Goal: Task Accomplishment & Management: Use online tool/utility

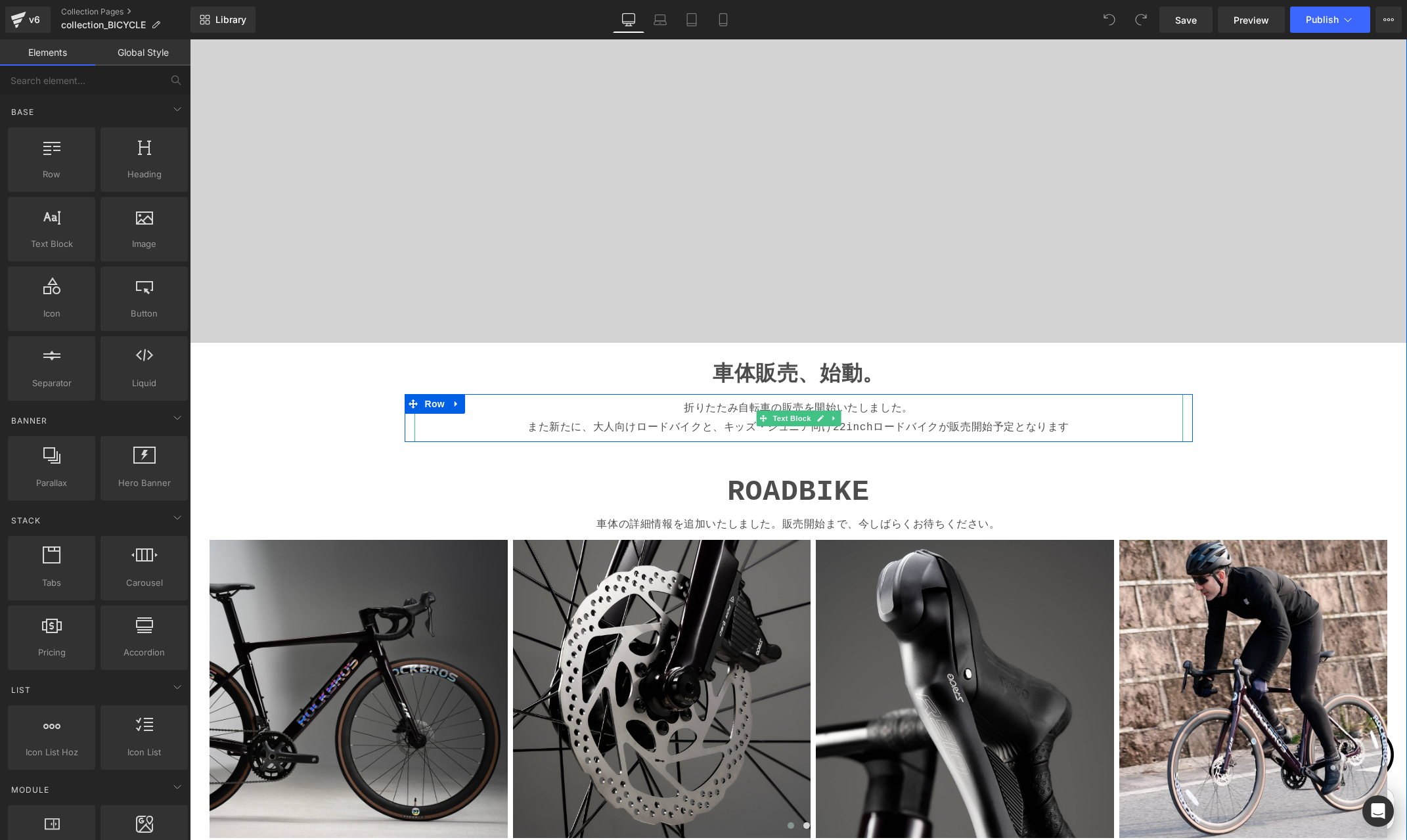
scroll to position [0, 257]
click at [681, 427] on p "折りたたみ自転車の販売を開始いたしました。 また新たに、大人向けロードバイクと、キッズ・ジュニア向け22inchロードバイクが販売開始予定となります" at bounding box center [799, 418] width 758 height 38
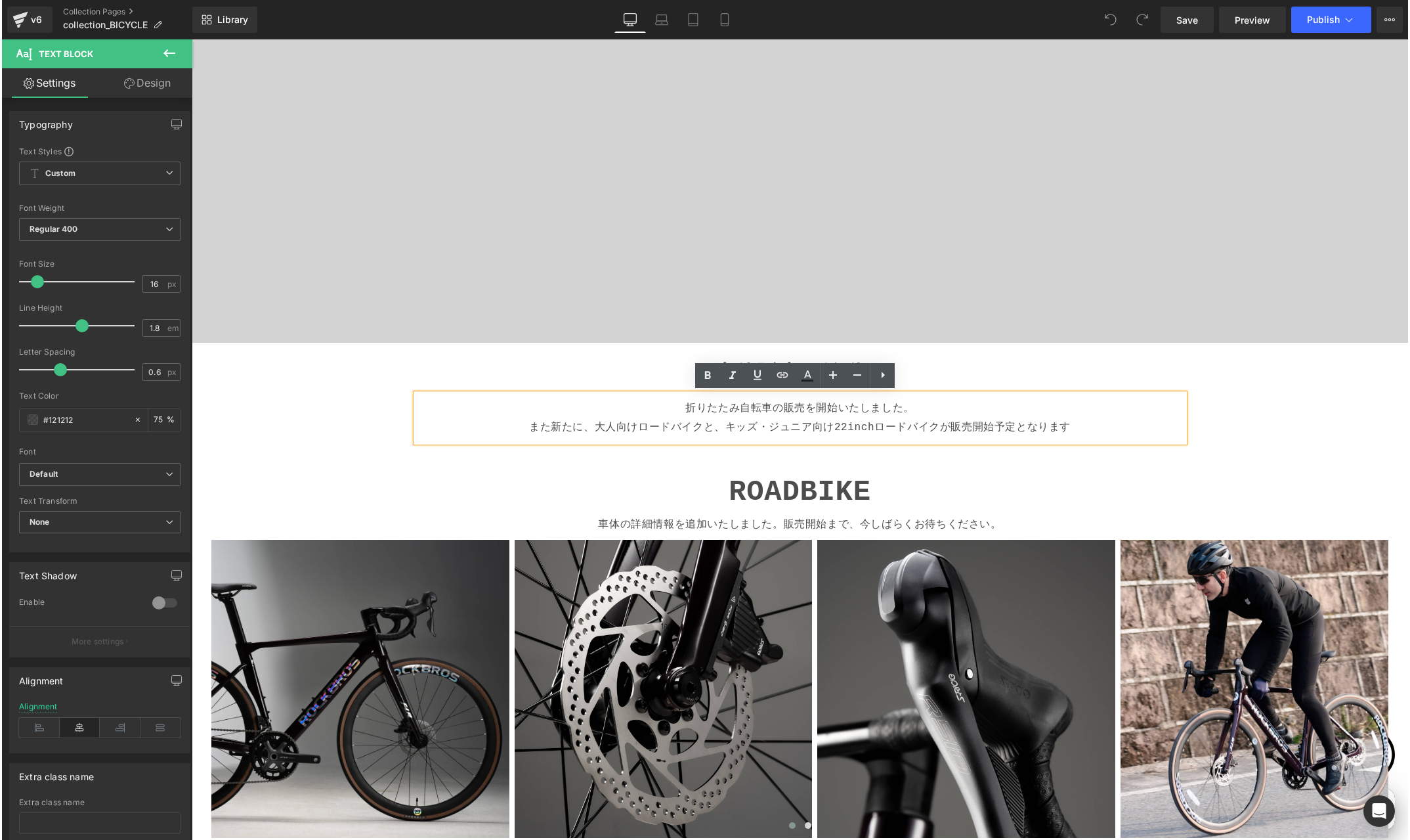
scroll to position [0, 512]
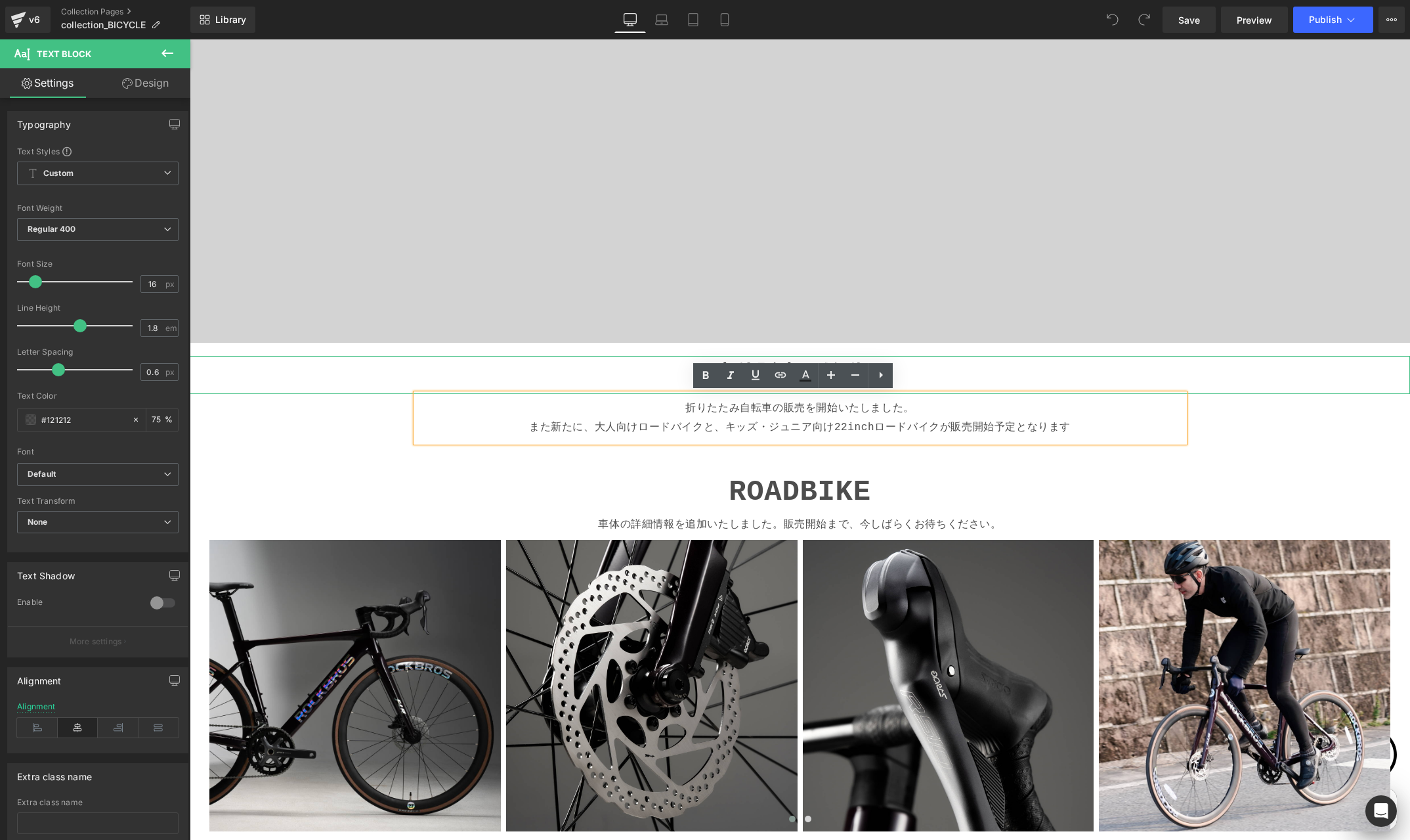
click at [1306, 387] on p "車体販売、始動。" at bounding box center [799, 375] width 1220 height 38
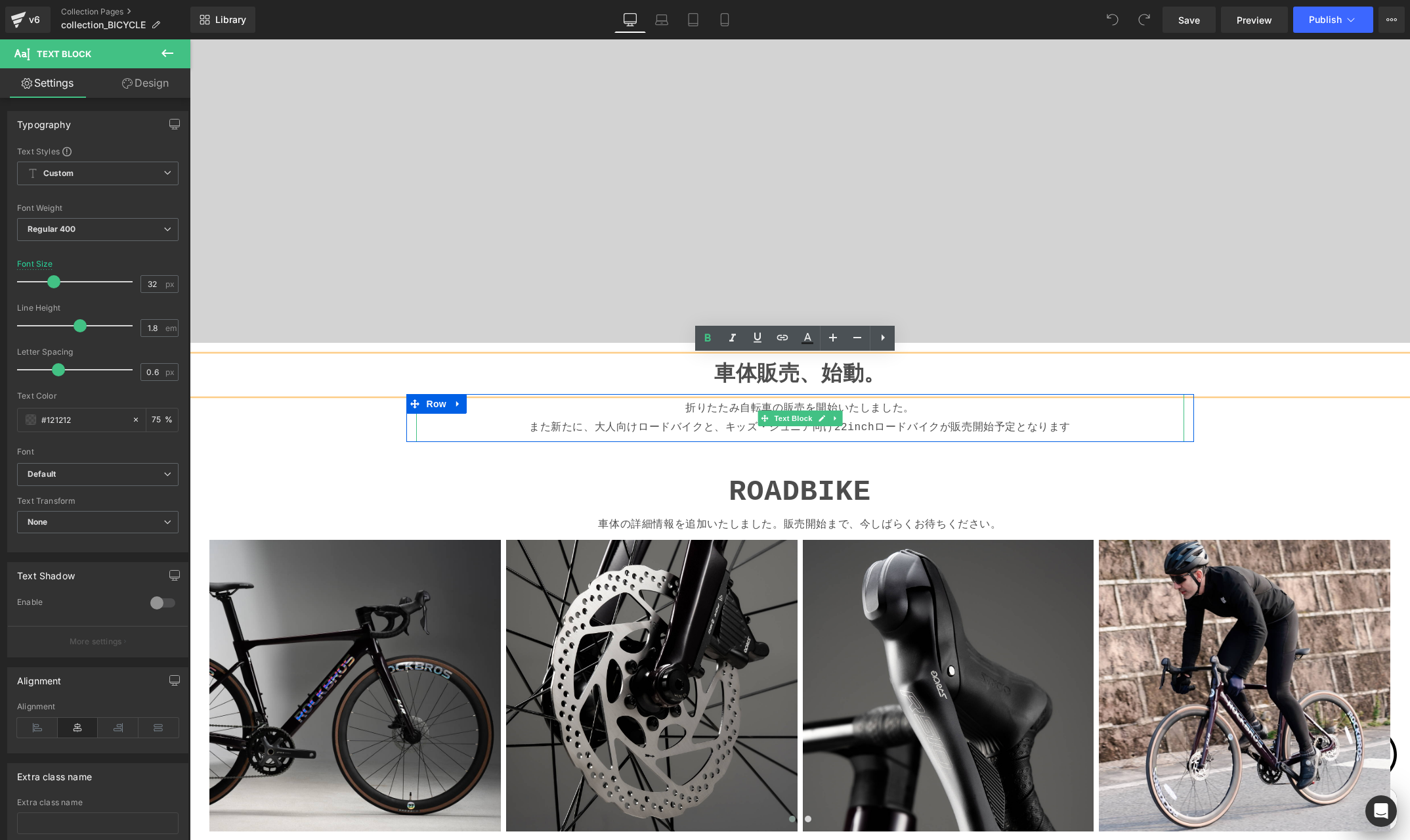
scroll to position [0, 0]
click at [620, 427] on p "折りたたみ自転車の販売を開始いたしました。 また新たに、大人向けロードバイクと、キッズ・ジュニア向け22inchロードバイクが販売開始予定となります" at bounding box center [801, 418] width 758 height 38
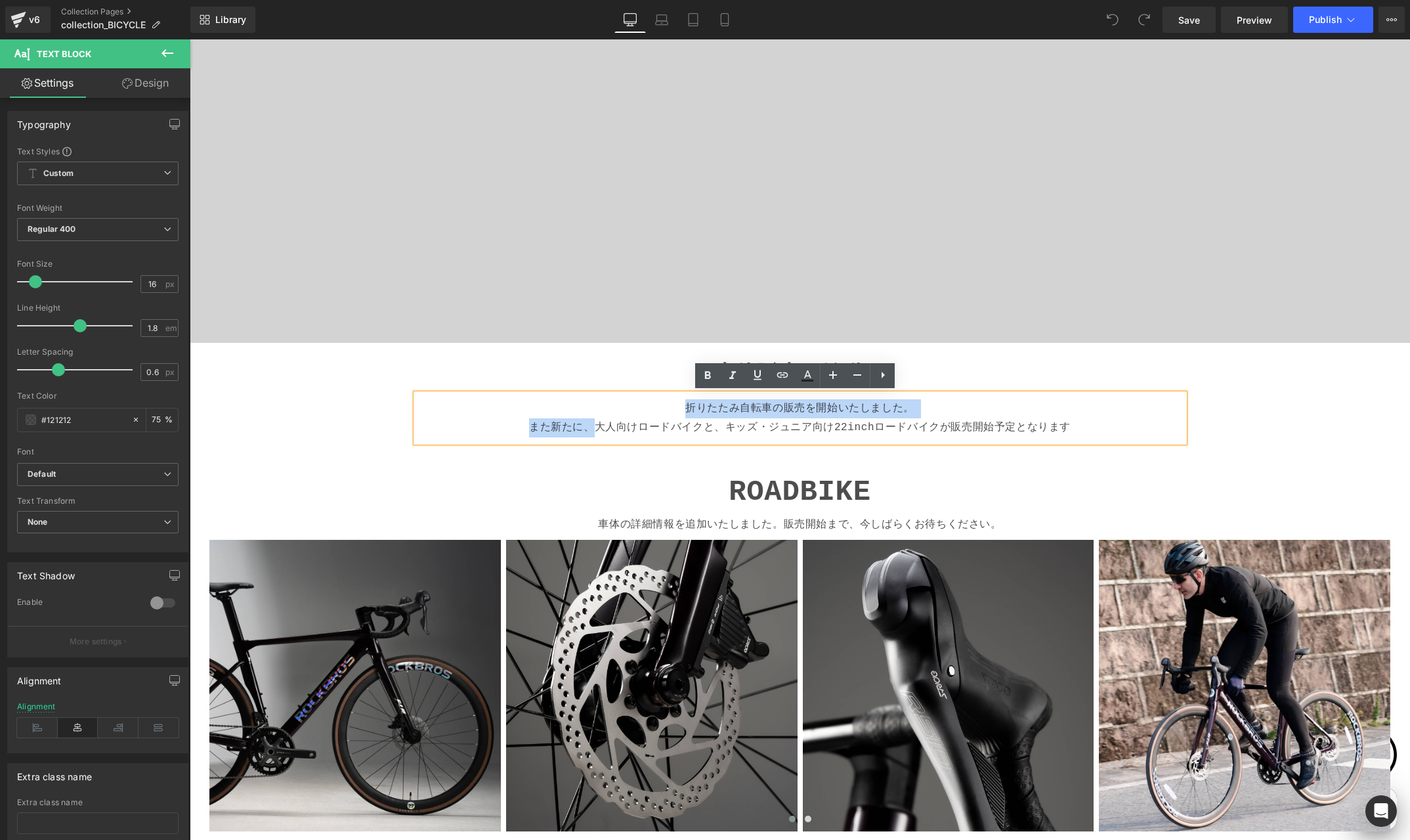
drag, startPoint x: 588, startPoint y: 426, endPoint x: 671, endPoint y: 404, distance: 85.9
click at [671, 404] on p "折りたたみ自転車の販売を開始いたしました。 また新たに、大人向けロードバイクと、キッズ・ジュニア向け22inchロードバイクが販売開始予定となります" at bounding box center [801, 418] width 758 height 38
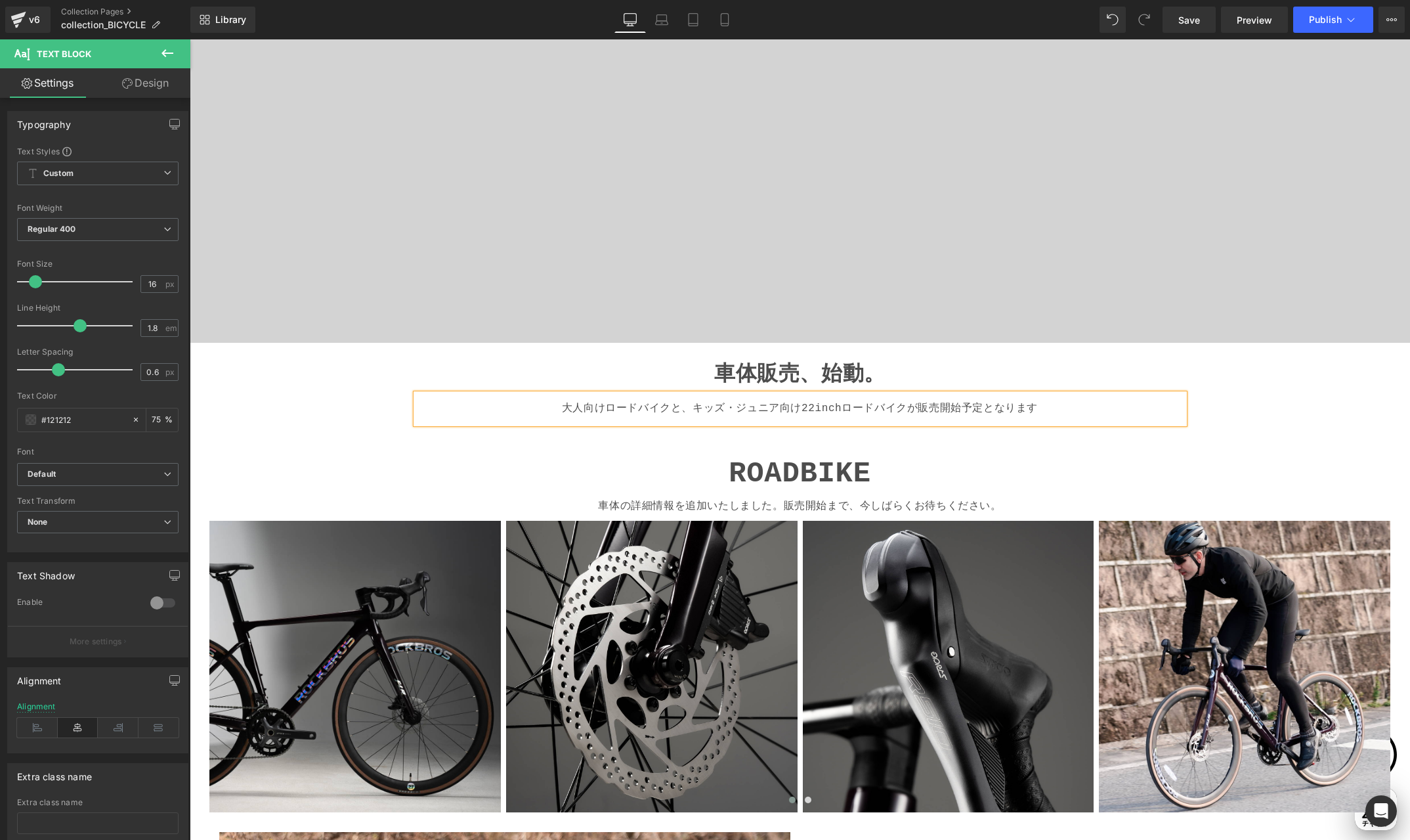
scroll to position [0, 512]
drag, startPoint x: 978, startPoint y: 407, endPoint x: 1061, endPoint y: 407, distance: 83.0
click at [1061, 407] on p "大人向けロードバイクと、キッズ・ジュニア向け22inchロードバイクが販売開始予定となります" at bounding box center [801, 408] width 758 height 19
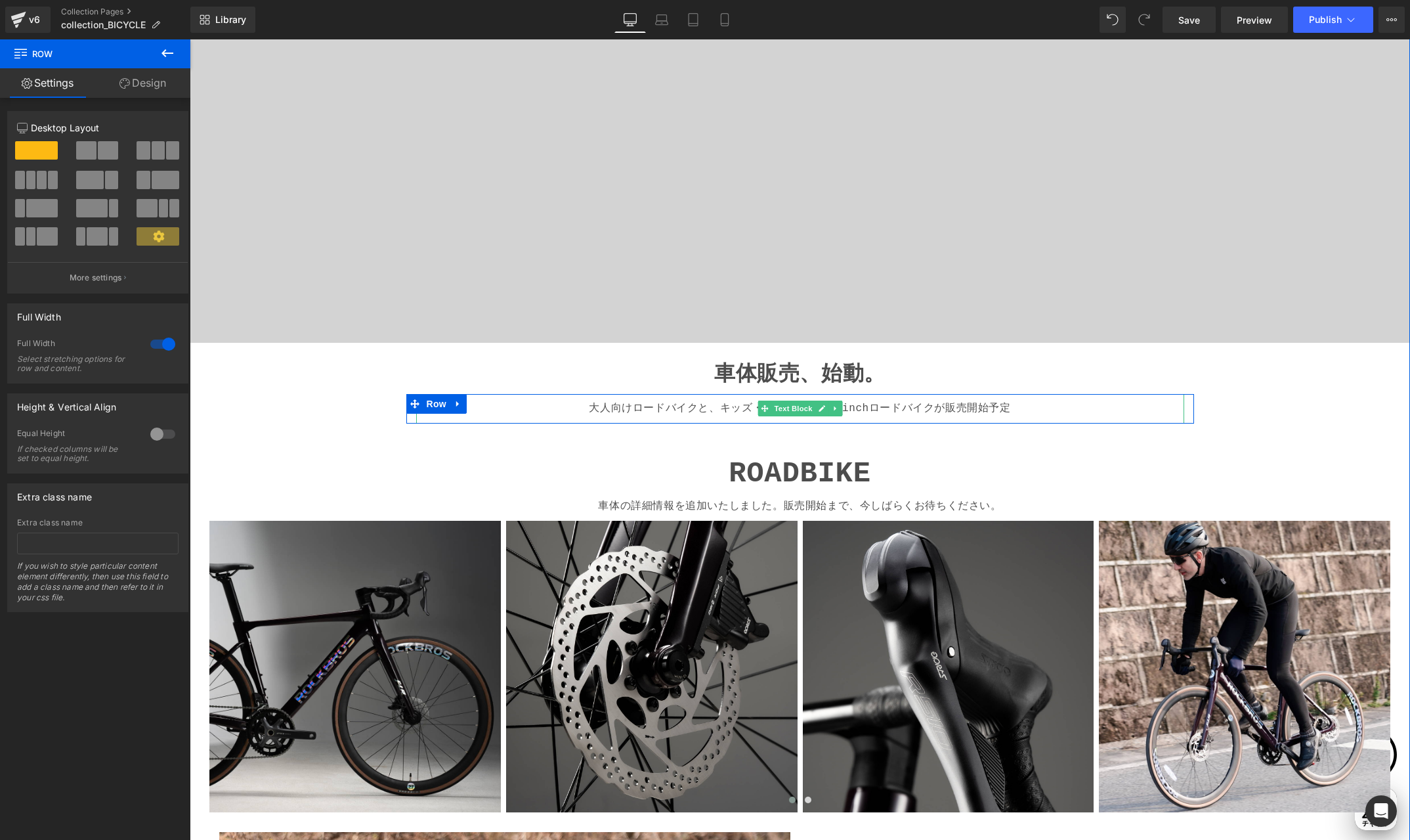
click at [948, 411] on p "大人向けロードバイクと、キッズ・ジュニア向け22inchロードバイクが販売開始予定" at bounding box center [801, 408] width 758 height 19
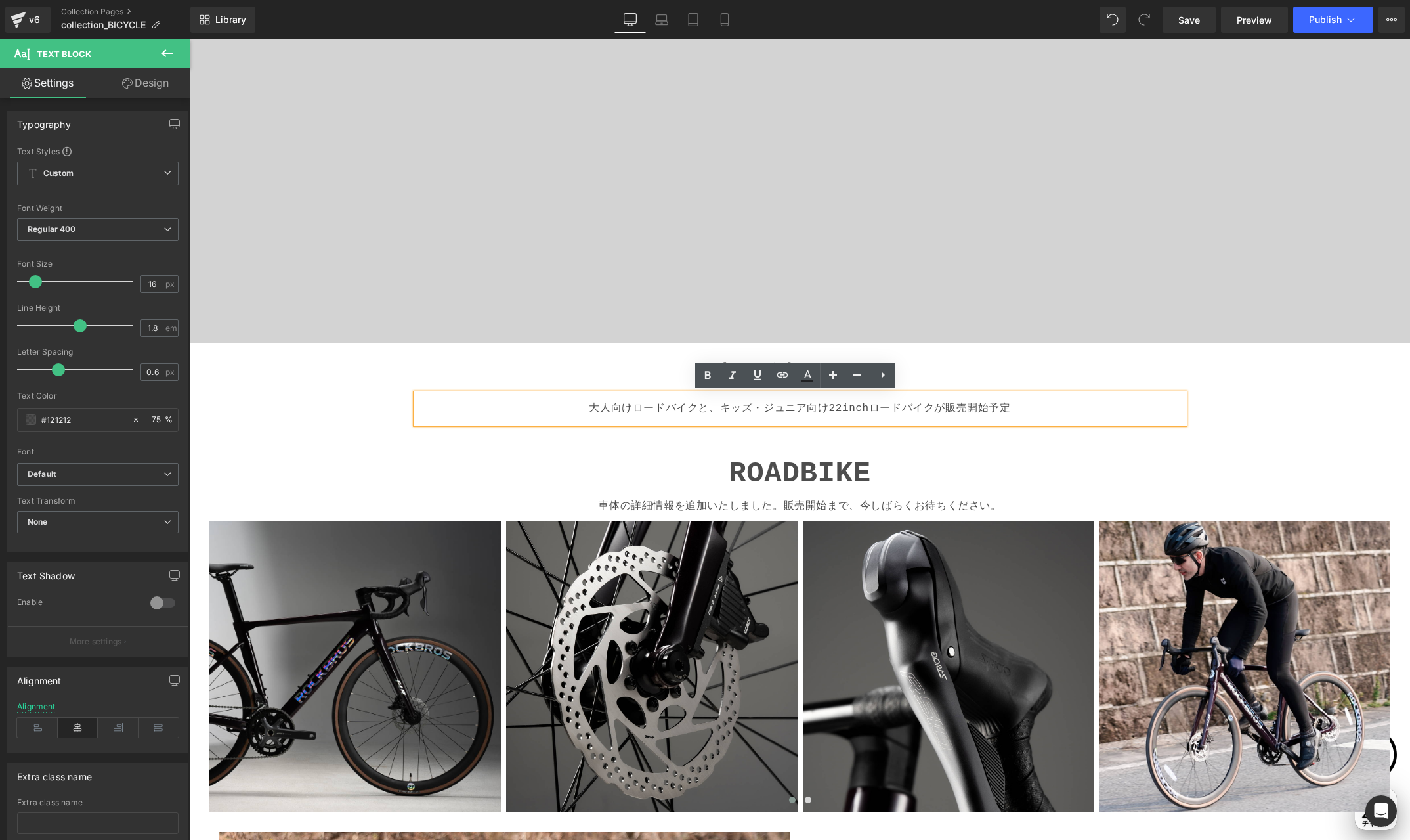
scroll to position [0, 0]
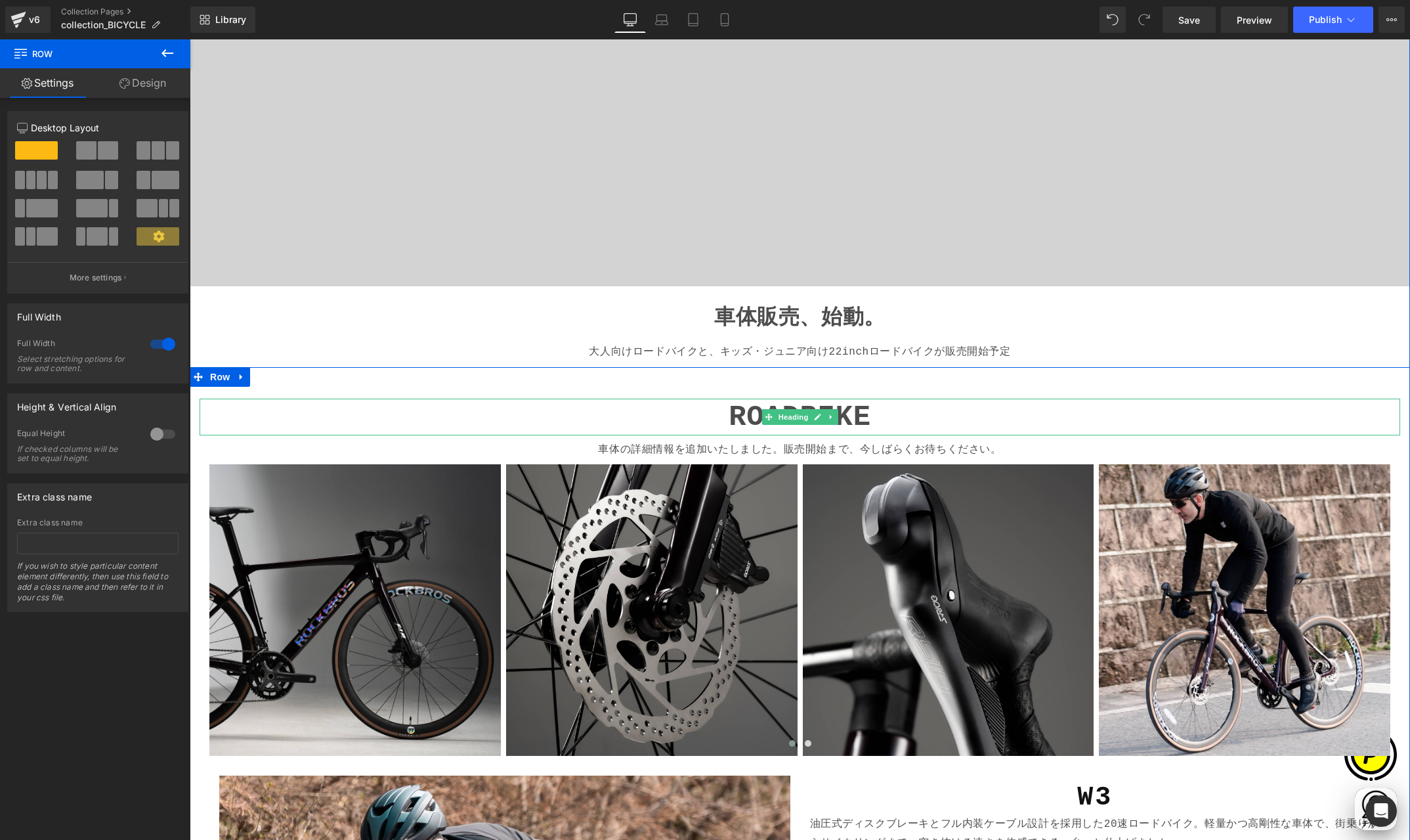
scroll to position [0, 512]
click at [682, 446] on p "車体の詳細情報を追加いたしました。販売開始まで、今しばらくお待ちください。" at bounding box center [799, 450] width 1190 height 19
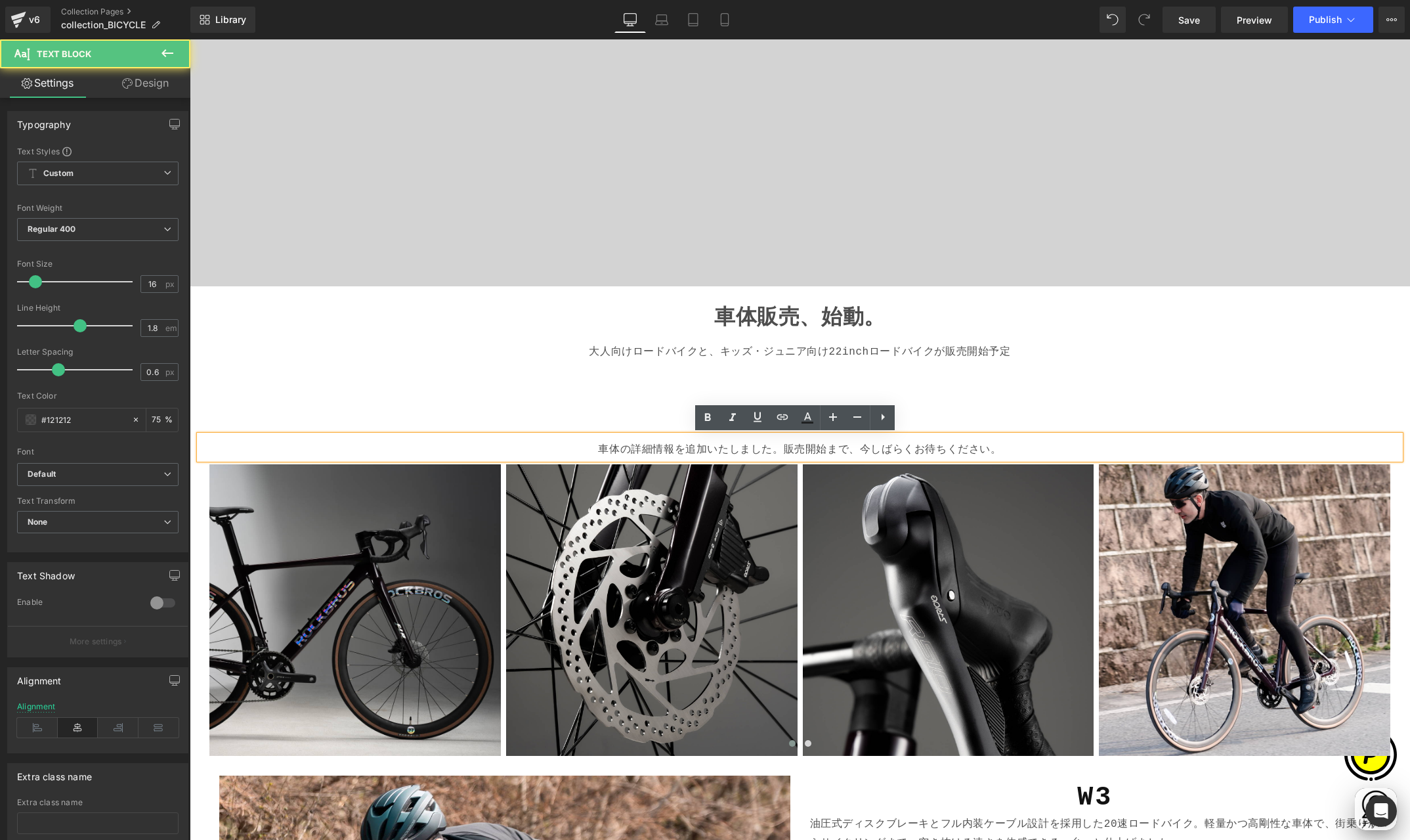
scroll to position [0, 0]
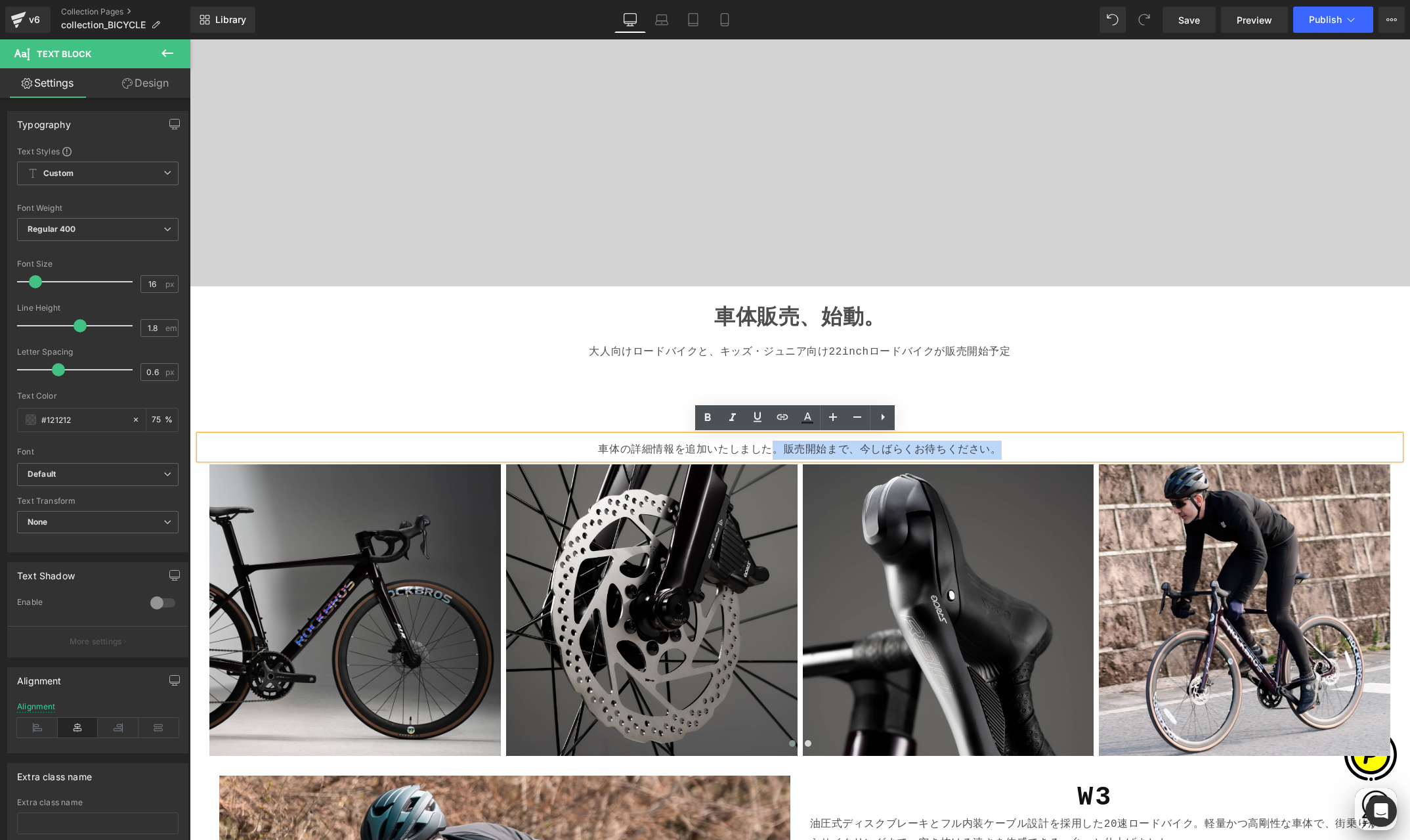
drag, startPoint x: 798, startPoint y: 449, endPoint x: 999, endPoint y: 448, distance: 201.0
click at [999, 448] on p "車体の詳細情報を追加いたしました。販売開始まで、今しばらくお待ちください。" at bounding box center [799, 450] width 1190 height 19
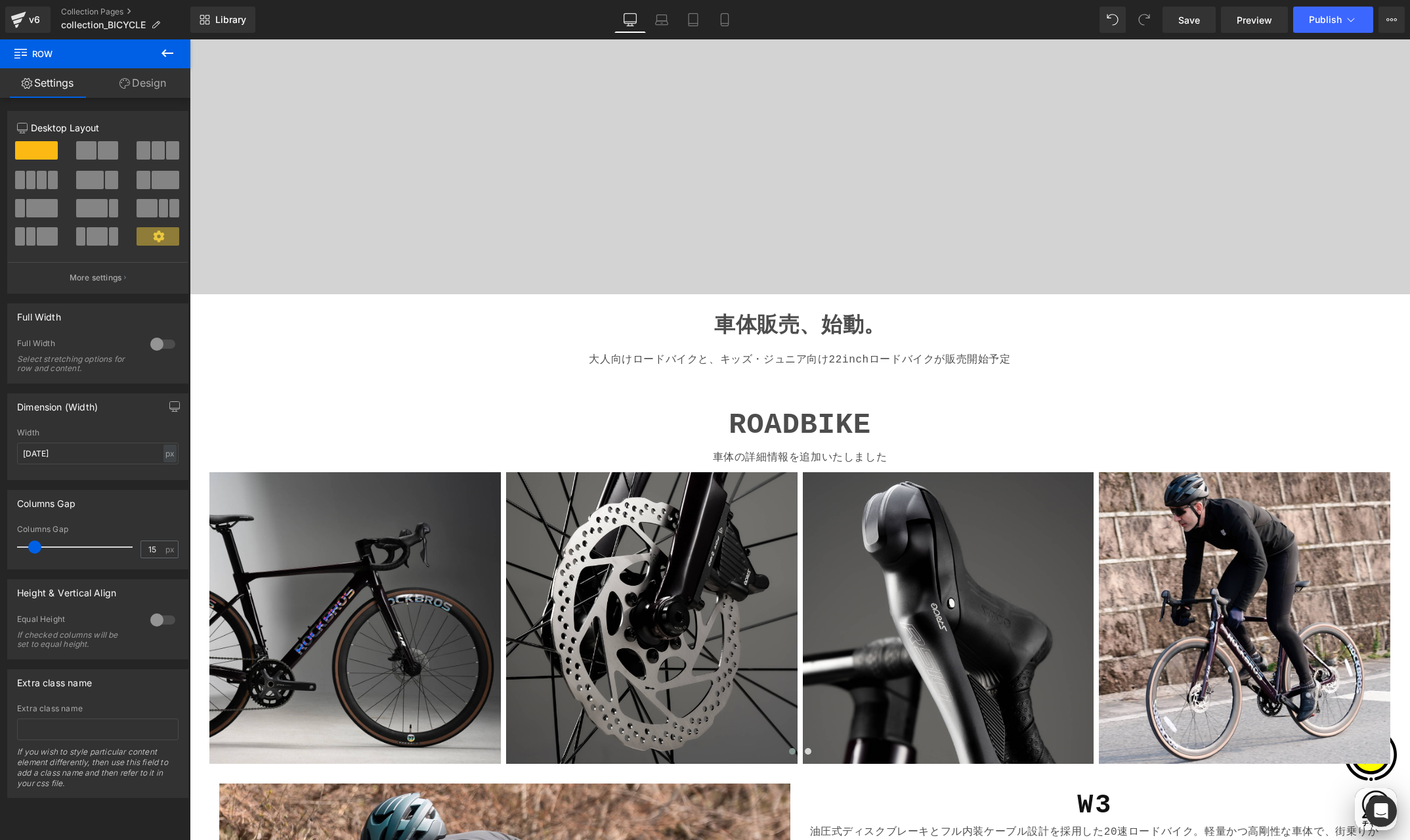
scroll to position [0, 512]
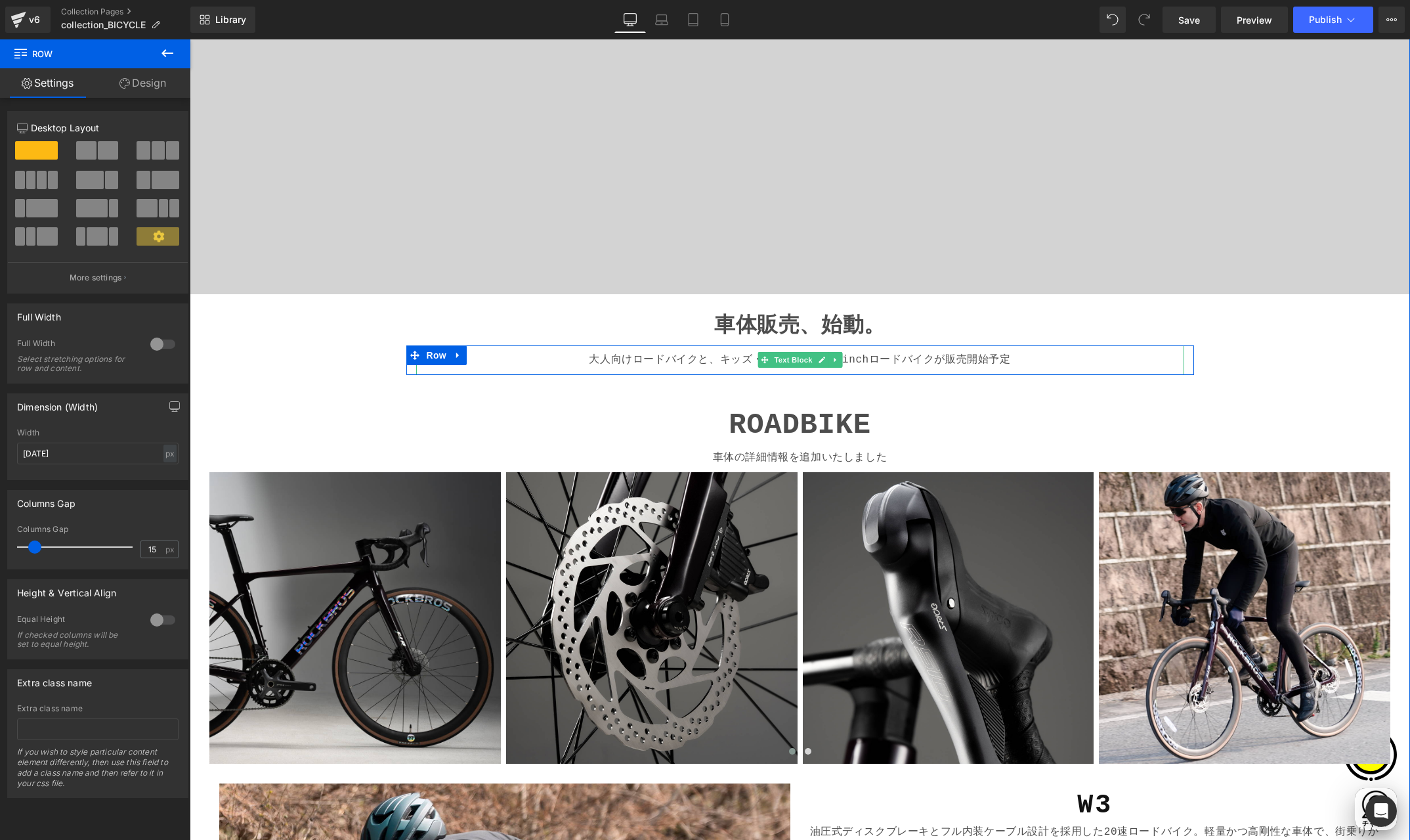
click at [964, 361] on p "大人向けロードバイクと、キッズ・ジュニア向け22inchロードバイクが販売開始予定" at bounding box center [801, 359] width 758 height 19
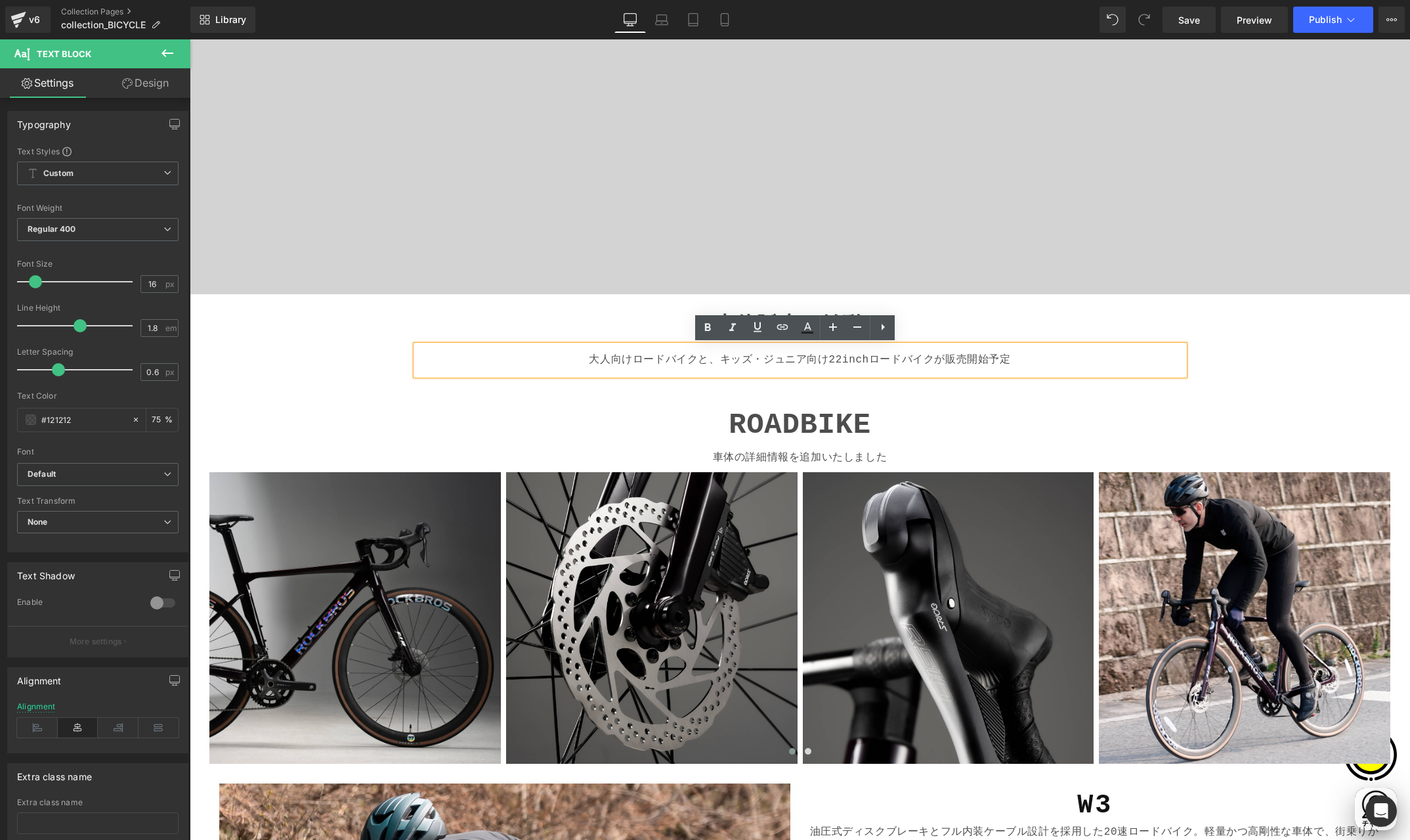
scroll to position [0, 0]
click at [938, 359] on p "大人向けロードバイクと、キッズ・ジュニア向け22inchロードバイクが販売開始予定" at bounding box center [801, 359] width 758 height 19
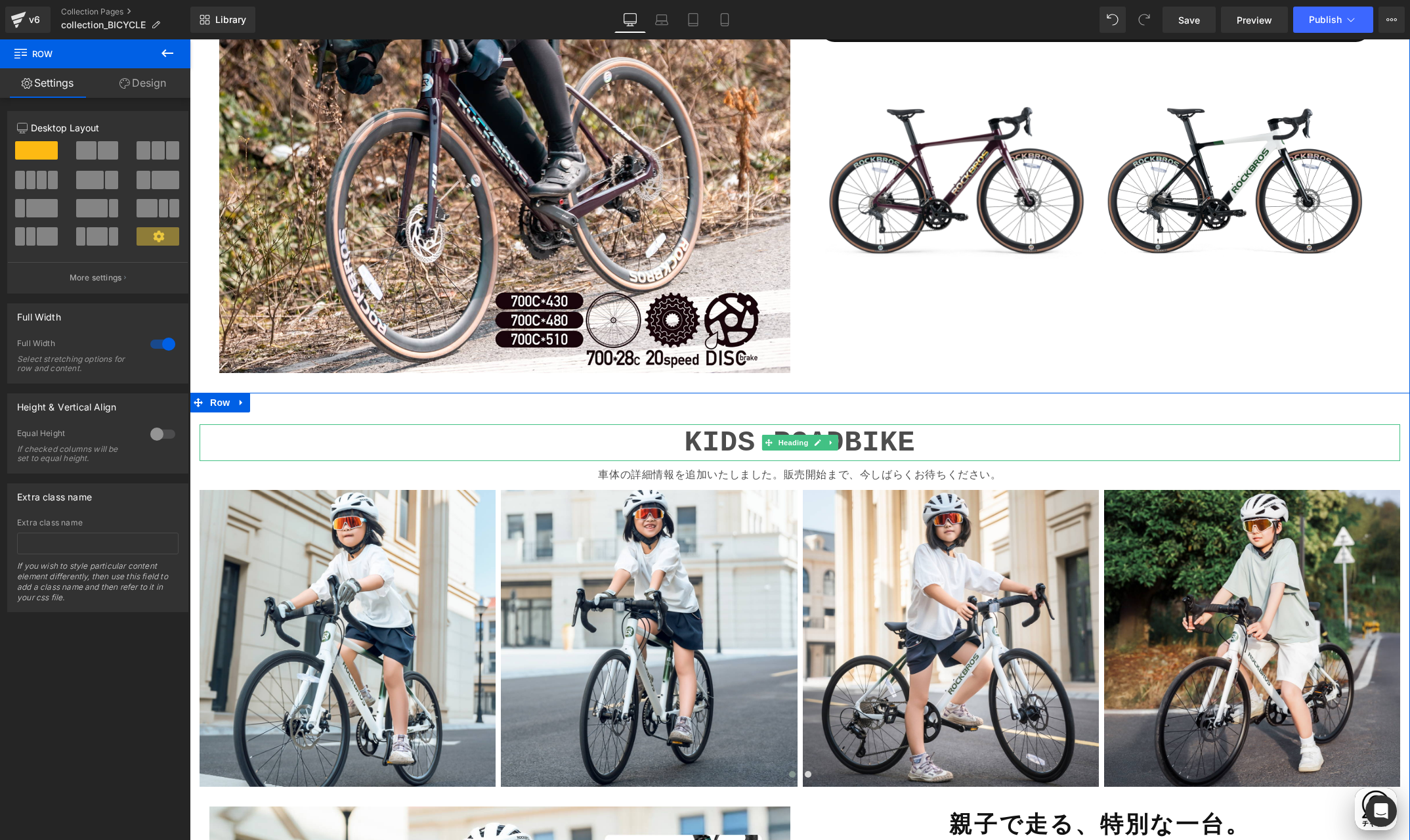
scroll to position [0, 512]
click at [735, 474] on p "車体の詳細情報を追加いたしました。販売開始まで、今しばらくお待ちください。" at bounding box center [799, 475] width 1190 height 19
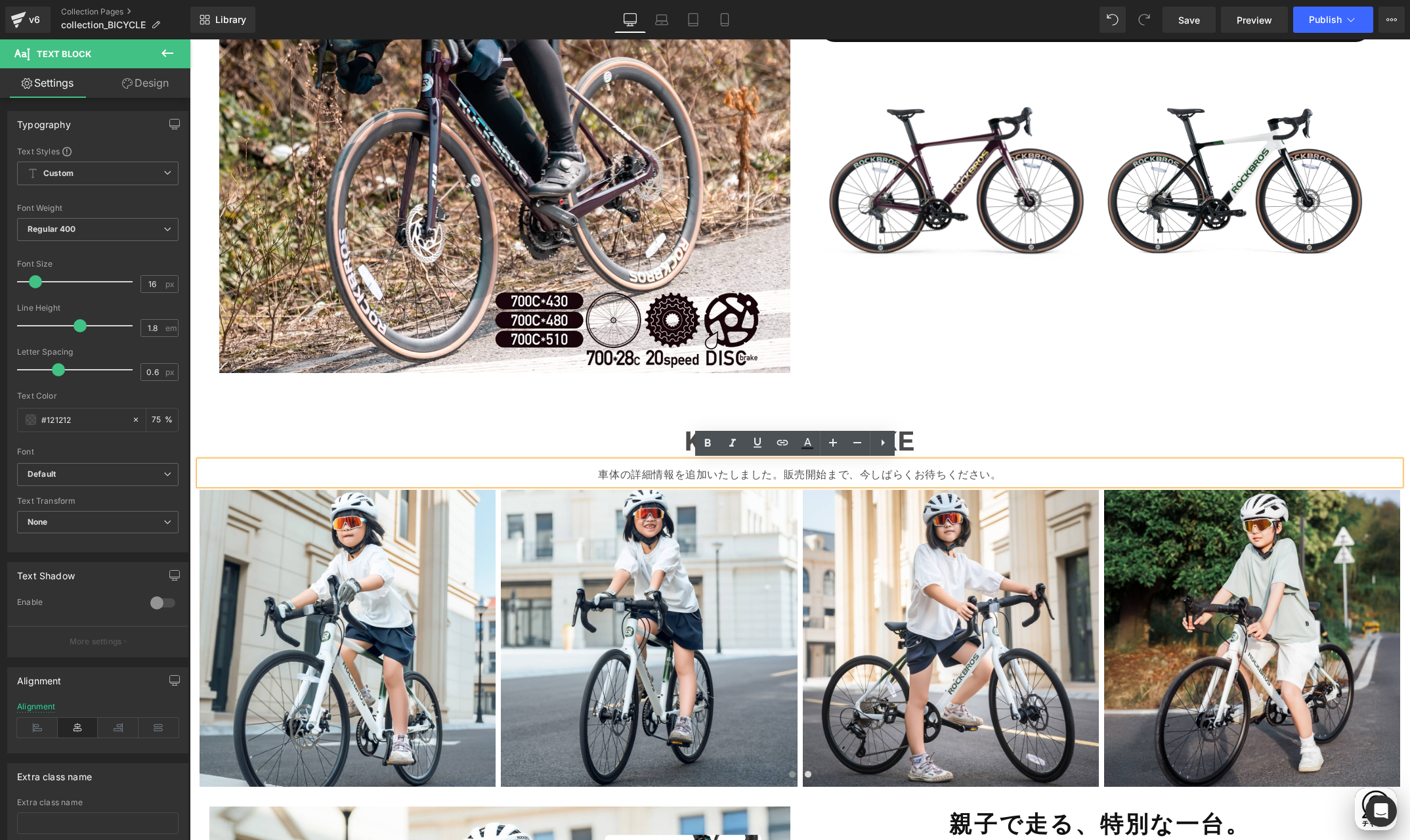
scroll to position [0, 0]
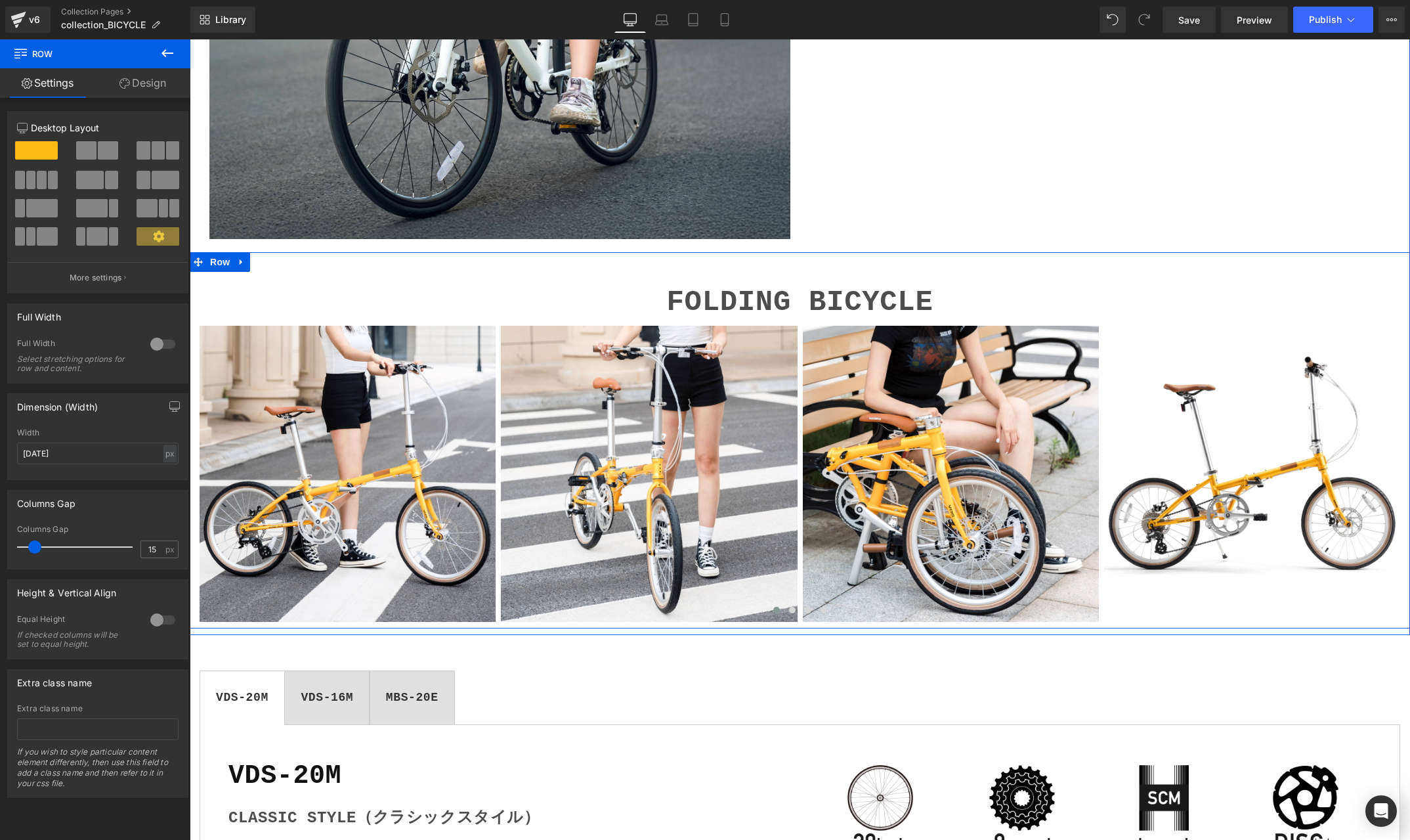
scroll to position [0, 512]
click at [240, 261] on icon at bounding box center [241, 262] width 2 height 6
click at [271, 261] on icon at bounding box center [276, 262] width 9 height 10
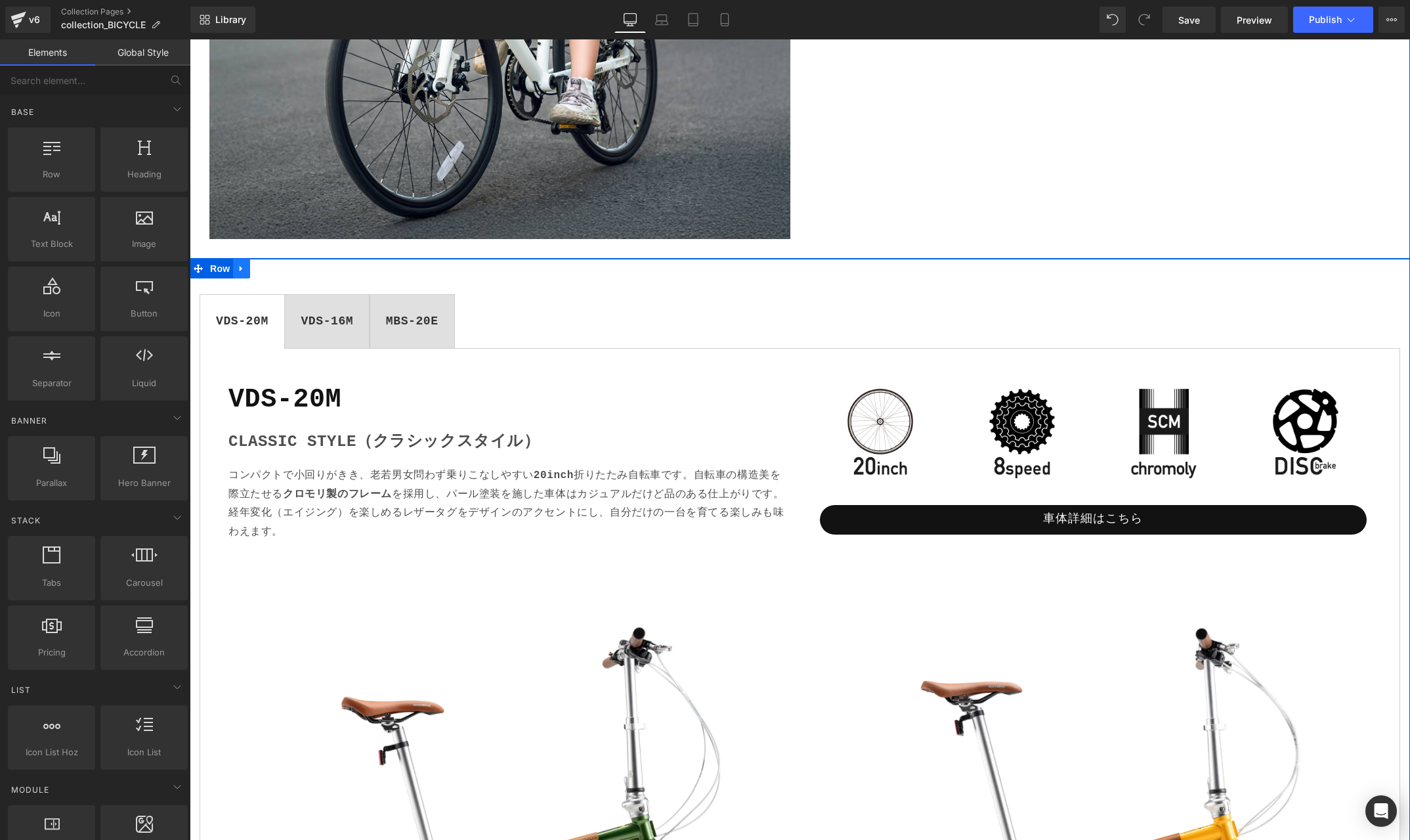
click at [246, 267] on icon at bounding box center [241, 268] width 9 height 10
click at [274, 268] on icon at bounding box center [276, 268] width 9 height 9
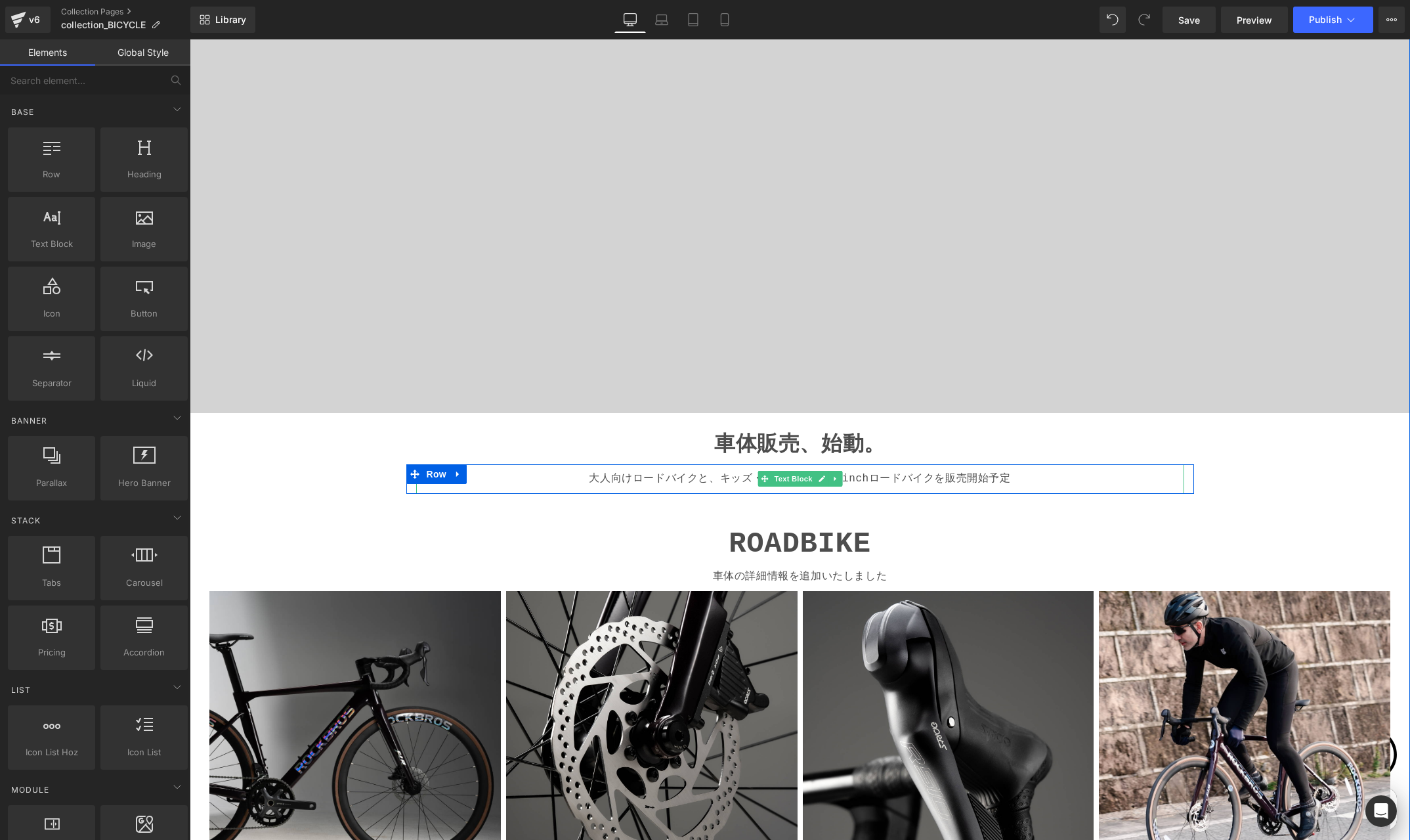
click at [696, 478] on p "大人向けロードバイクと、キッズ・ジュニア向け22inchロードバイクを販売開始予定" at bounding box center [801, 478] width 758 height 19
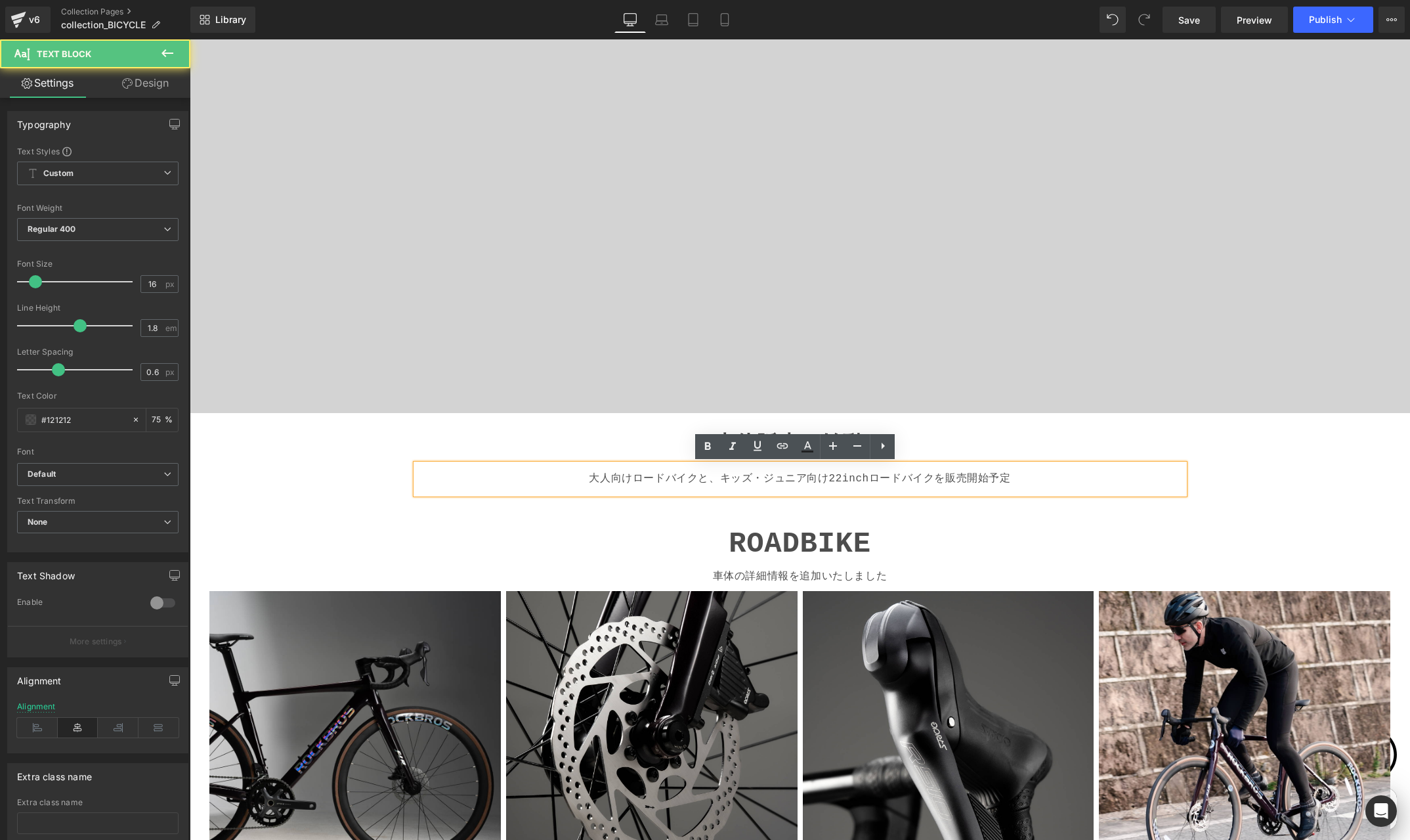
click at [942, 480] on p "大人向けロードバイクと、キッズ・ジュニア向け22inchロードバイクを販売開始予定" at bounding box center [801, 478] width 758 height 19
drag, startPoint x: 929, startPoint y: 478, endPoint x: 1027, endPoint y: 479, distance: 98.0
click at [1027, 479] on p "大人向けロードバイクと、キッズ・ジュニア向け22inchロードバイクを販売開始予定" at bounding box center [801, 478] width 758 height 19
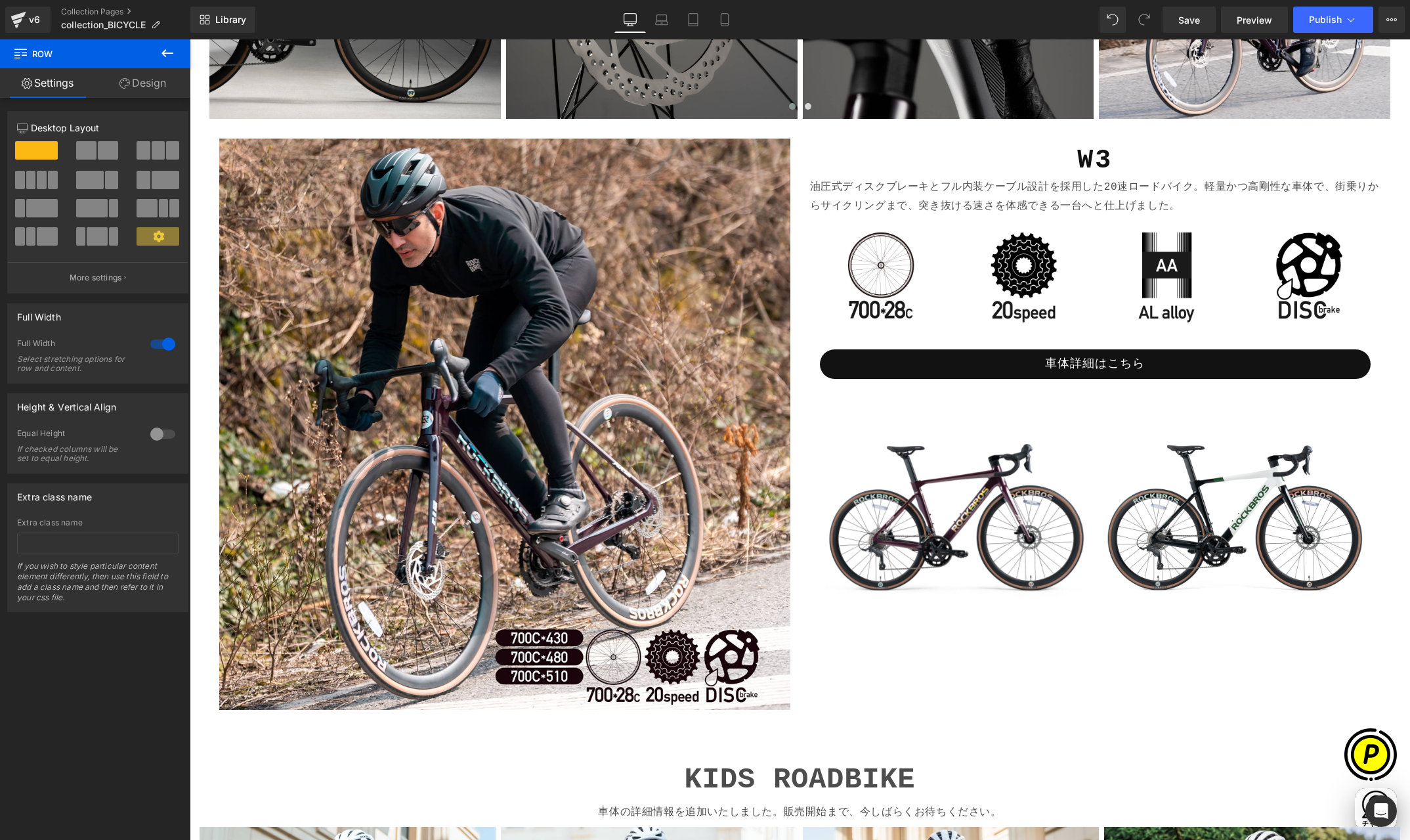
scroll to position [686, 0]
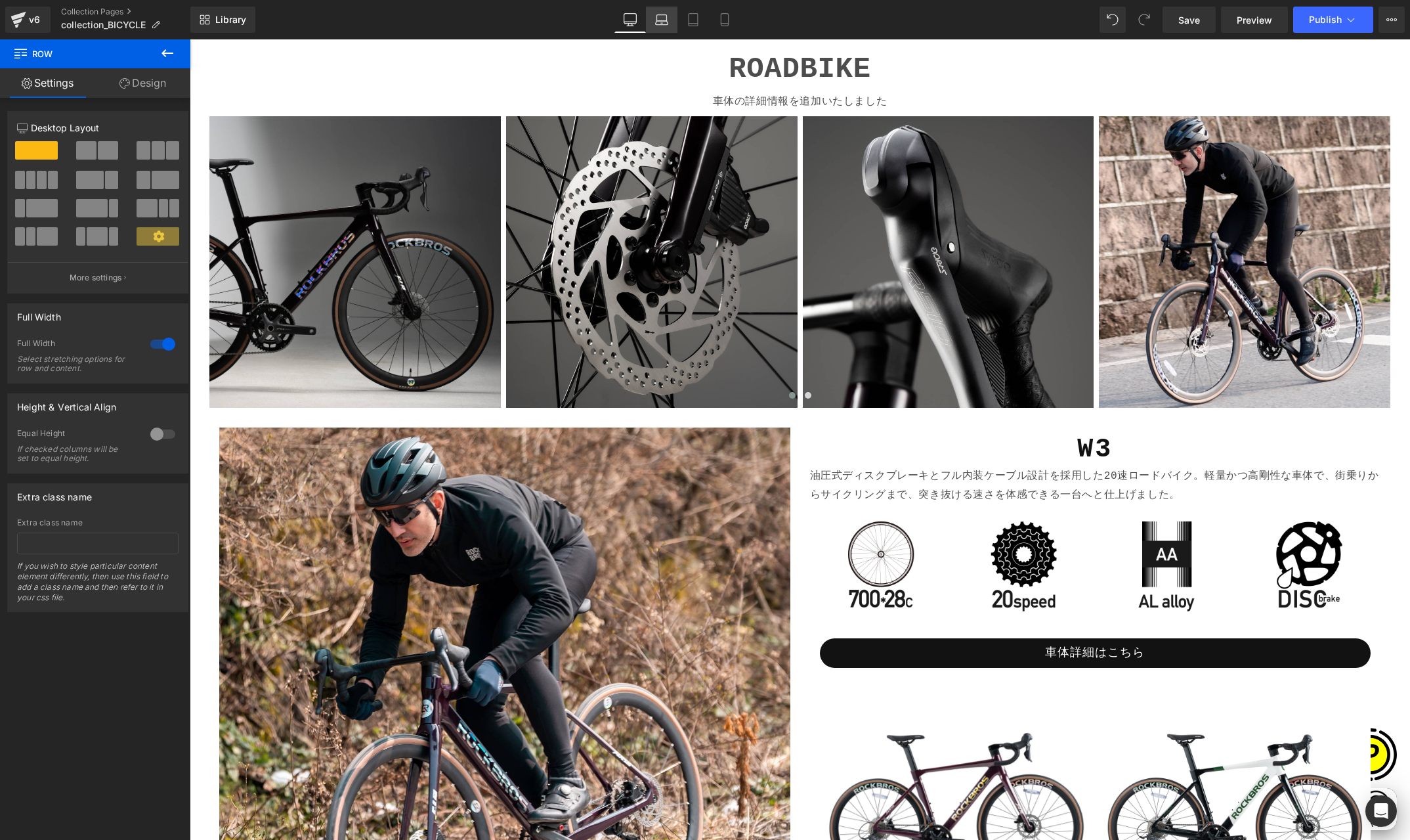
click at [663, 24] on icon at bounding box center [662, 23] width 13 height 4
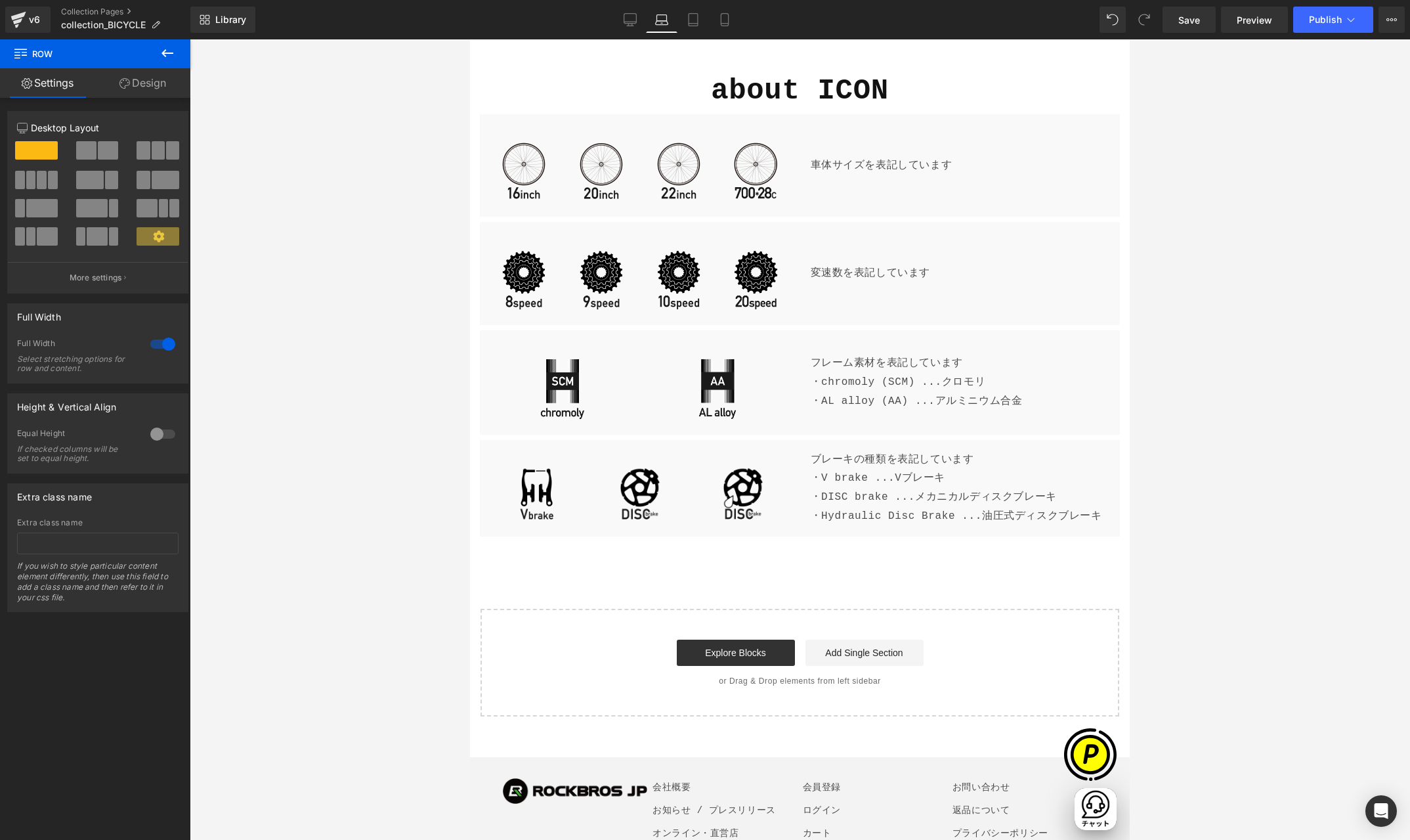
scroll to position [1964, 0]
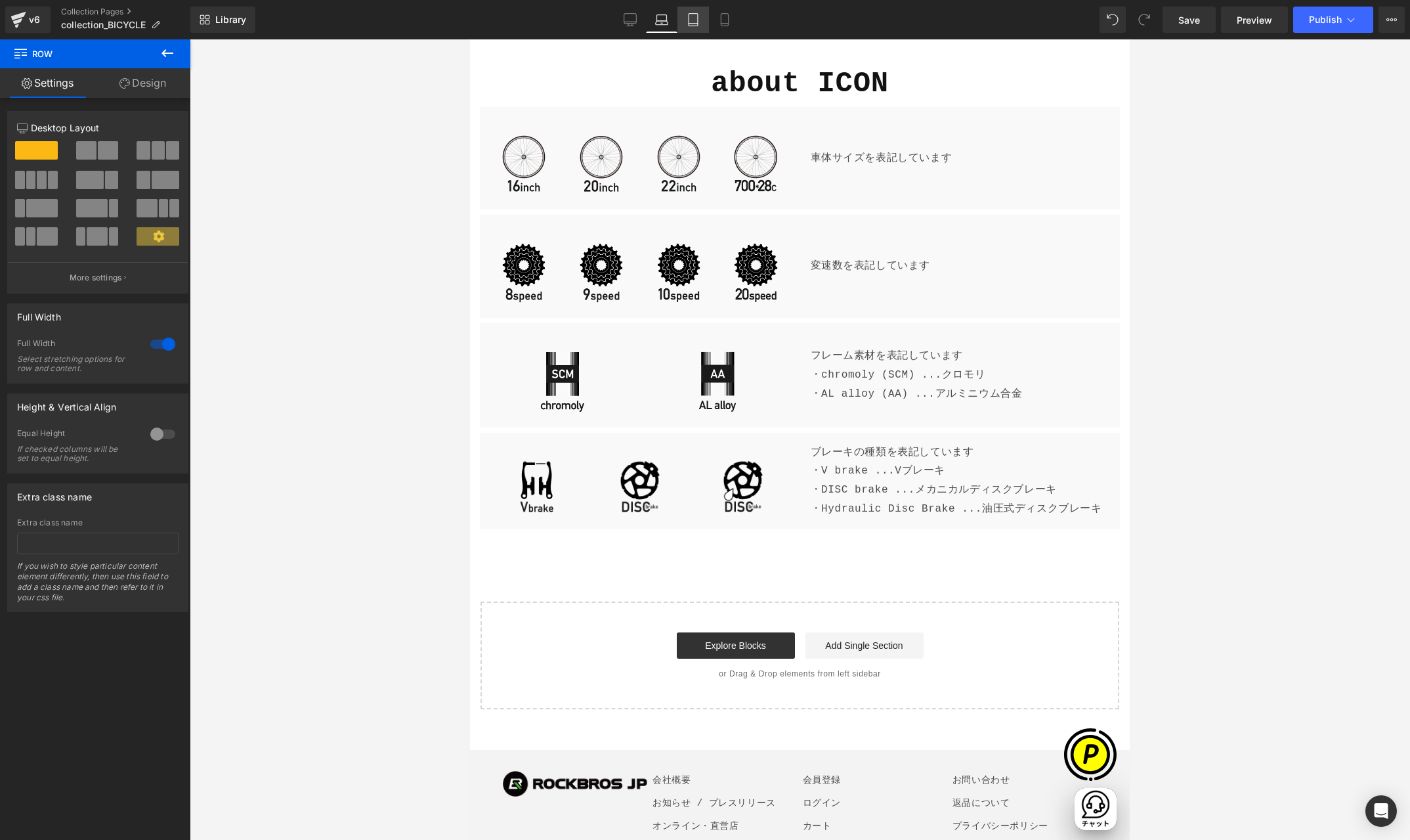
click at [691, 25] on icon at bounding box center [693, 19] width 13 height 13
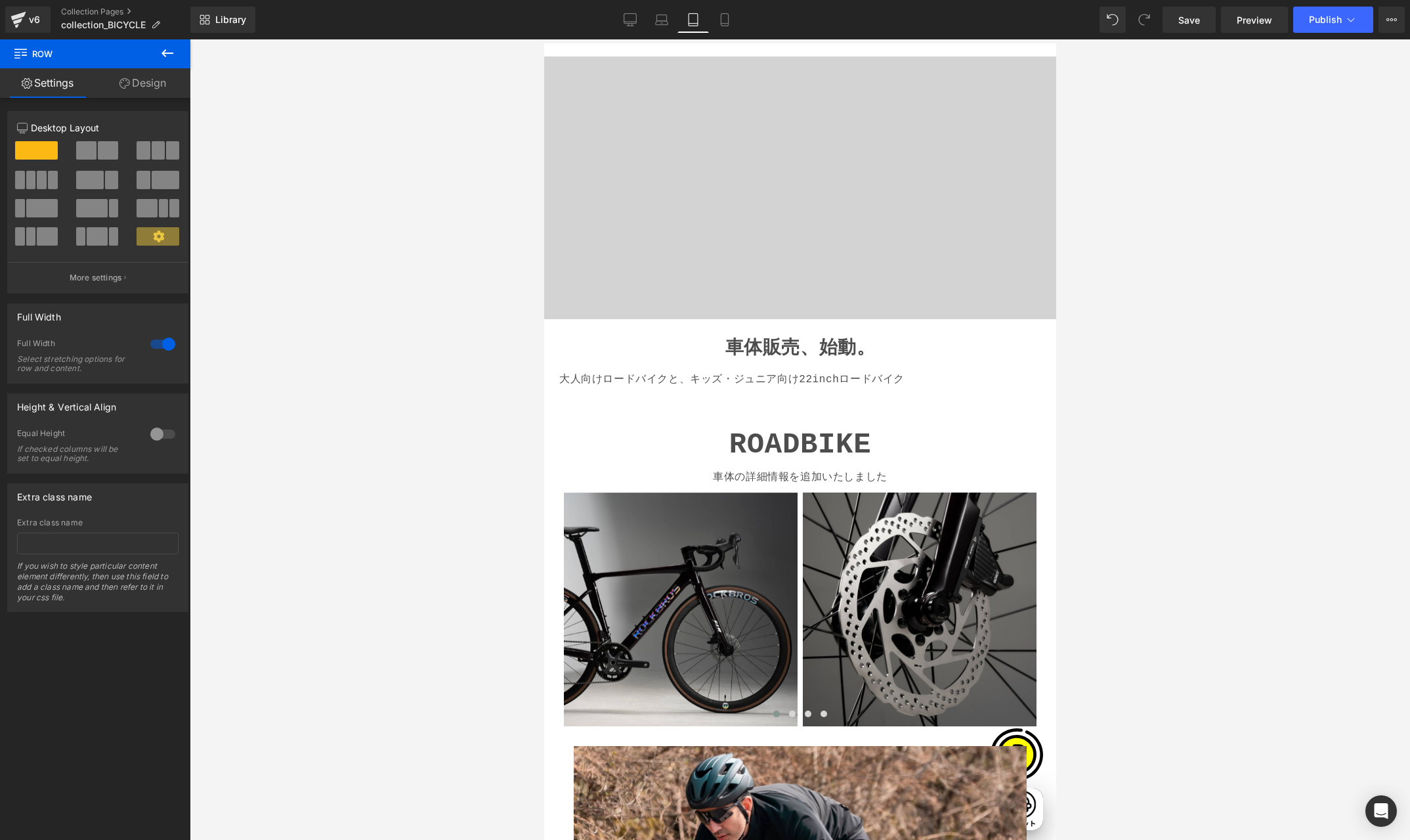
scroll to position [235, 0]
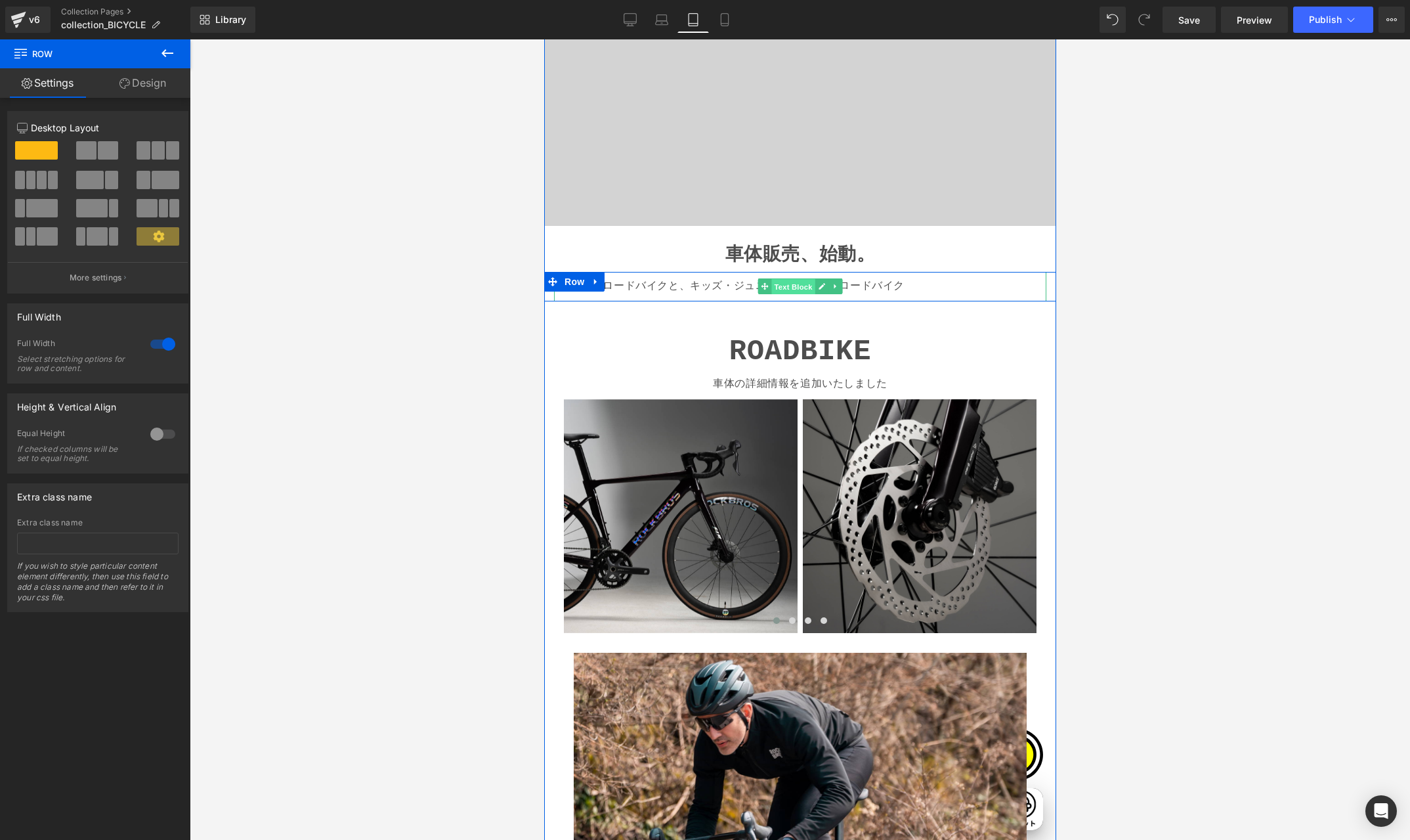
click at [796, 286] on span "Text Block" at bounding box center [793, 287] width 44 height 16
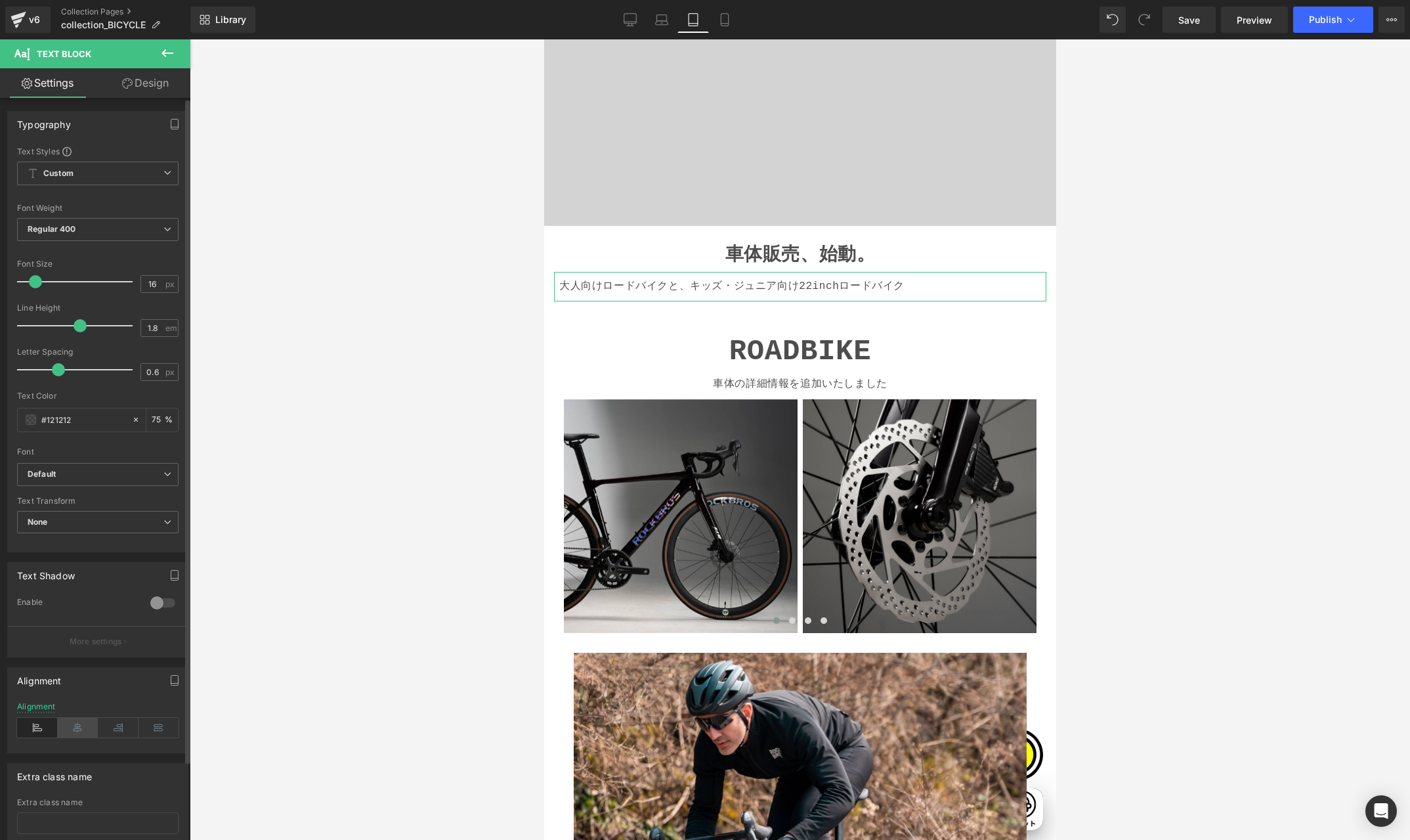
click at [71, 723] on icon at bounding box center [78, 727] width 41 height 20
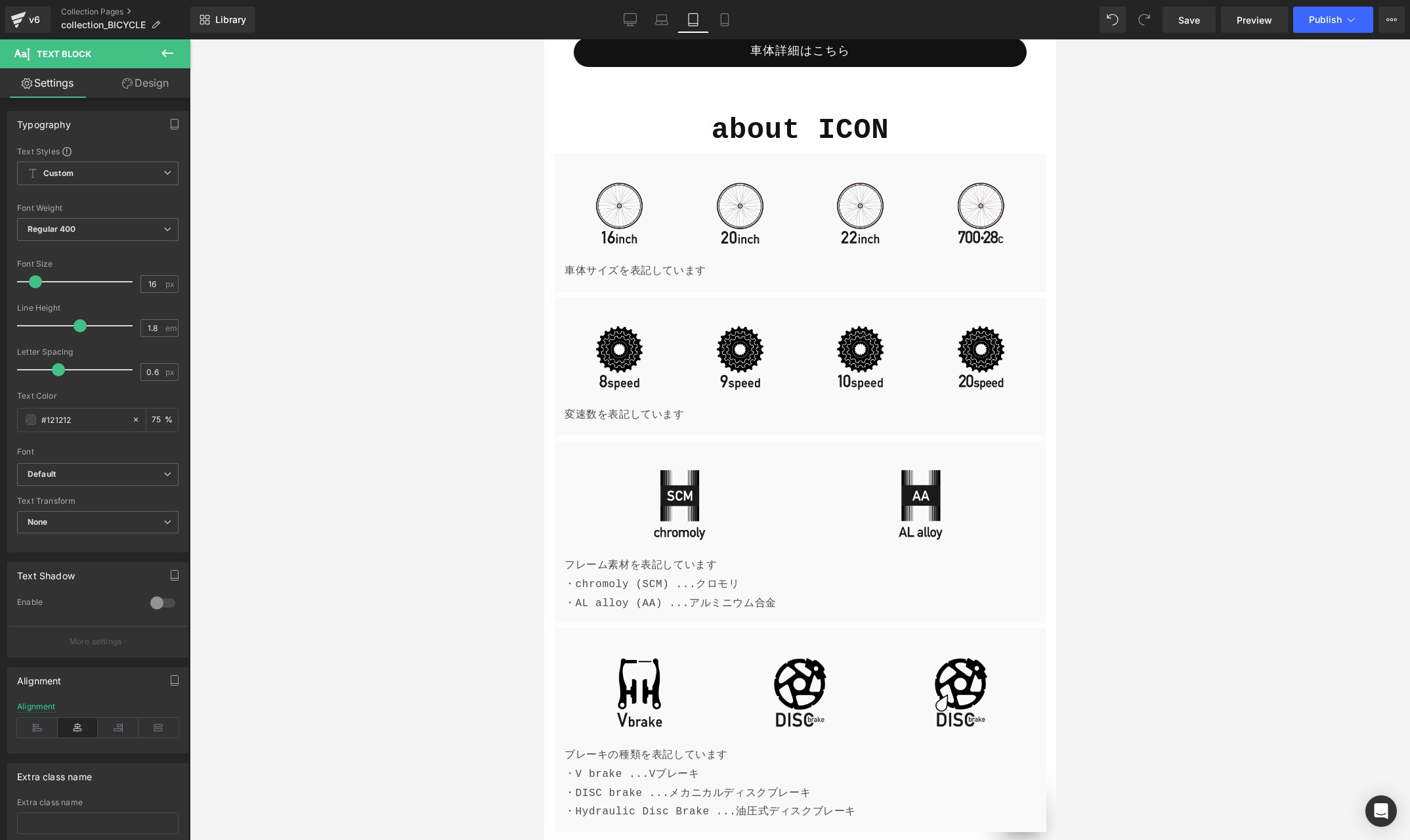
scroll to position [3087, 0]
click at [722, 21] on icon at bounding box center [725, 20] width 8 height 13
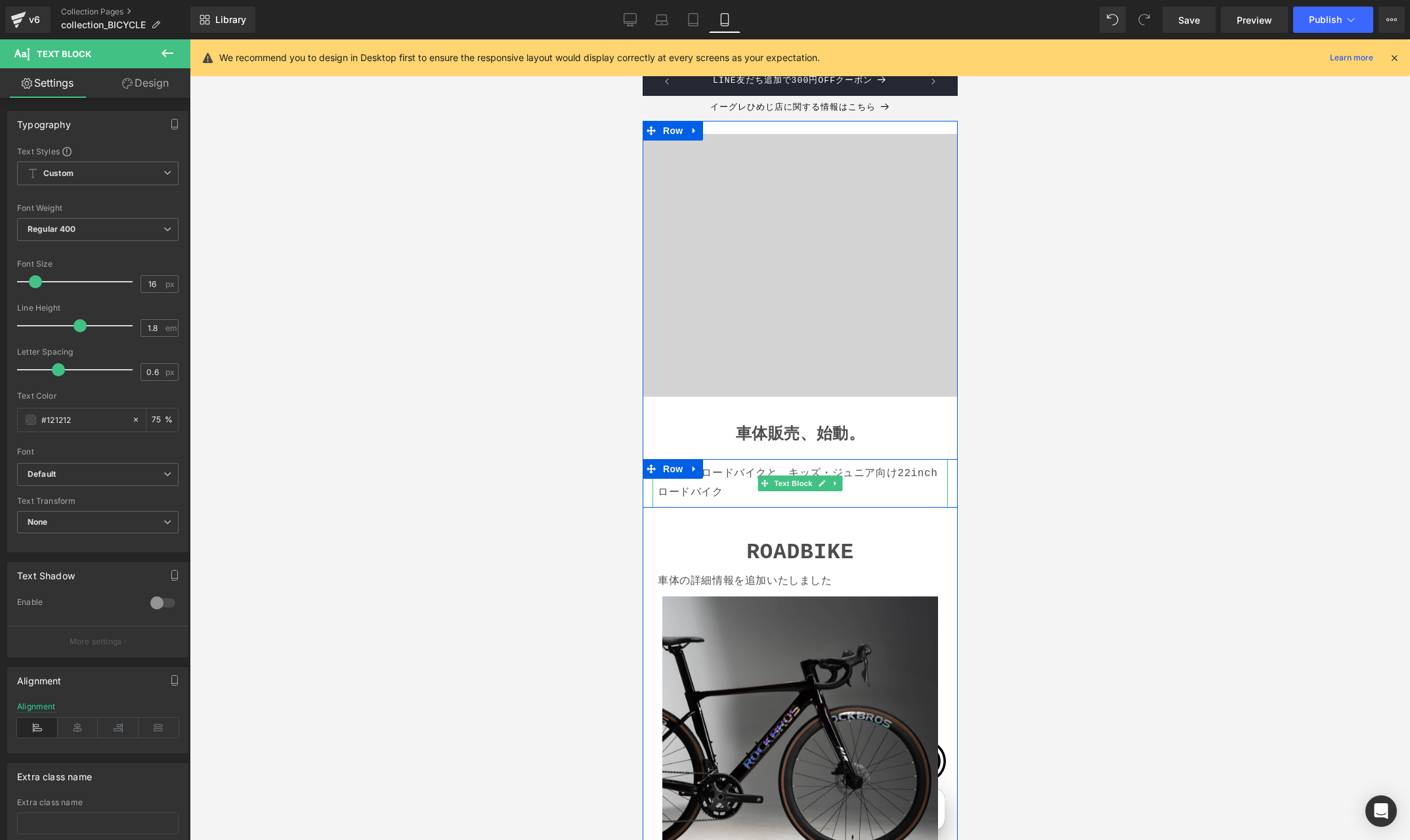
scroll to position [0, 0]
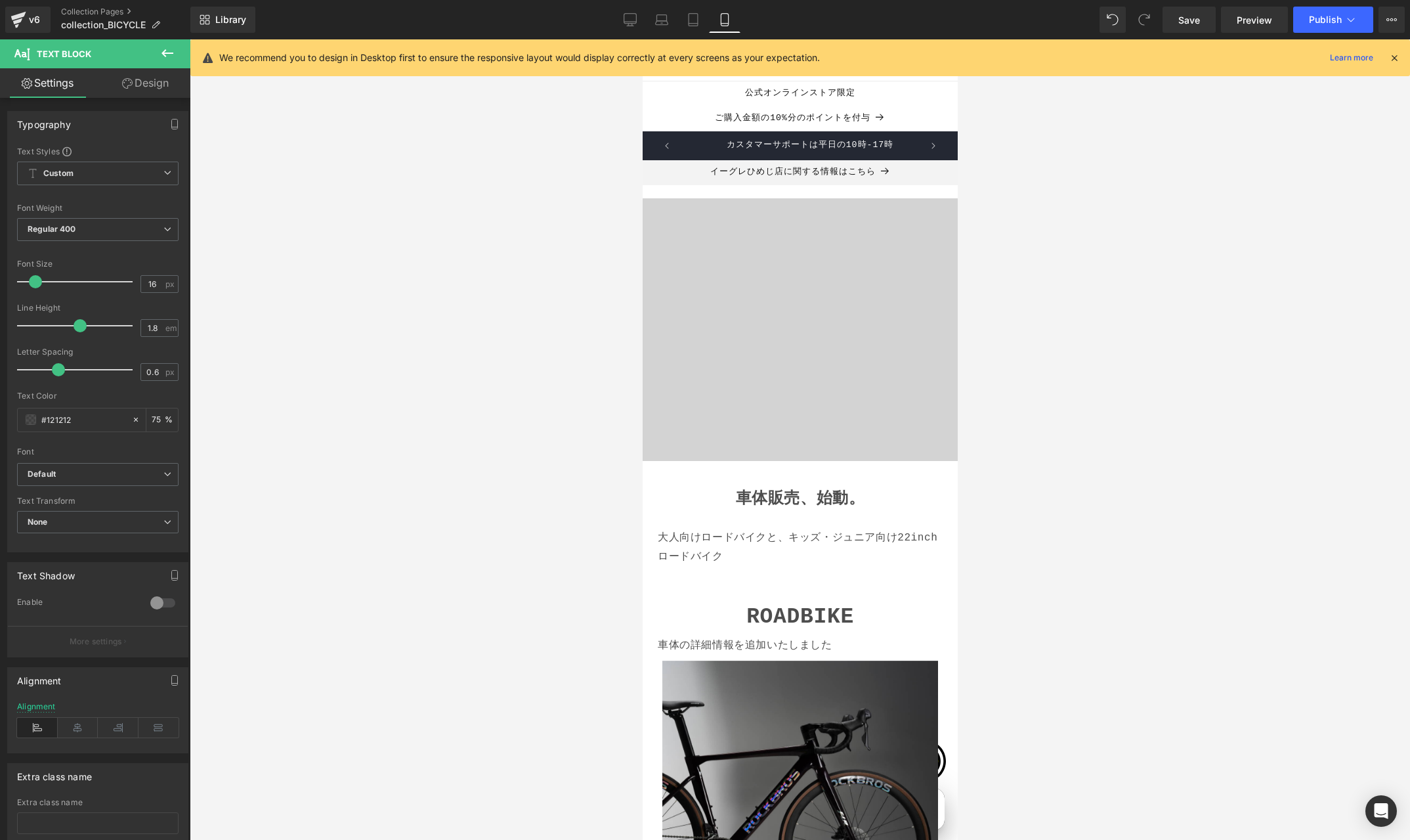
click at [1390, 56] on icon at bounding box center [1395, 58] width 12 height 12
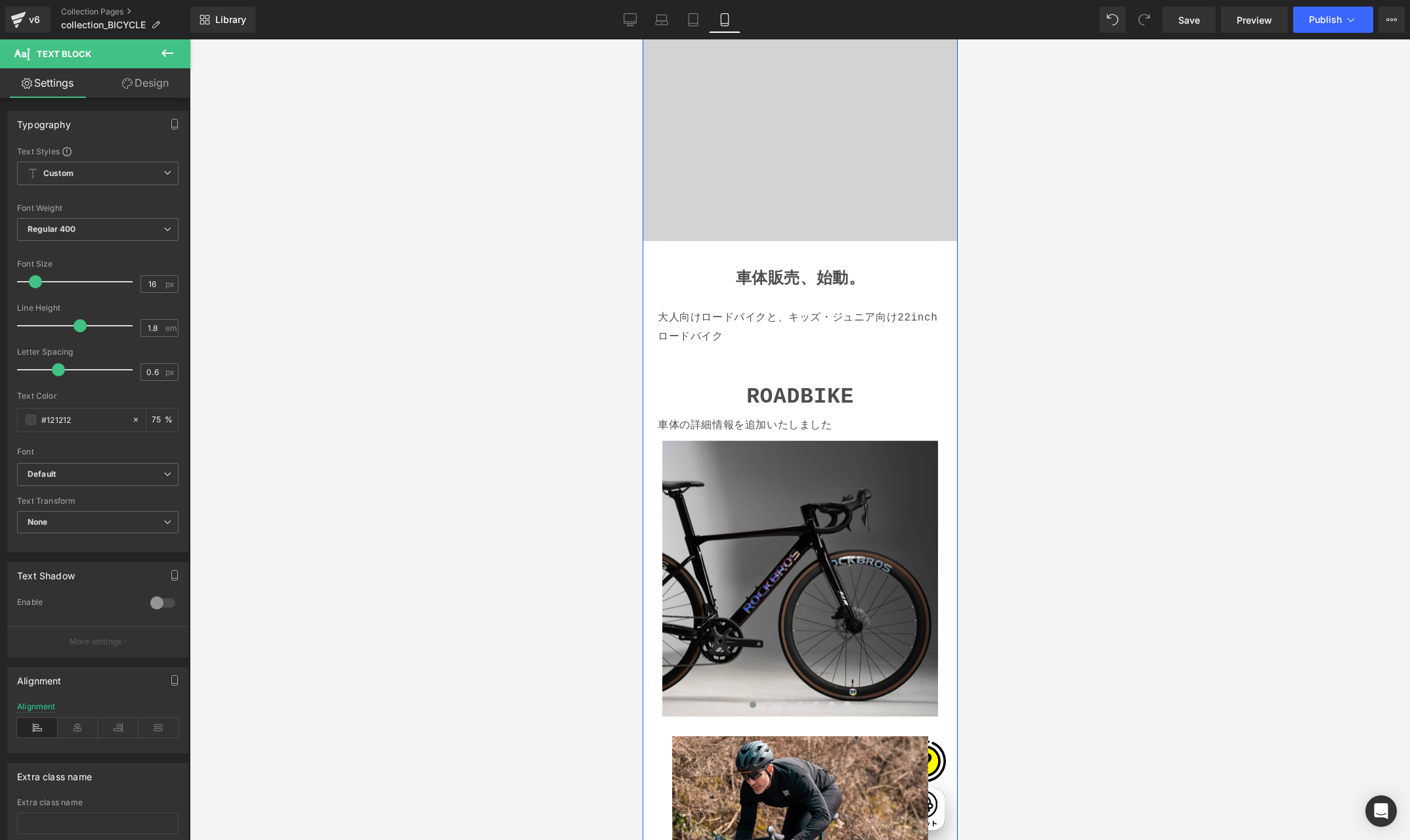
scroll to position [281, 0]
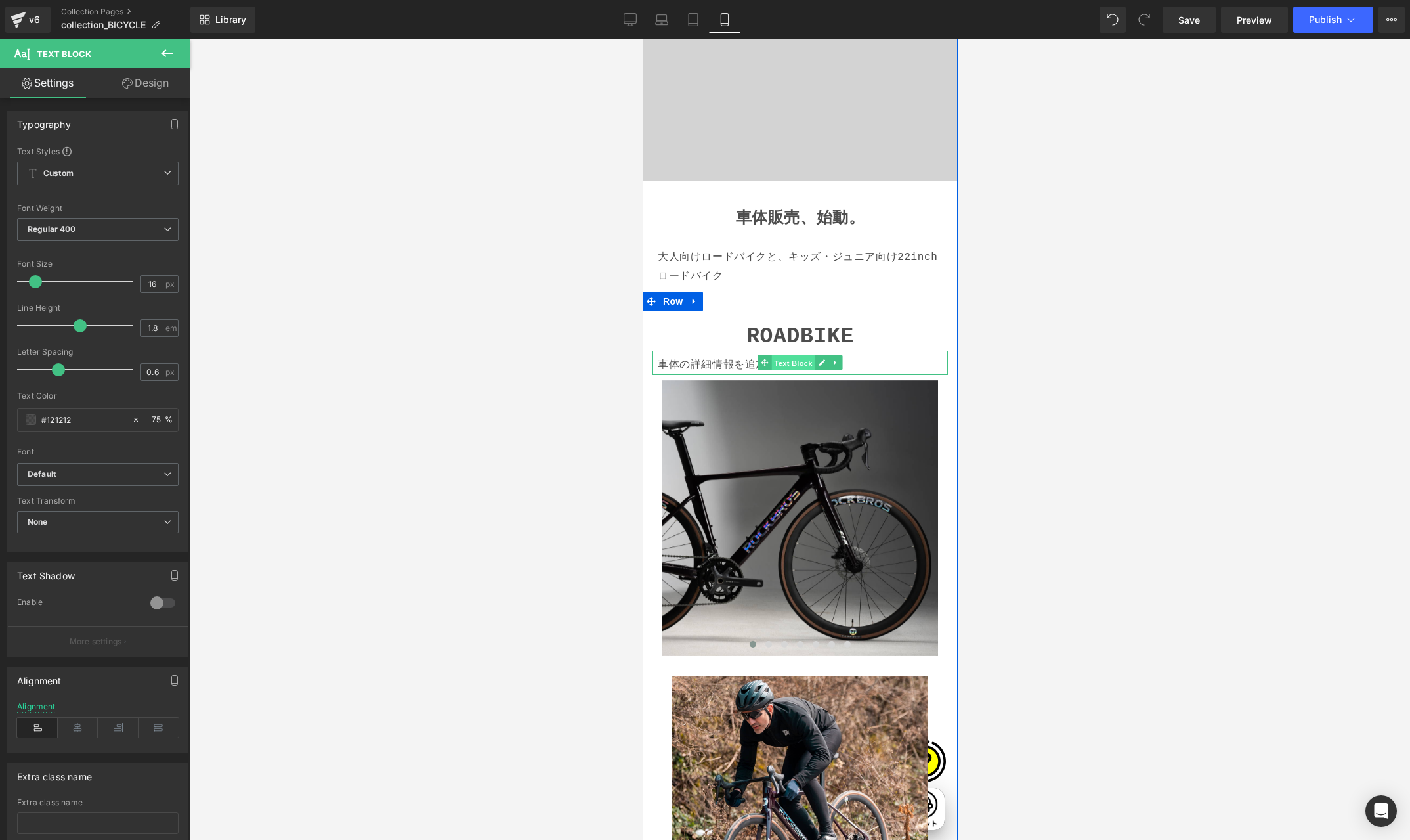
click at [779, 360] on span "Text Block" at bounding box center [793, 362] width 44 height 16
click at [83, 726] on icon at bounding box center [78, 727] width 41 height 20
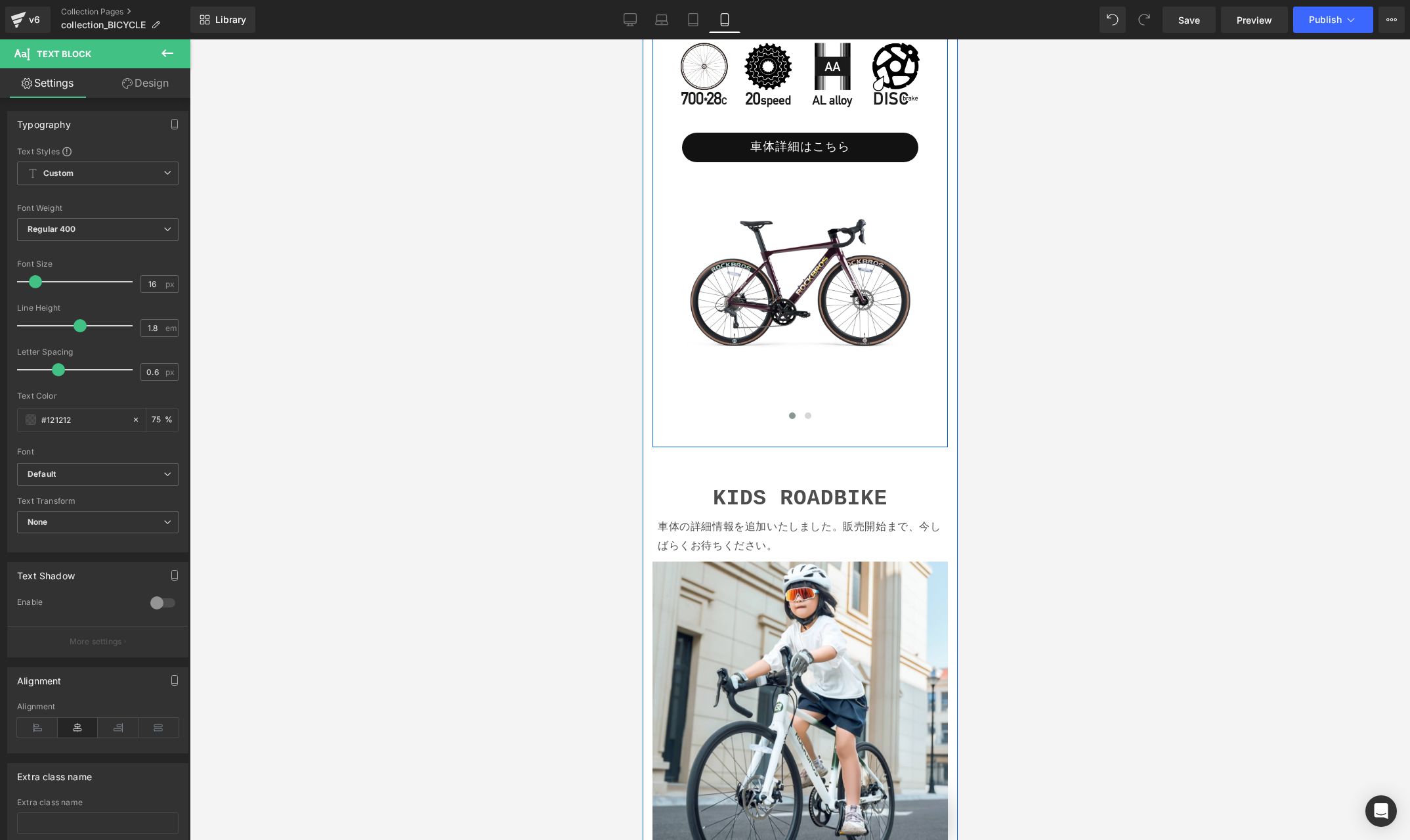
scroll to position [1396, 0]
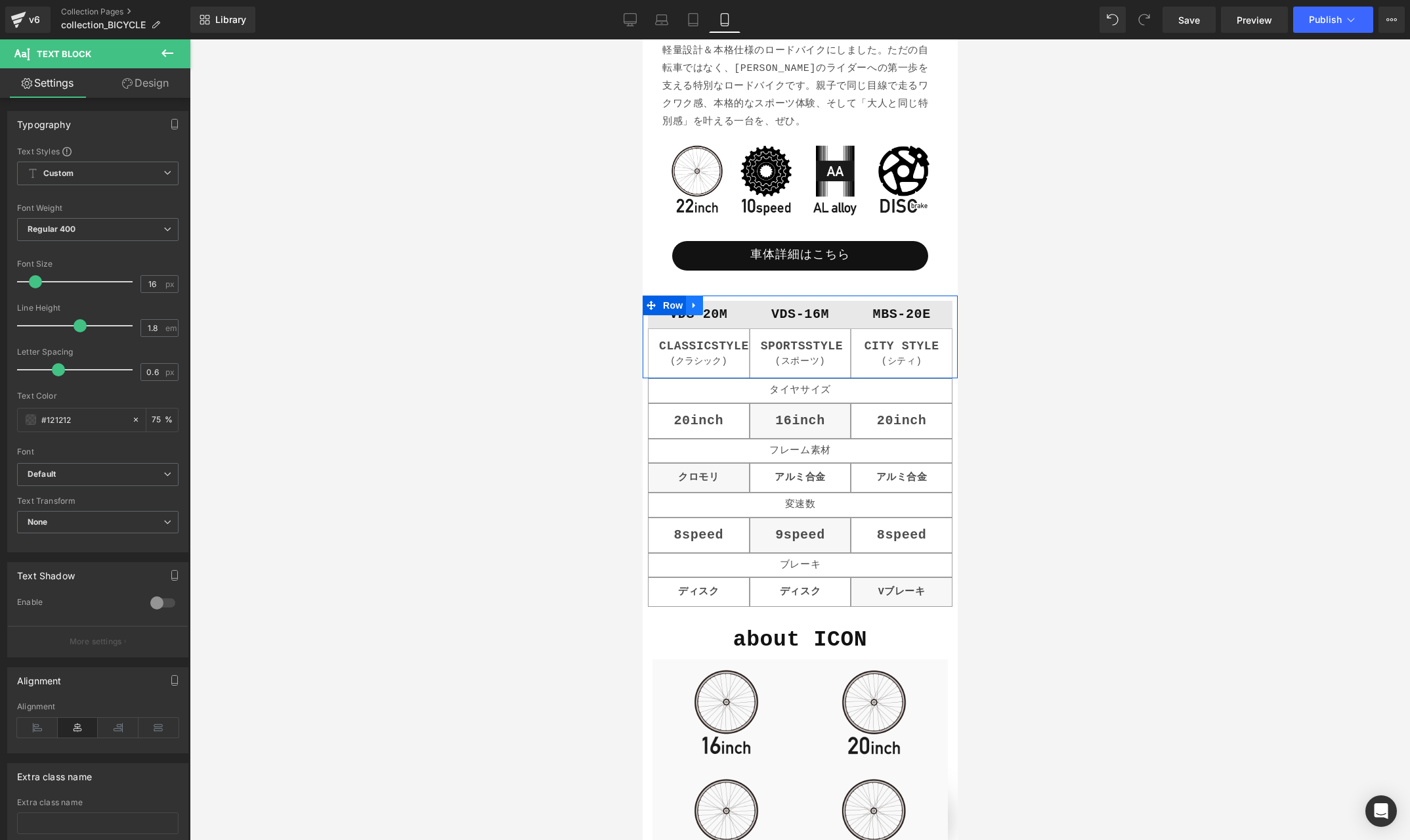
click at [696, 305] on icon at bounding box center [694, 305] width 9 height 10
click at [731, 304] on icon at bounding box center [728, 305] width 9 height 9
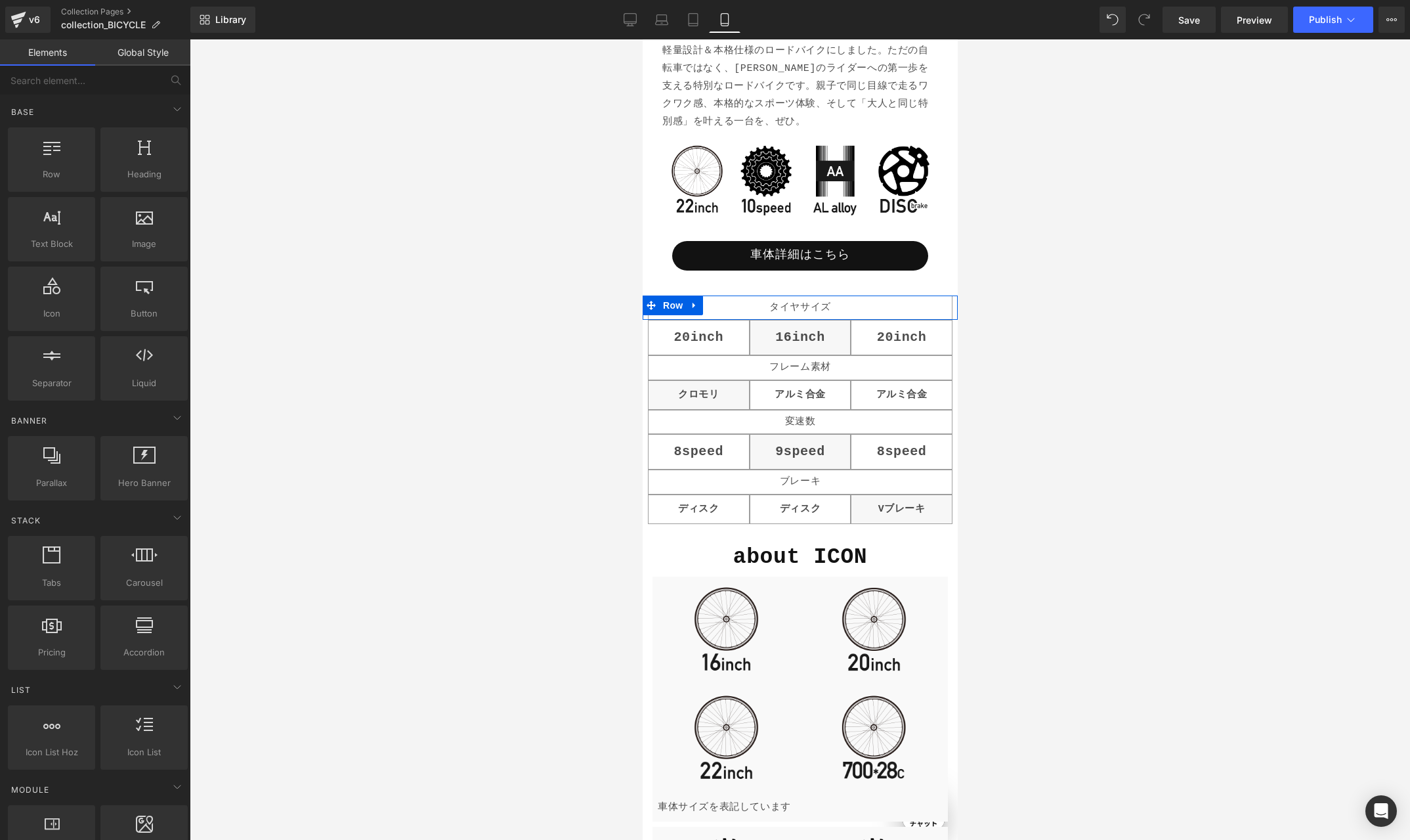
click at [696, 305] on icon at bounding box center [694, 305] width 9 height 10
click at [727, 305] on icon at bounding box center [728, 305] width 9 height 9
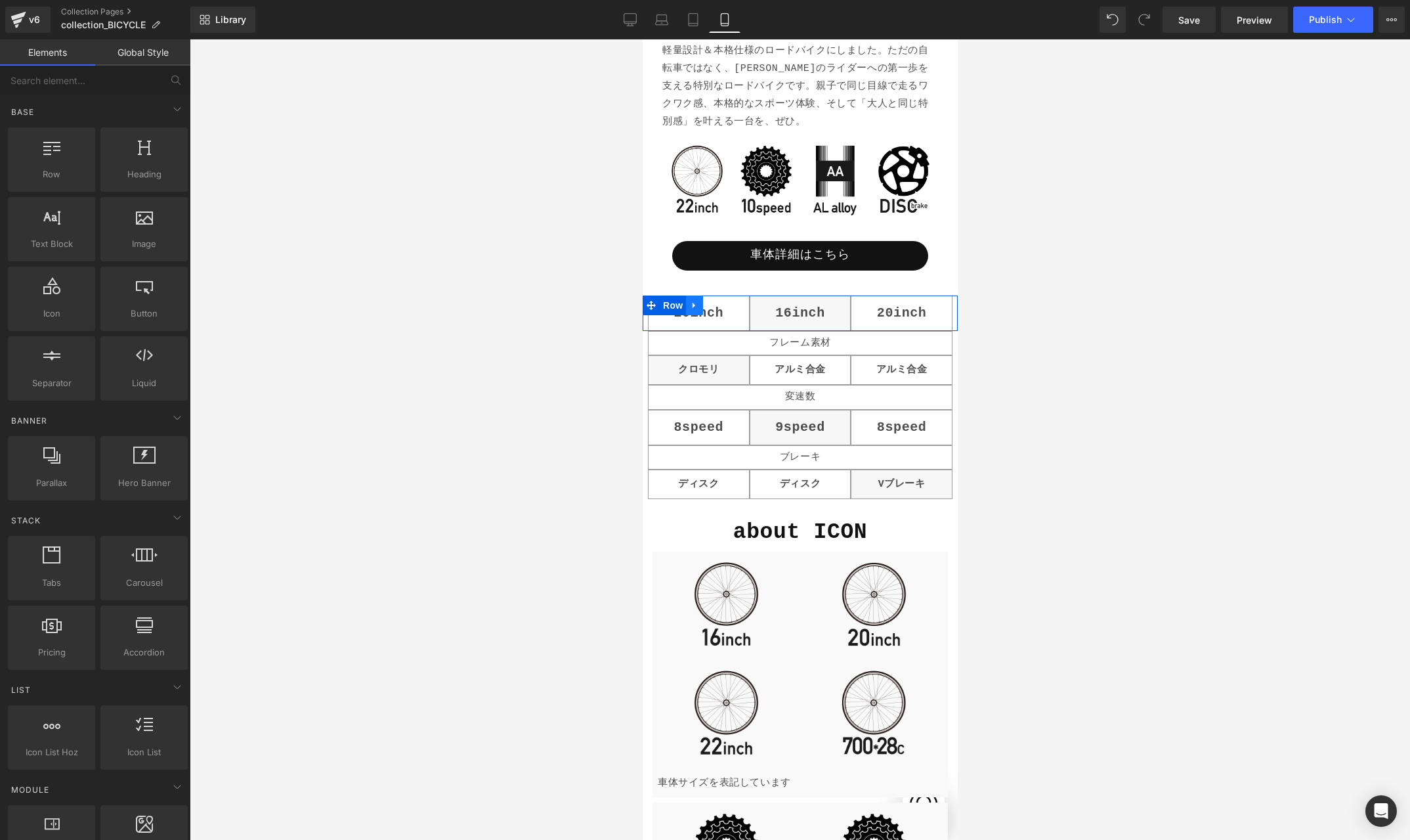
click at [696, 304] on icon at bounding box center [694, 305] width 9 height 10
click at [726, 305] on icon at bounding box center [728, 305] width 9 height 9
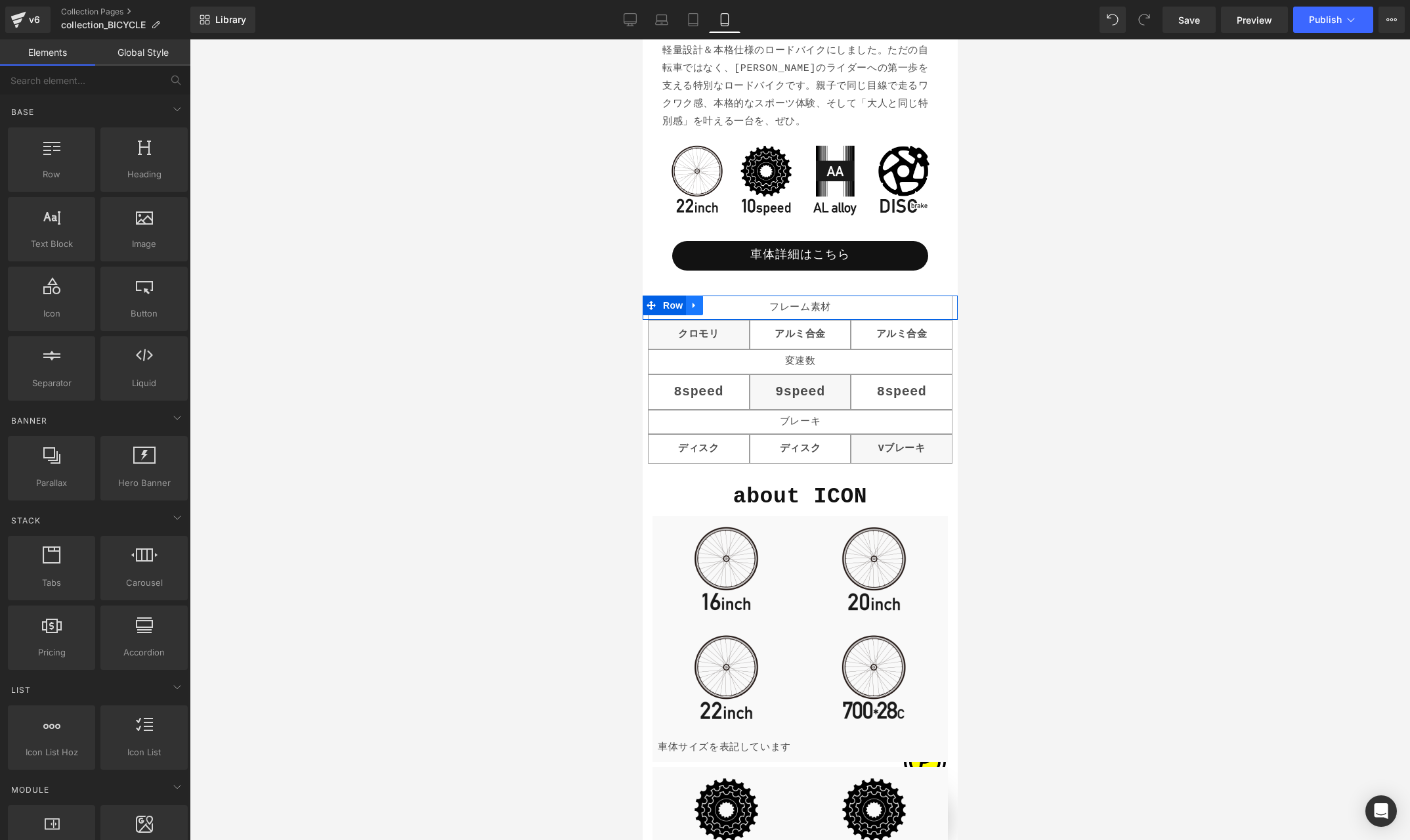
click at [694, 304] on icon at bounding box center [693, 305] width 2 height 6
click at [727, 304] on icon at bounding box center [728, 305] width 9 height 10
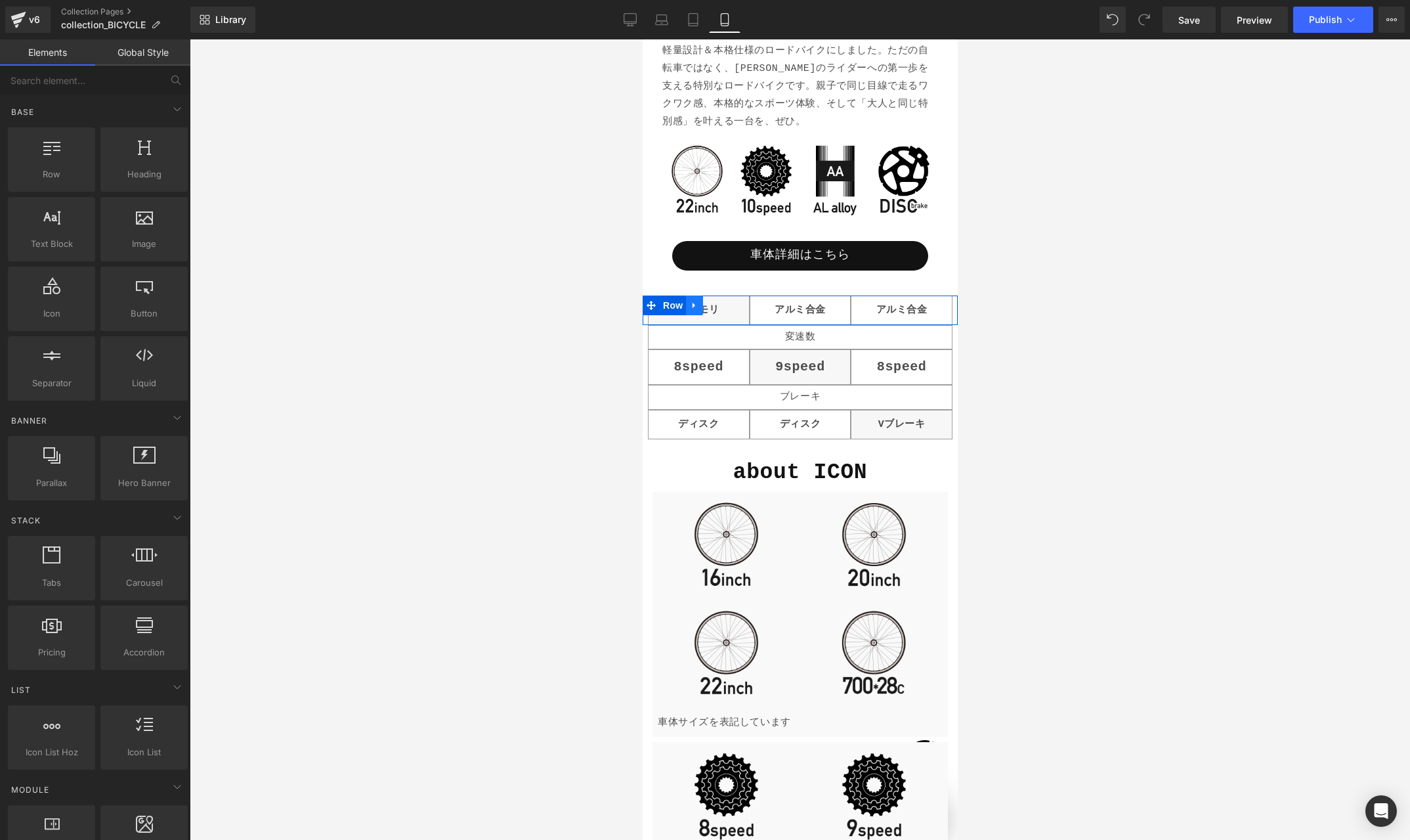
click at [695, 303] on icon at bounding box center [694, 305] width 9 height 10
click at [726, 303] on icon at bounding box center [728, 305] width 9 height 9
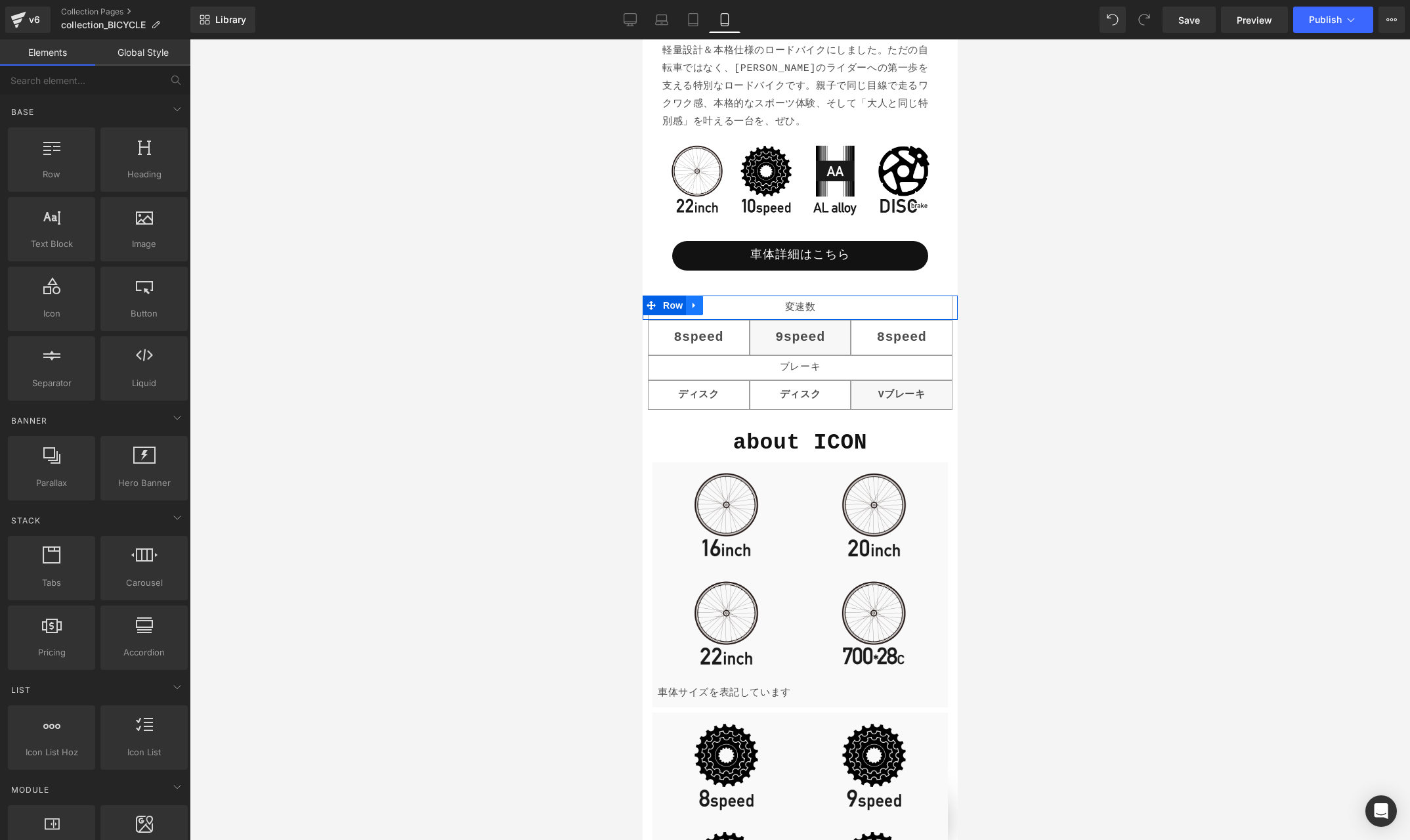
click at [695, 308] on icon at bounding box center [694, 305] width 9 height 10
click at [727, 304] on icon at bounding box center [728, 305] width 9 height 10
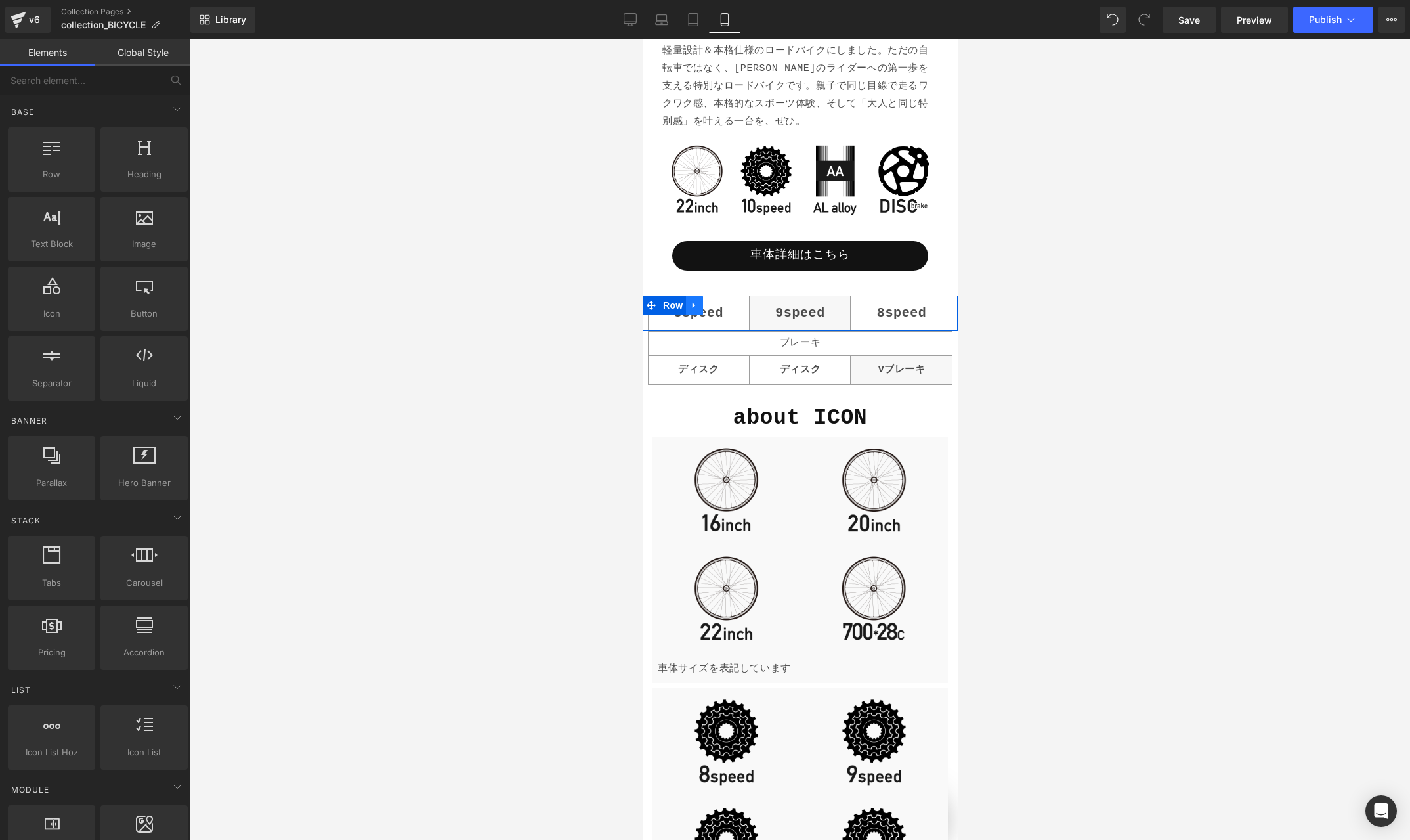
click at [696, 304] on icon at bounding box center [694, 305] width 9 height 10
click at [725, 304] on icon at bounding box center [728, 305] width 9 height 9
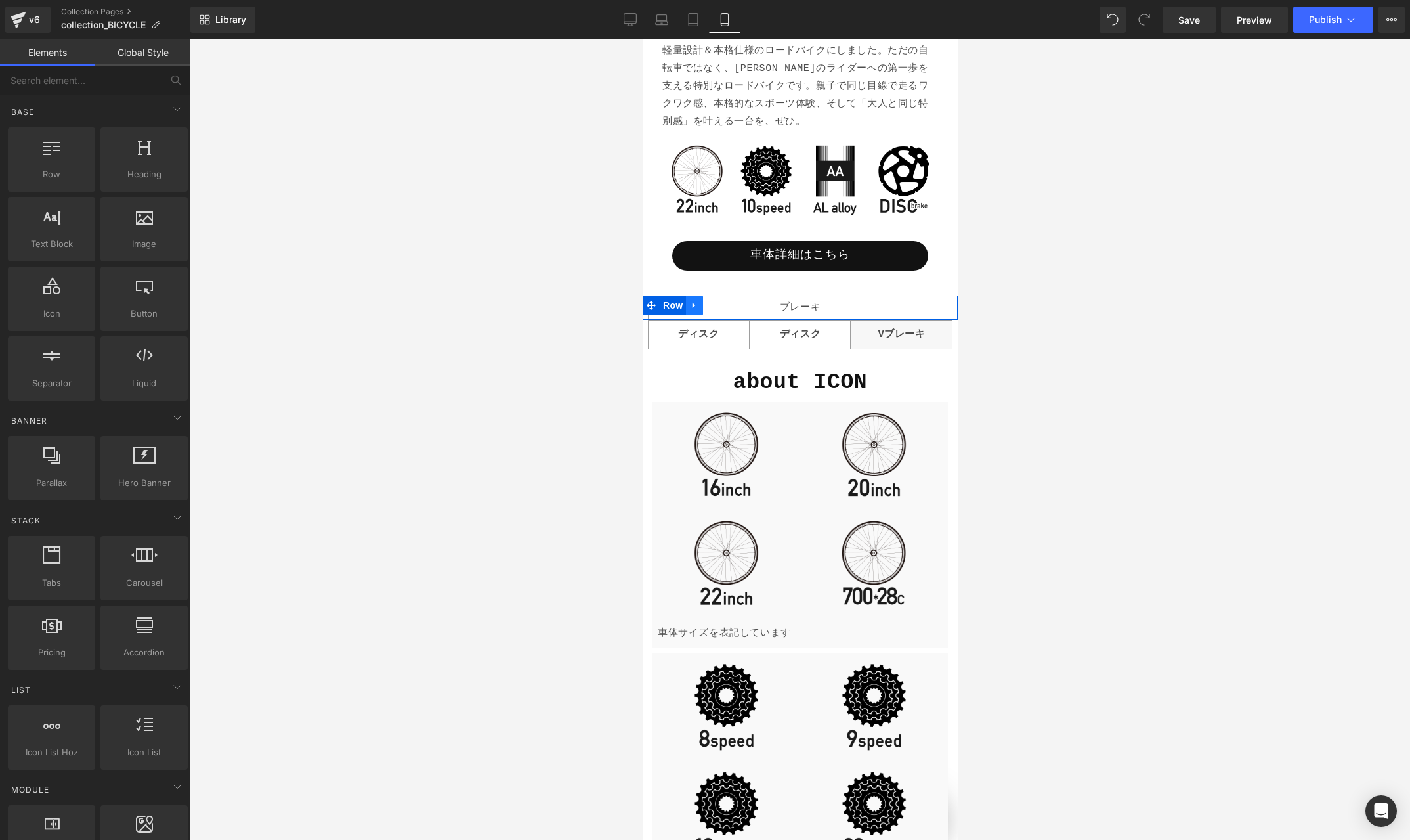
click at [696, 306] on icon at bounding box center [694, 305] width 9 height 10
click at [727, 303] on icon at bounding box center [728, 305] width 9 height 9
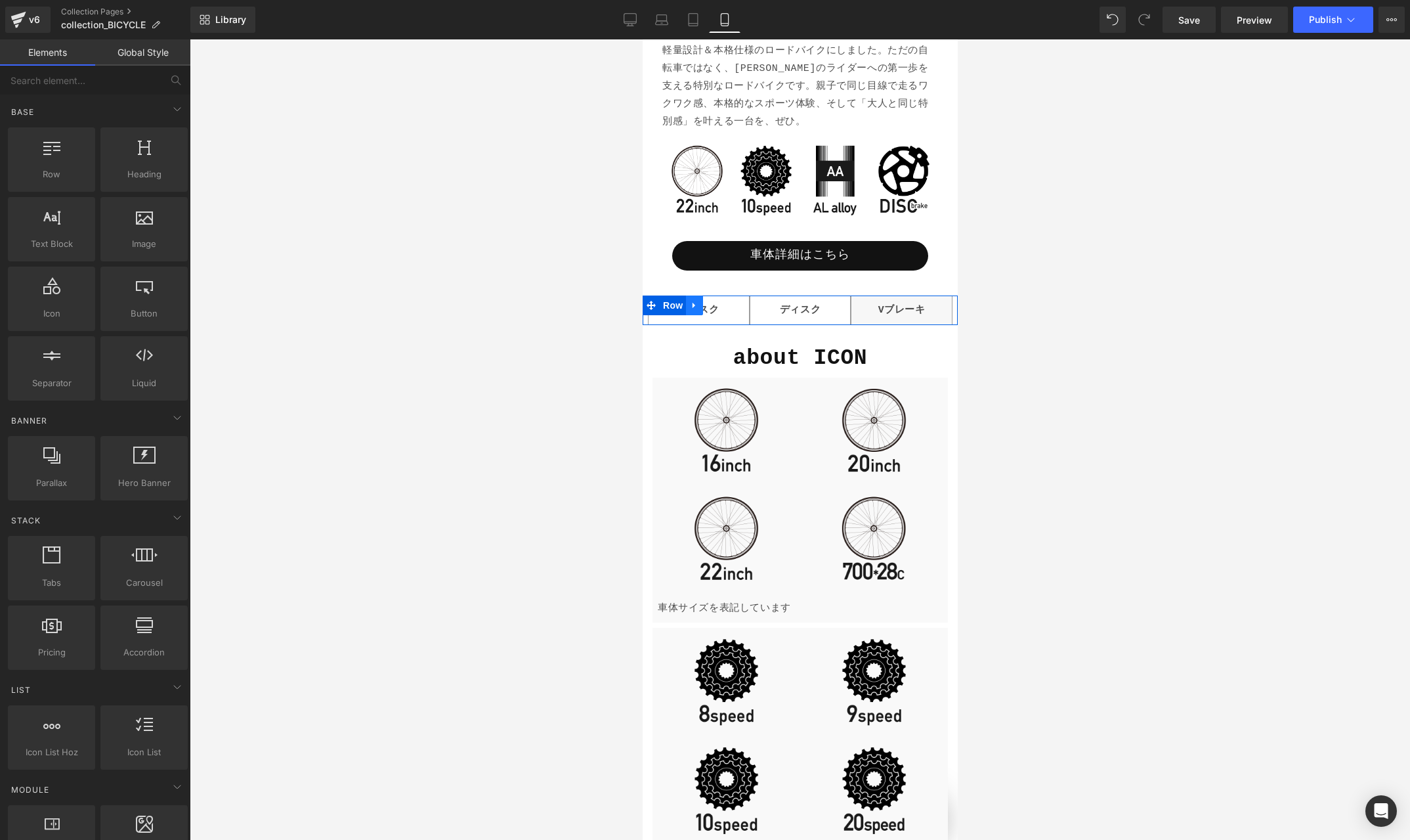
click at [696, 304] on icon at bounding box center [694, 305] width 9 height 10
click at [729, 305] on icon at bounding box center [728, 305] width 9 height 10
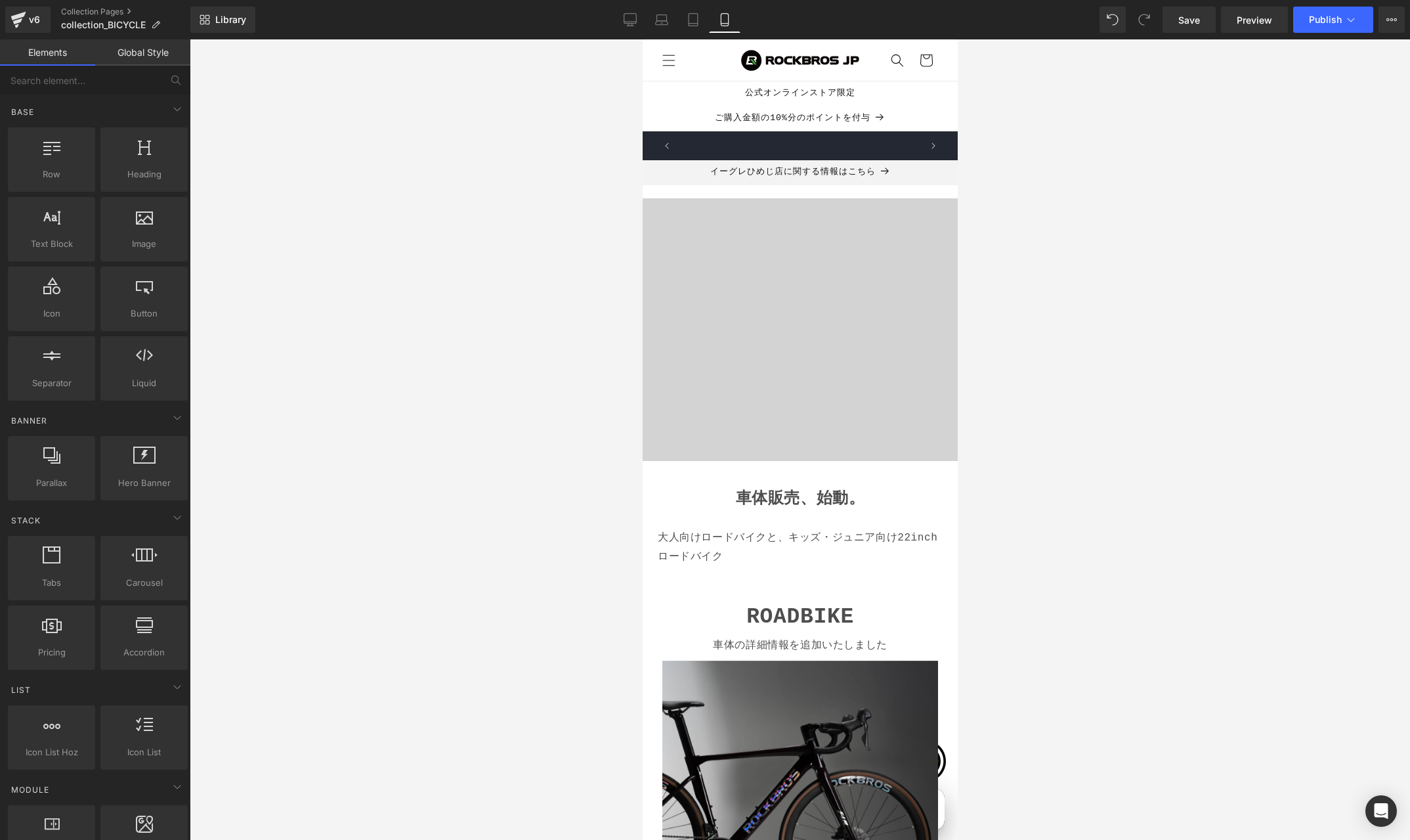
scroll to position [0, 0]
click at [693, 16] on icon at bounding box center [693, 19] width 13 height 13
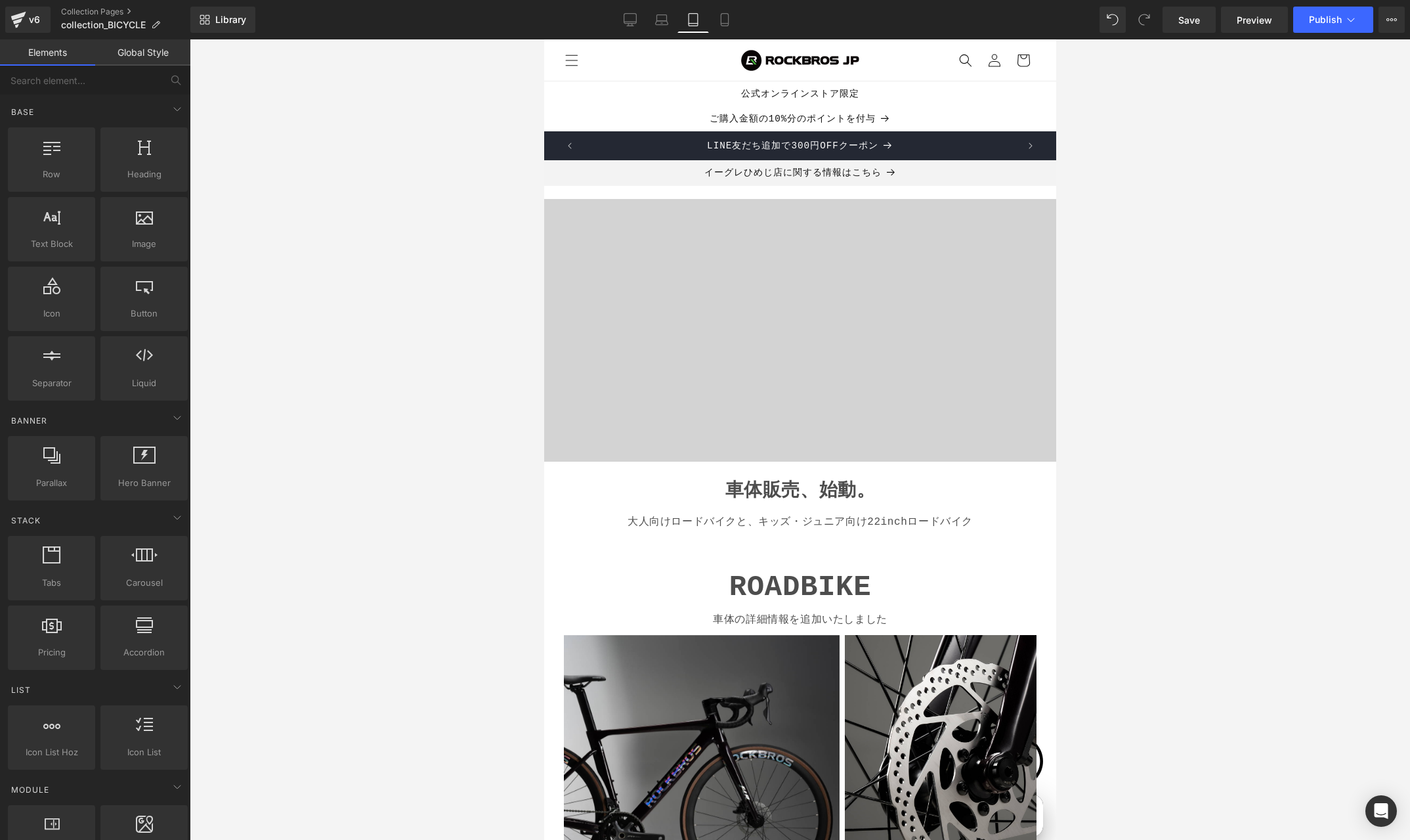
scroll to position [146, 0]
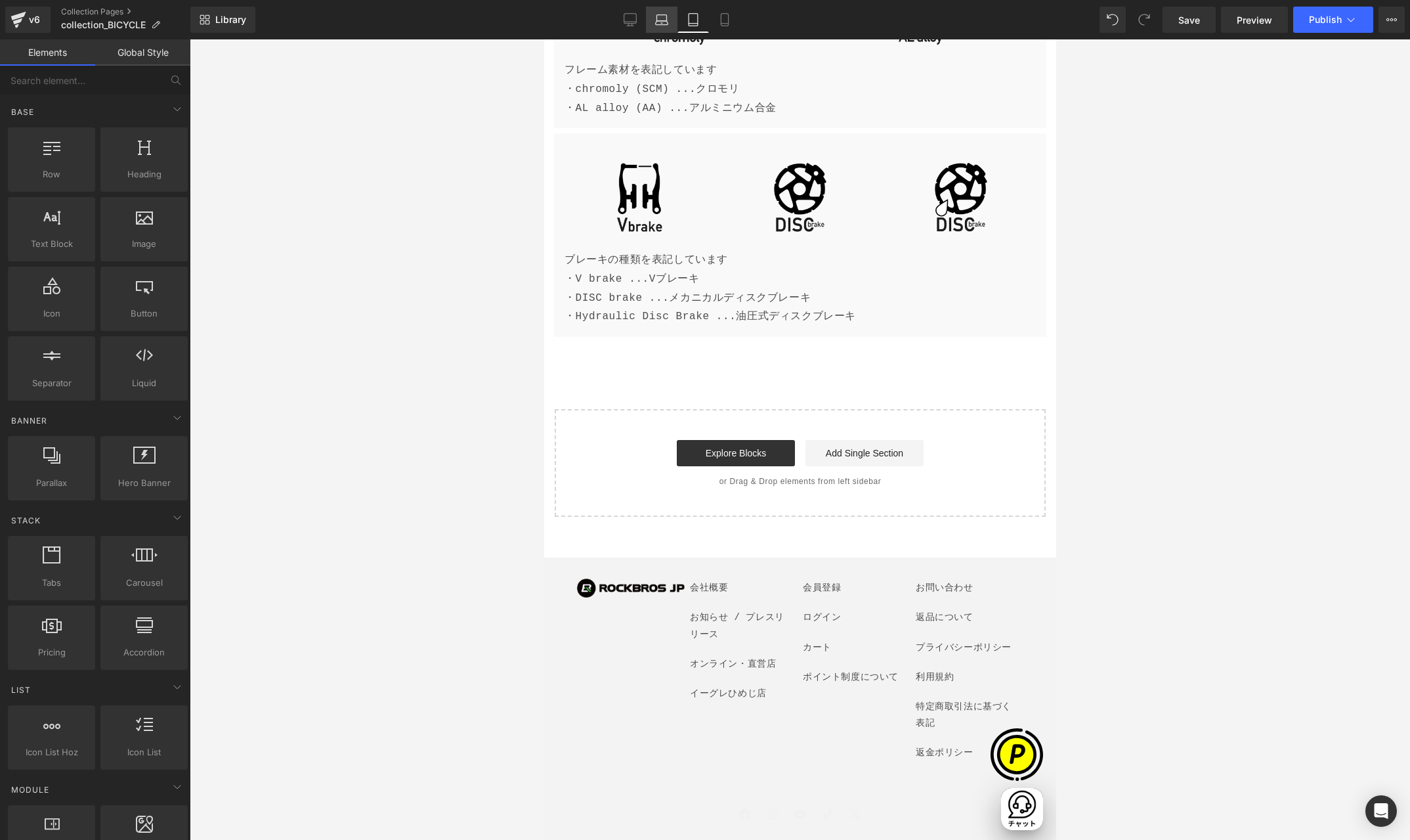
drag, startPoint x: 663, startPoint y: 23, endPoint x: 275, endPoint y: 49, distance: 388.9
click at [663, 23] on icon at bounding box center [661, 19] width 13 height 13
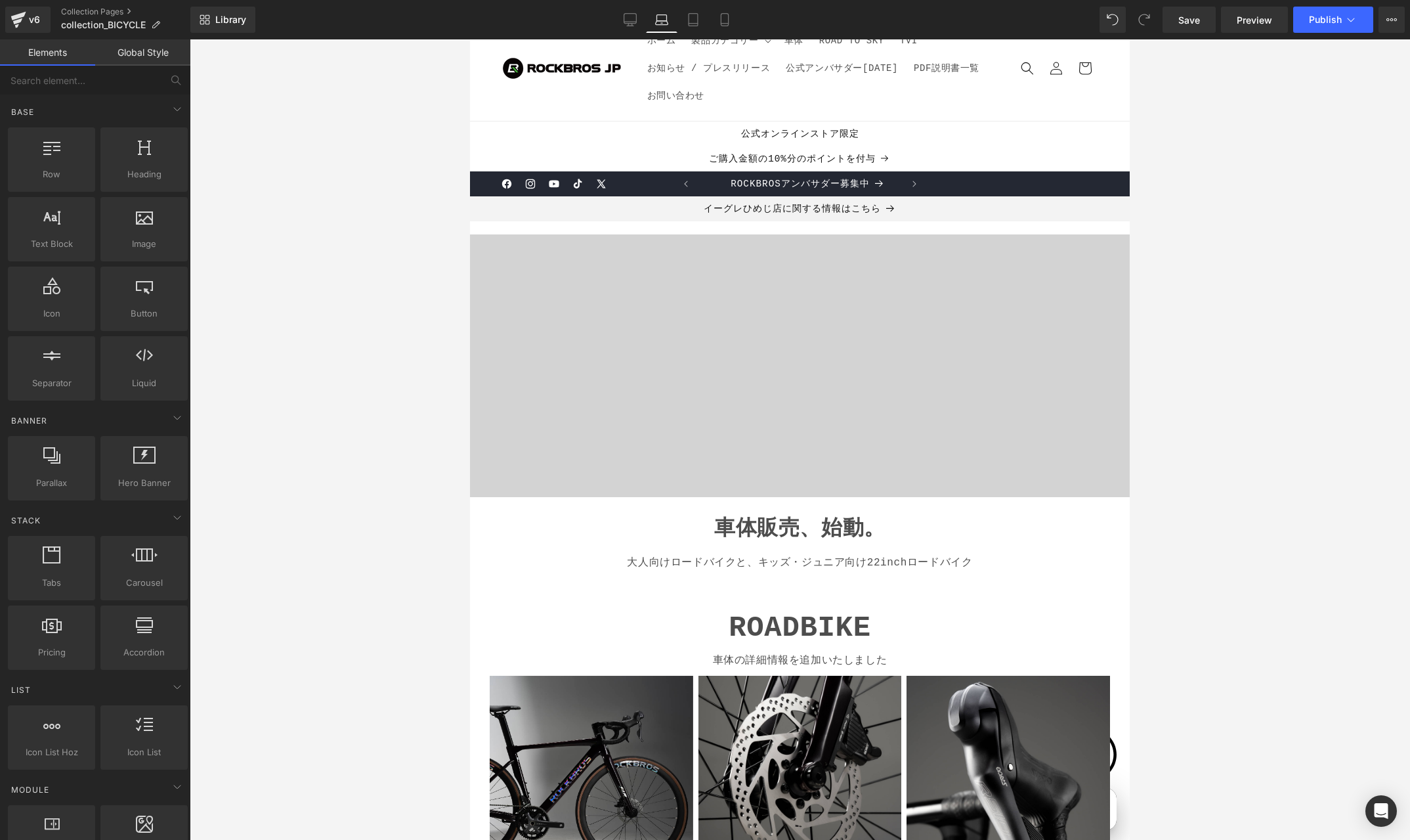
scroll to position [0, 0]
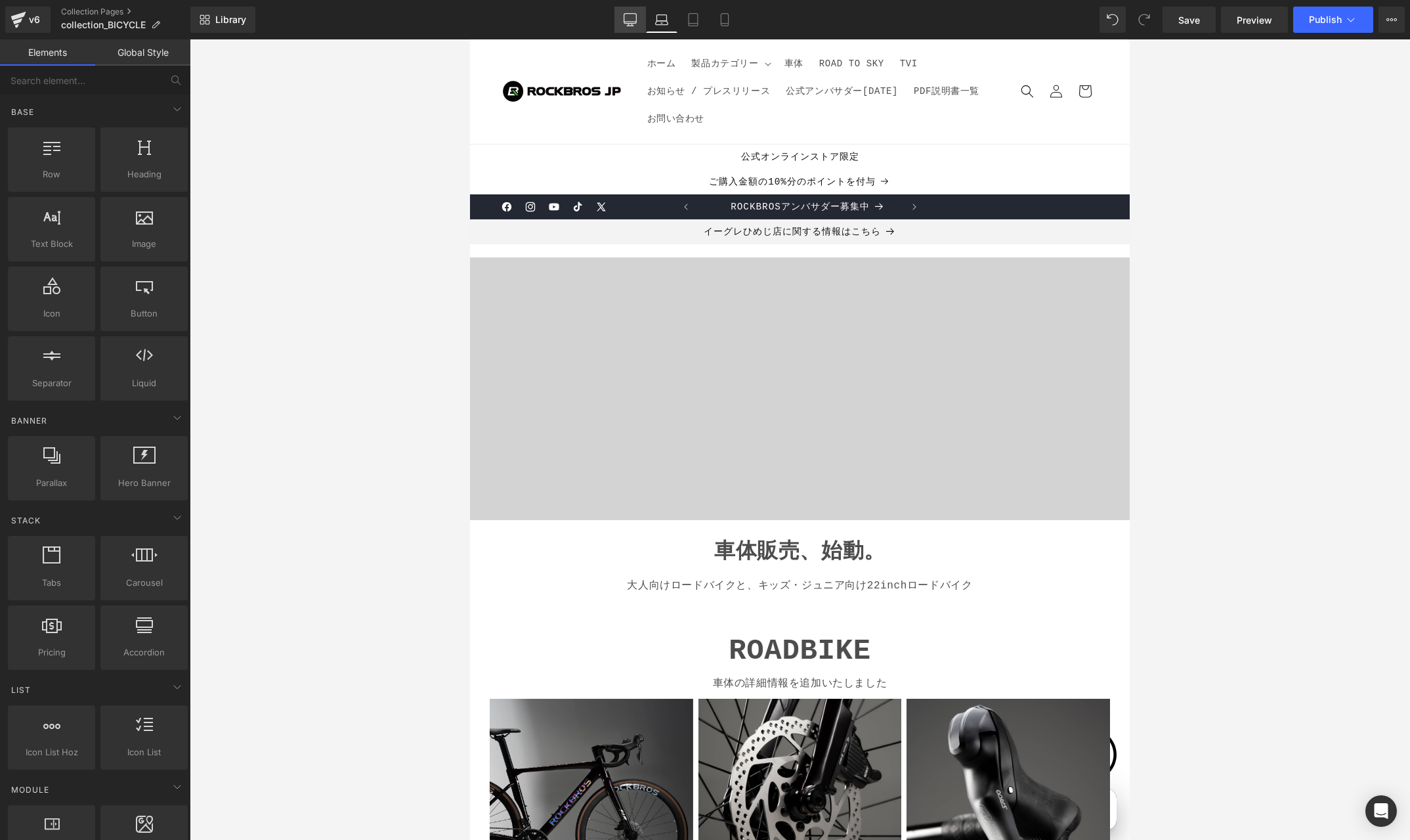
click at [626, 13] on icon at bounding box center [629, 19] width 13 height 13
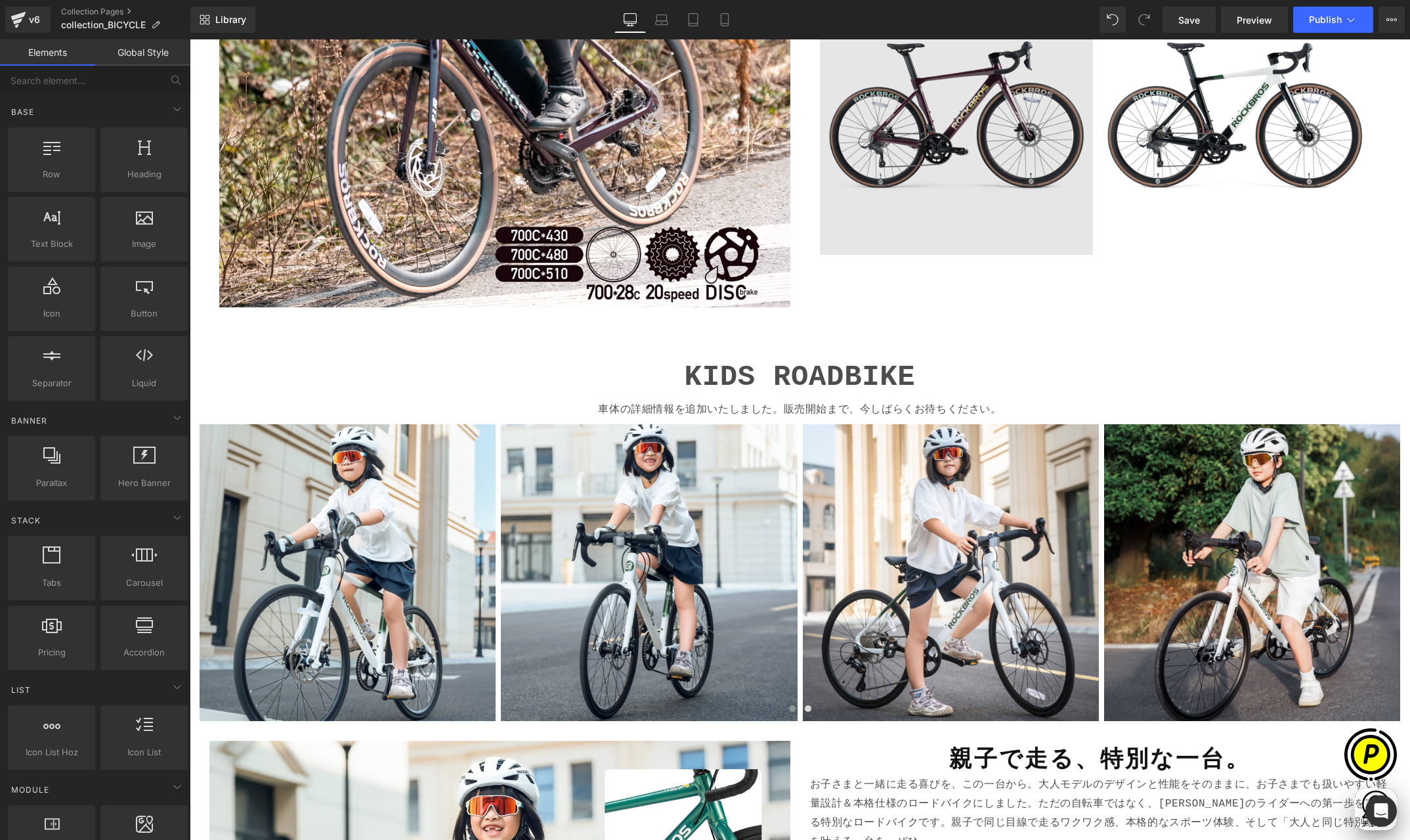
scroll to position [1401, 0]
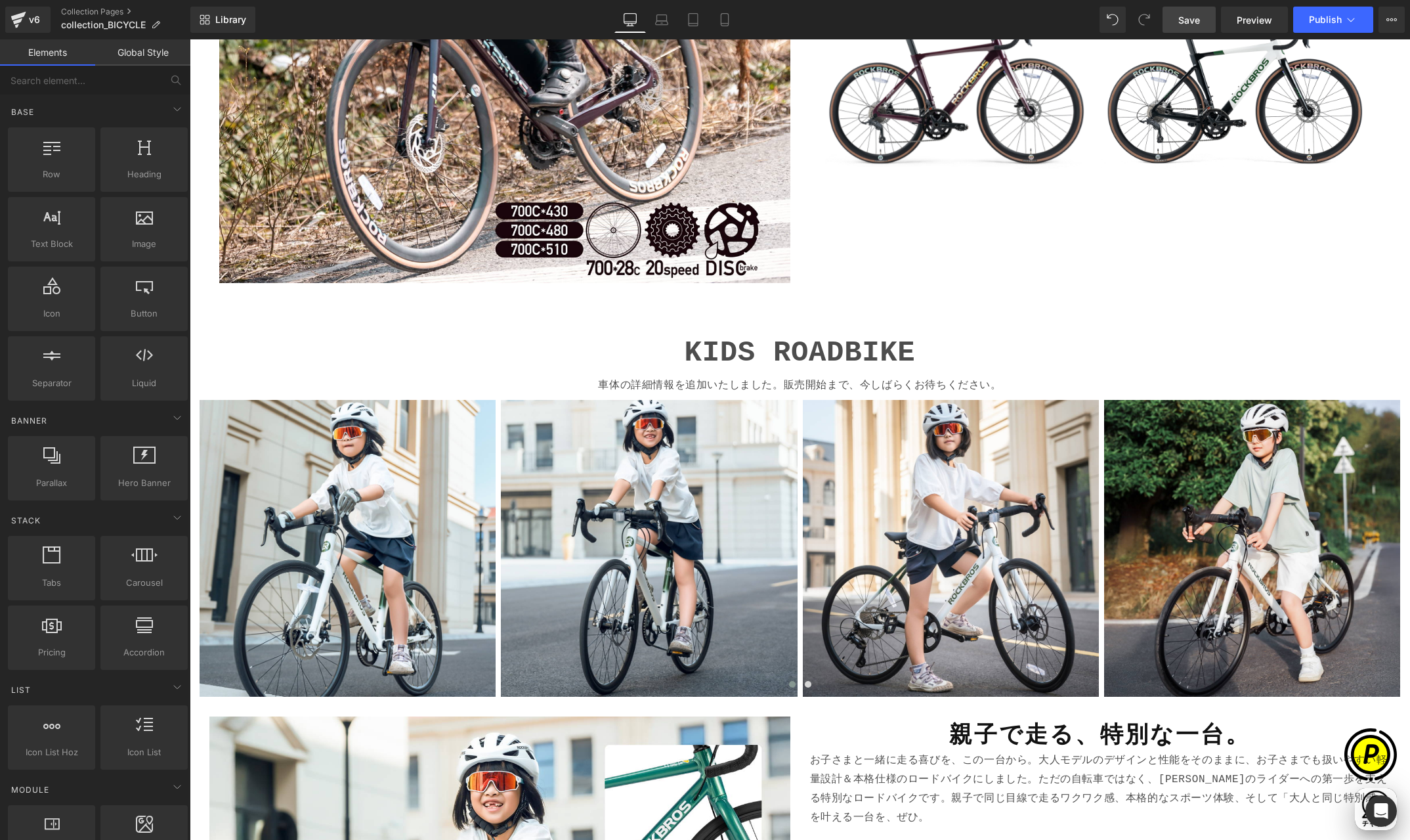
drag, startPoint x: 1192, startPoint y: 14, endPoint x: 952, endPoint y: 144, distance: 272.9
click at [1192, 14] on span "Save" at bounding box center [1189, 20] width 22 height 14
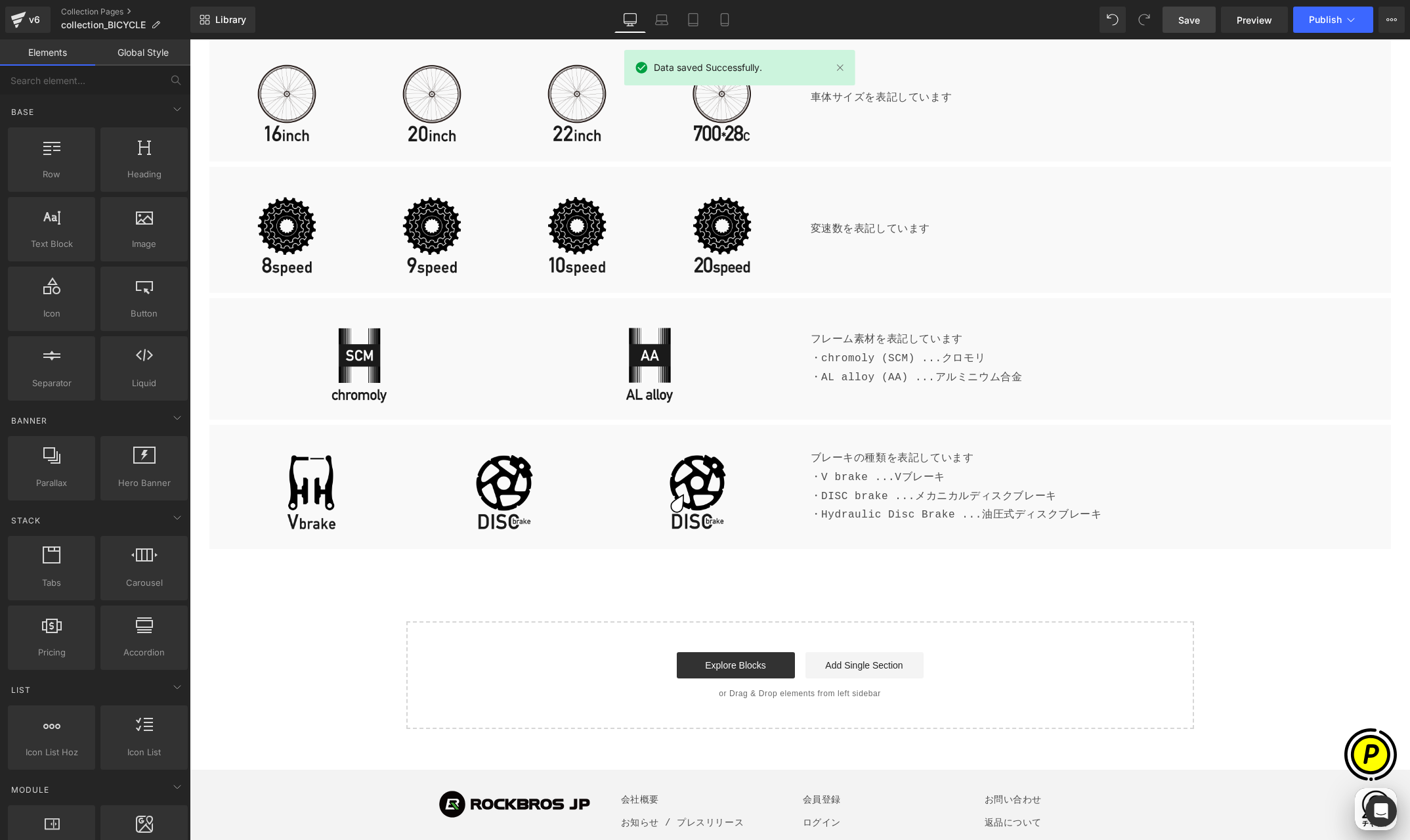
scroll to position [0, 256]
click at [1335, 23] on span "Publish" at bounding box center [1326, 20] width 33 height 11
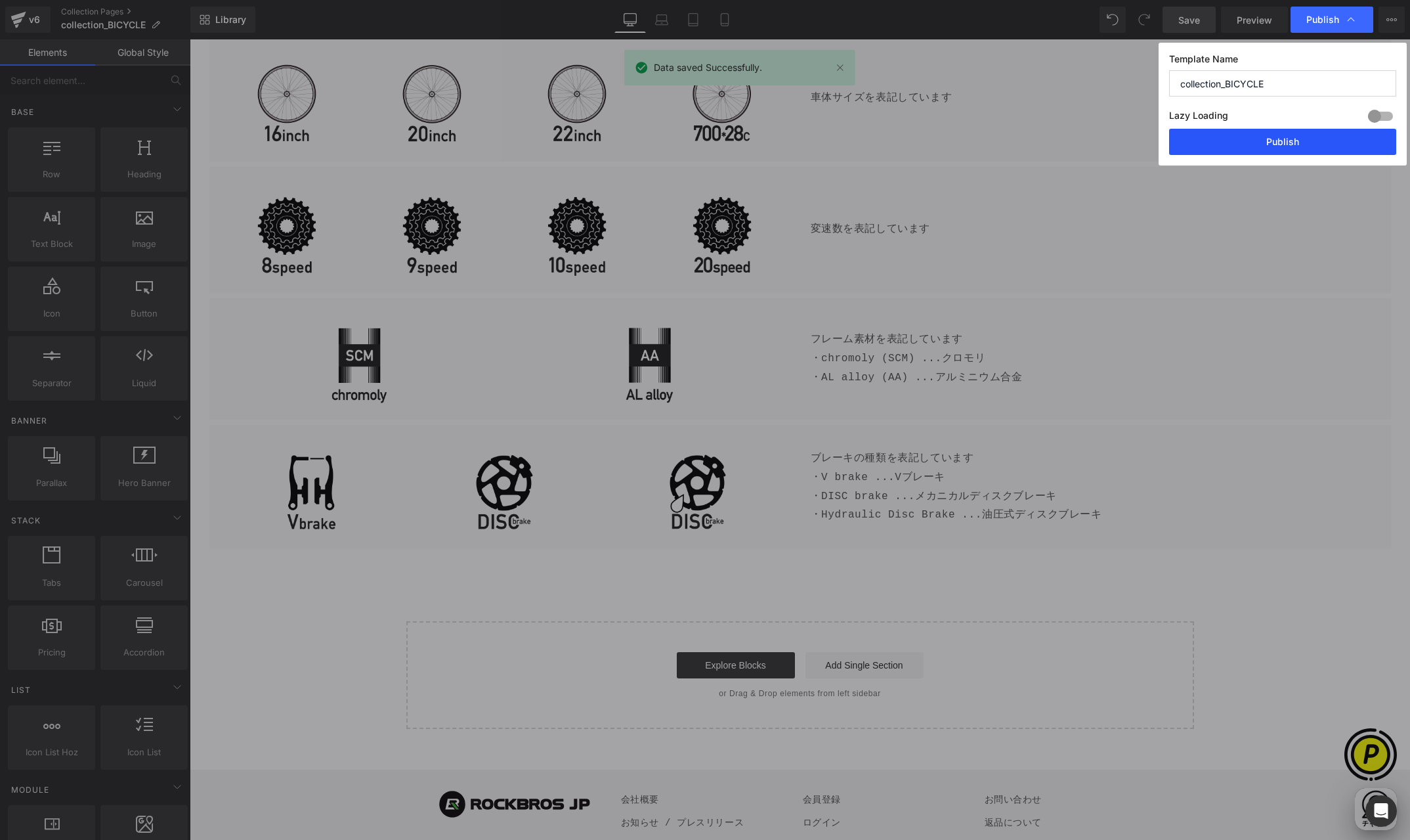
click at [1295, 147] on button "Publish" at bounding box center [1283, 141] width 227 height 26
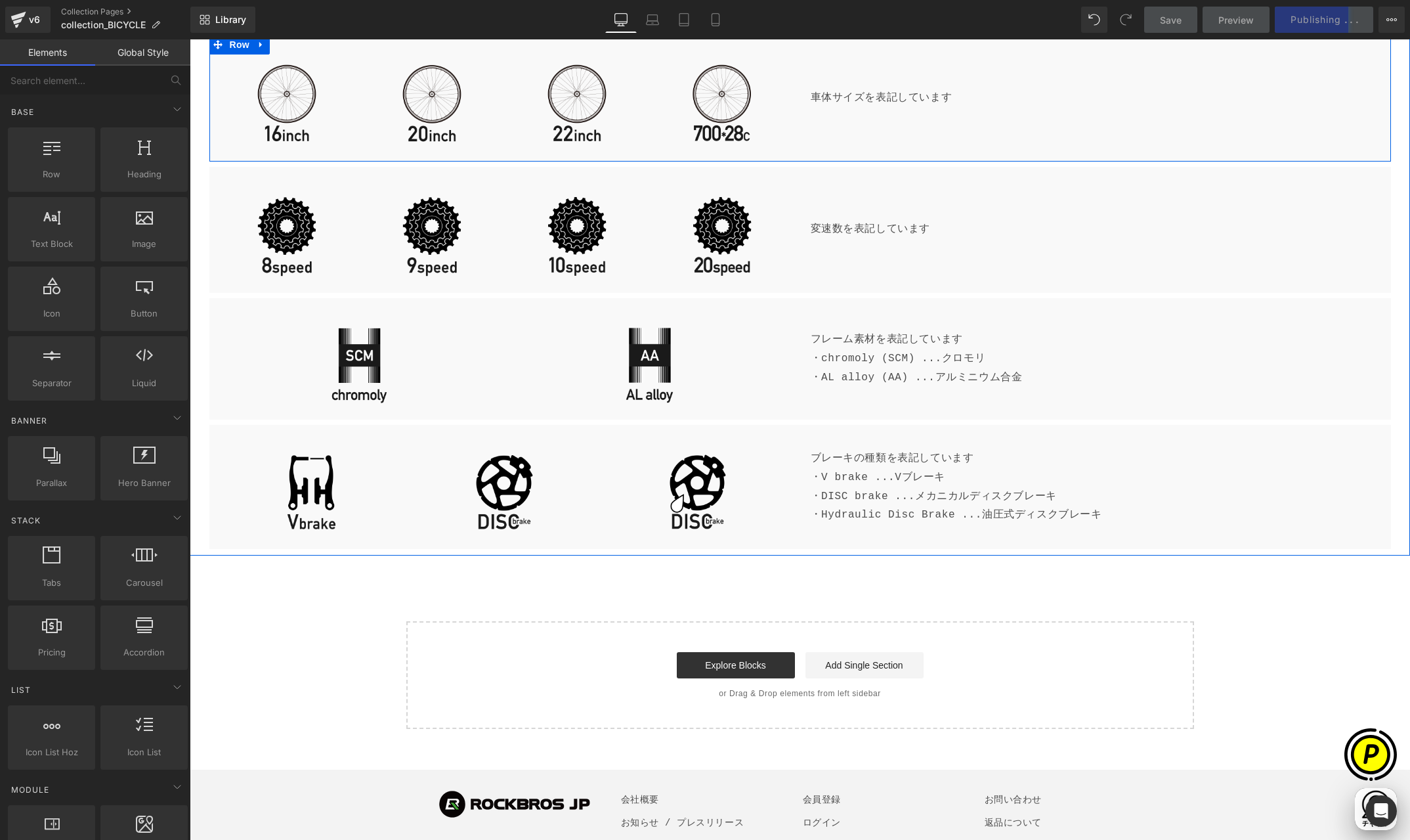
scroll to position [0, 512]
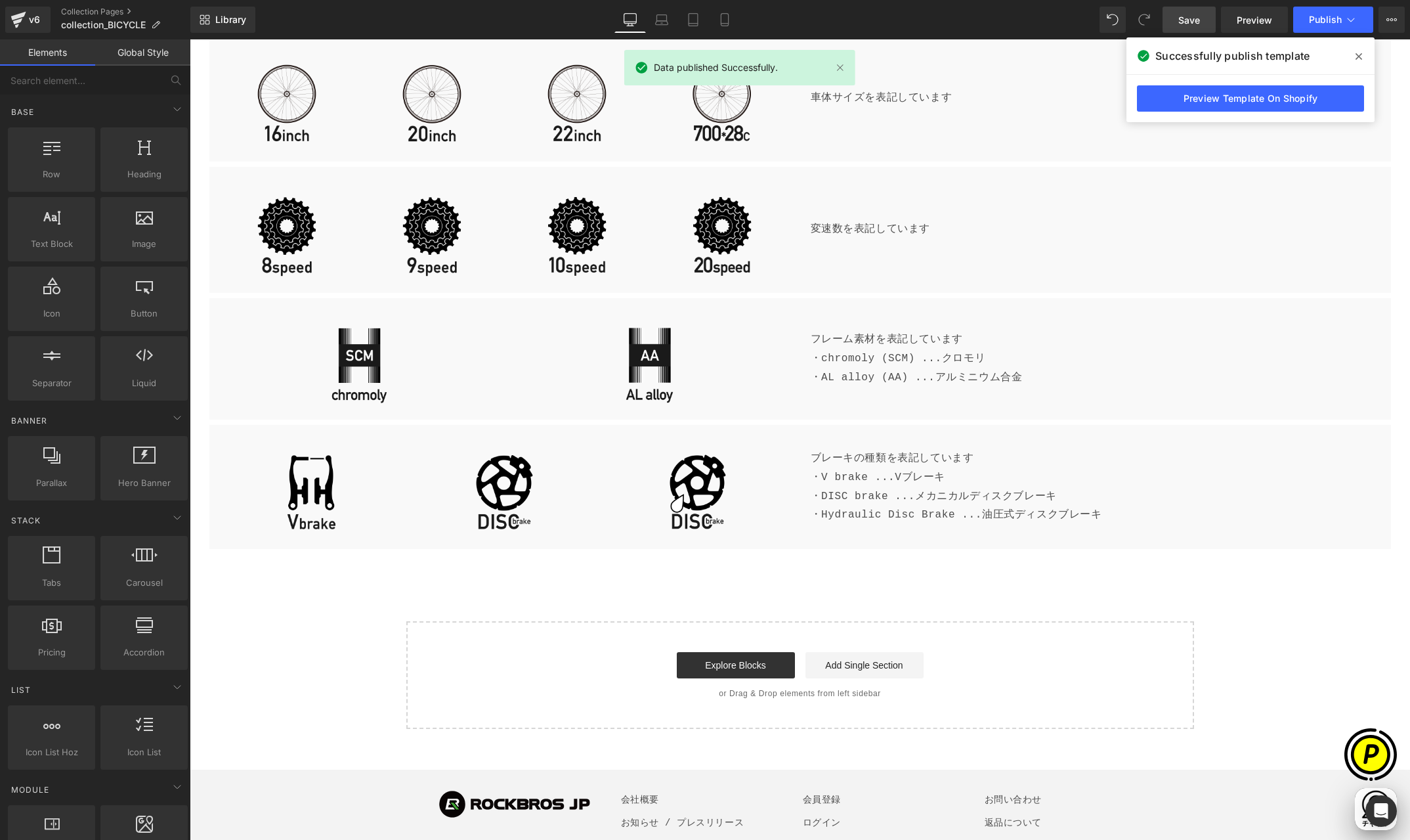
click at [1357, 58] on icon at bounding box center [1359, 56] width 7 height 7
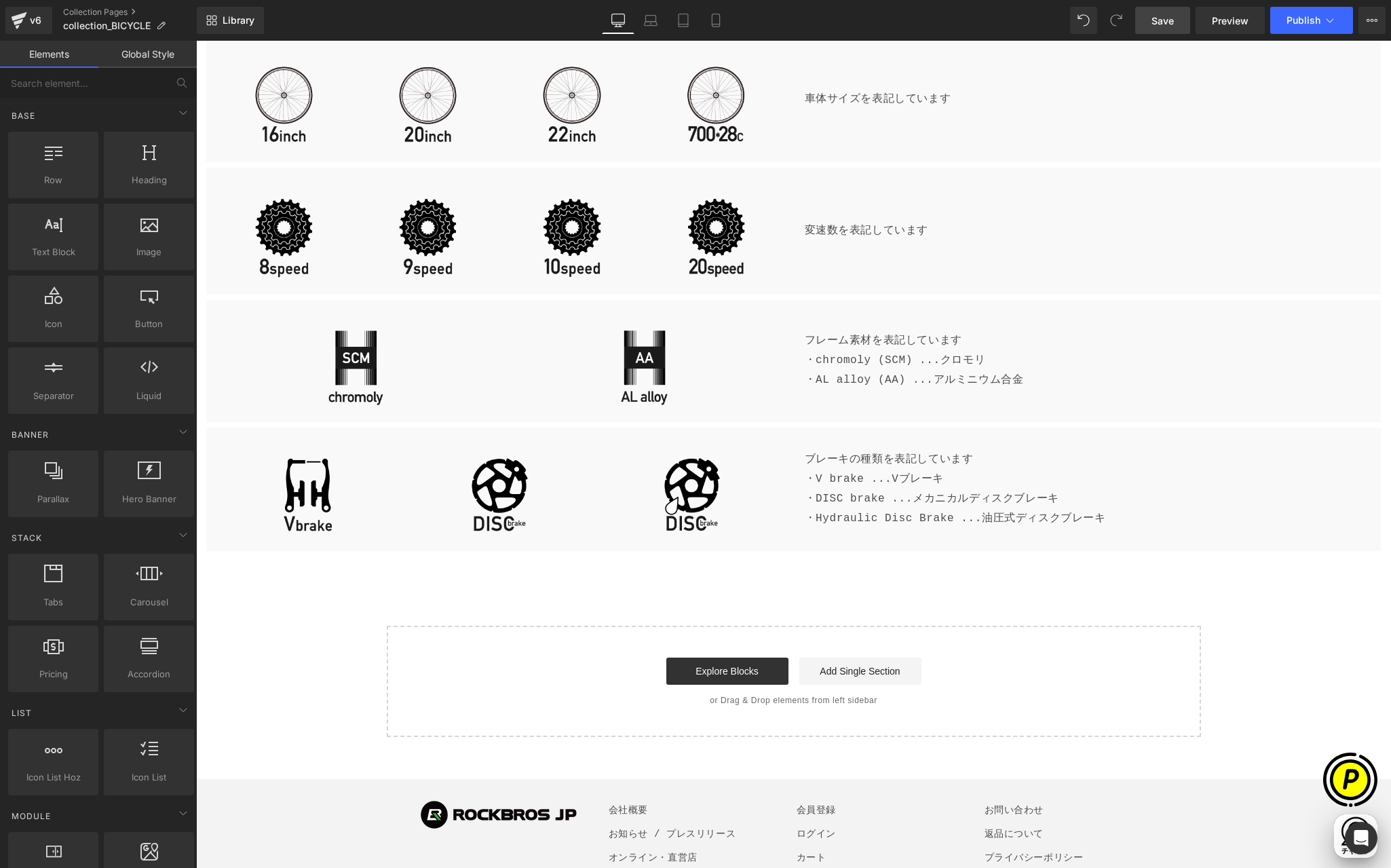
scroll to position [0, 0]
click at [982, 16] on div "Library Desktop Desktop Laptop Tablet Mobile Save Preview Publish Scheduled Vie…" at bounding box center [793, 20] width 1194 height 27
click at [102, 13] on link "Collection Pages" at bounding box center [130, 12] width 134 height 11
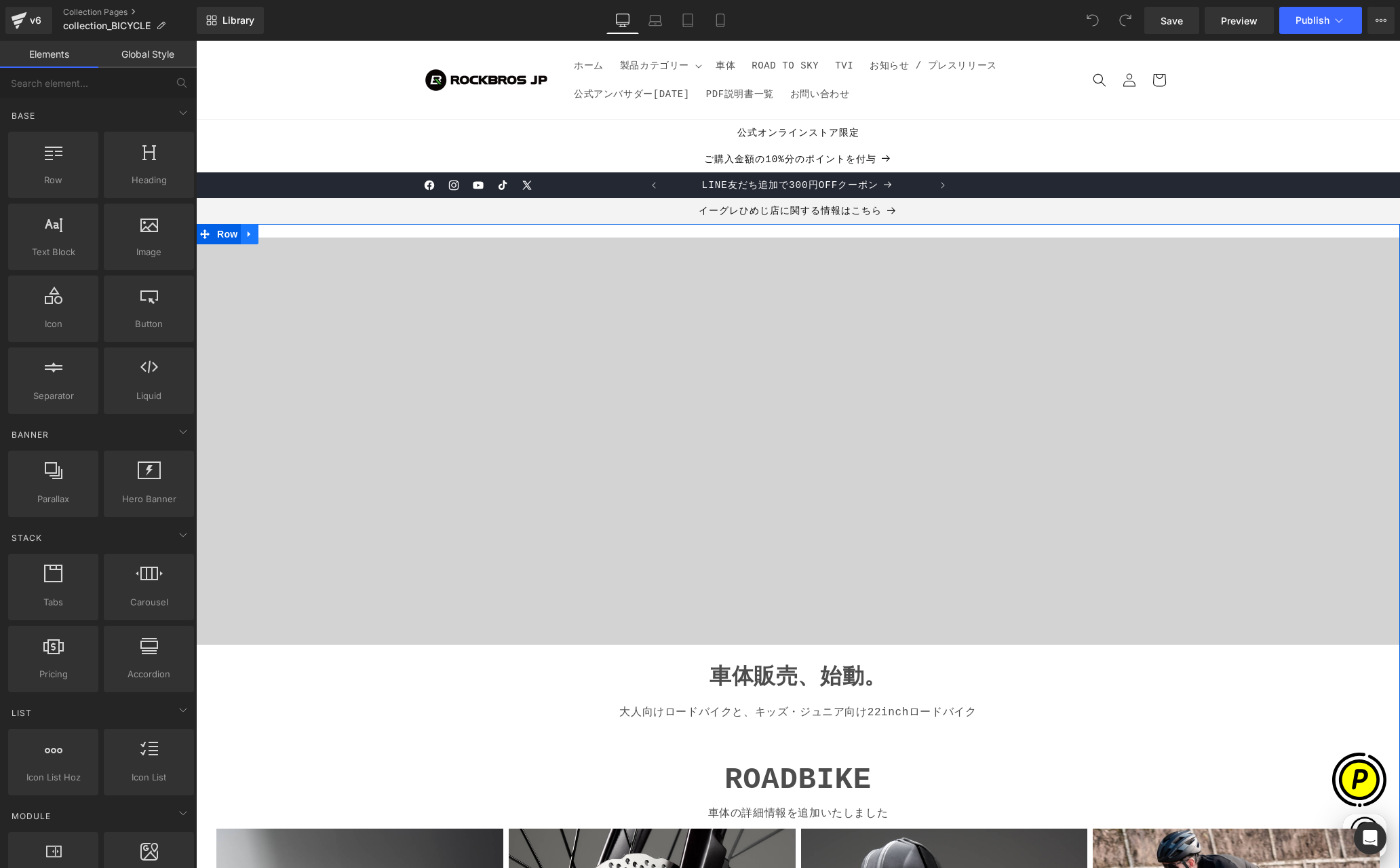
click at [246, 231] on icon at bounding box center [249, 234] width 9 height 10
click at [280, 232] on icon at bounding box center [285, 234] width 9 height 9
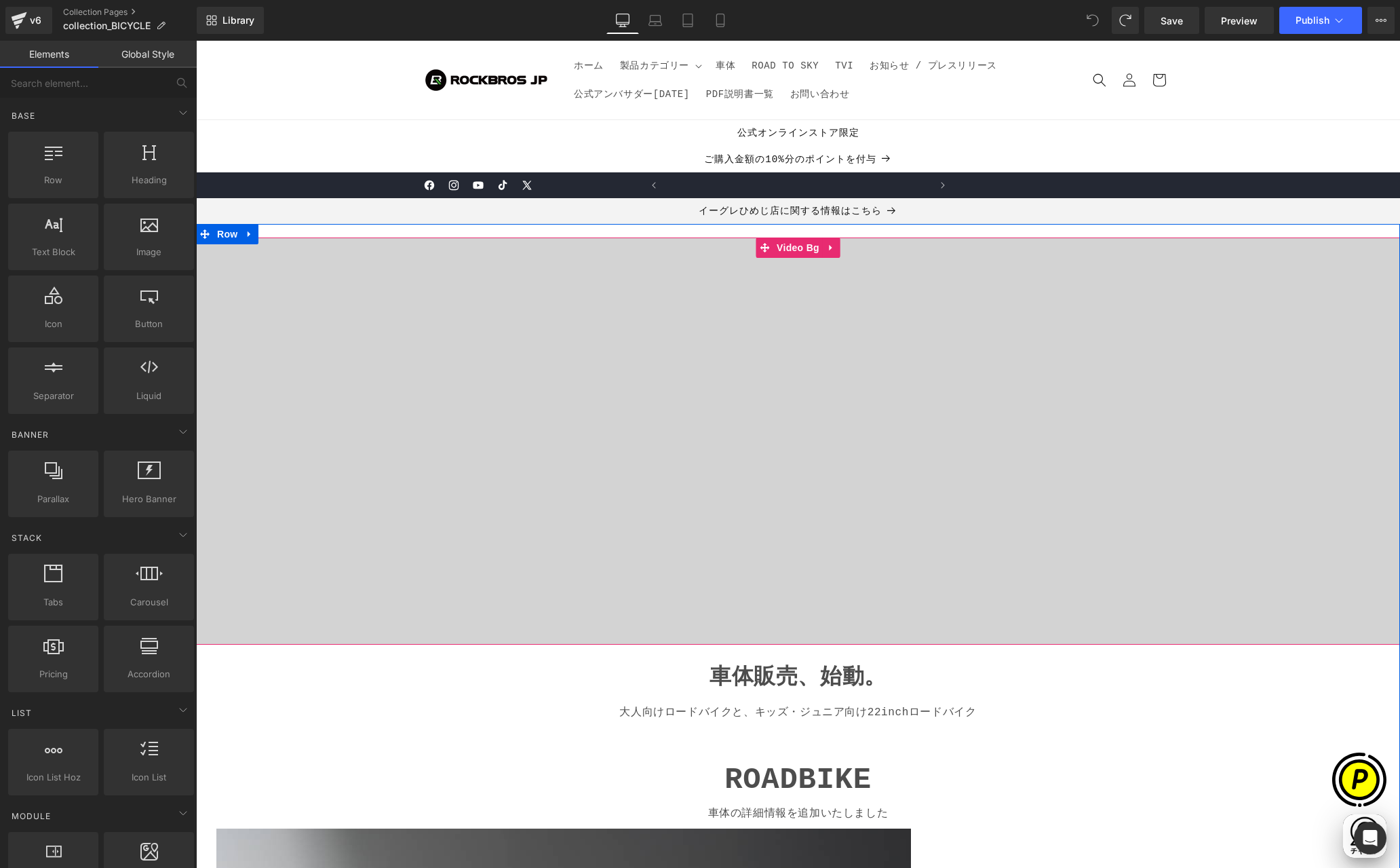
scroll to position [0, 529]
click at [827, 249] on icon at bounding box center [831, 248] width 9 height 10
click at [836, 249] on icon at bounding box center [841, 248] width 9 height 9
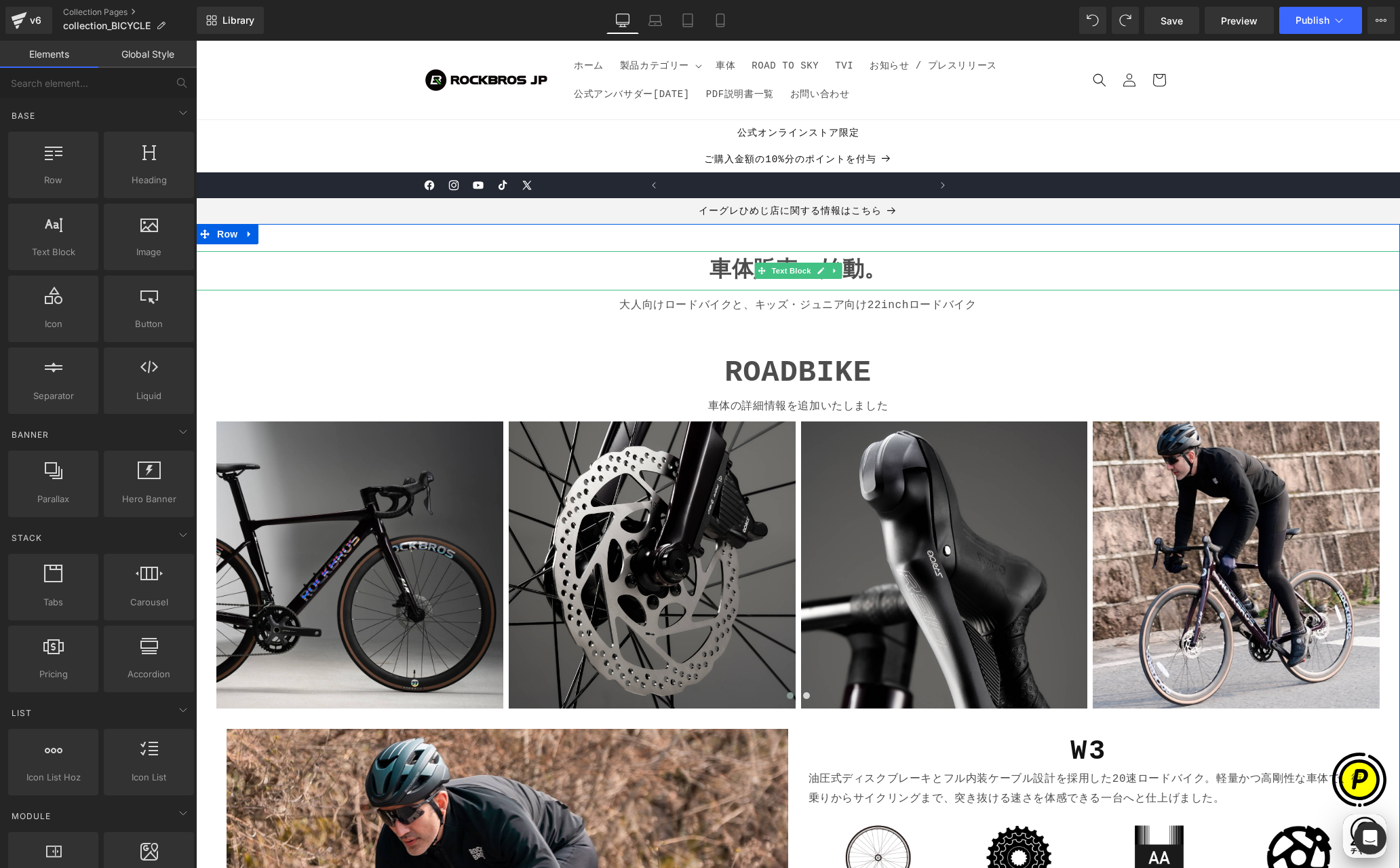
scroll to position [0, 0]
click at [831, 270] on icon at bounding box center [835, 270] width 8 height 8
click at [838, 270] on icon at bounding box center [841, 270] width 8 height 8
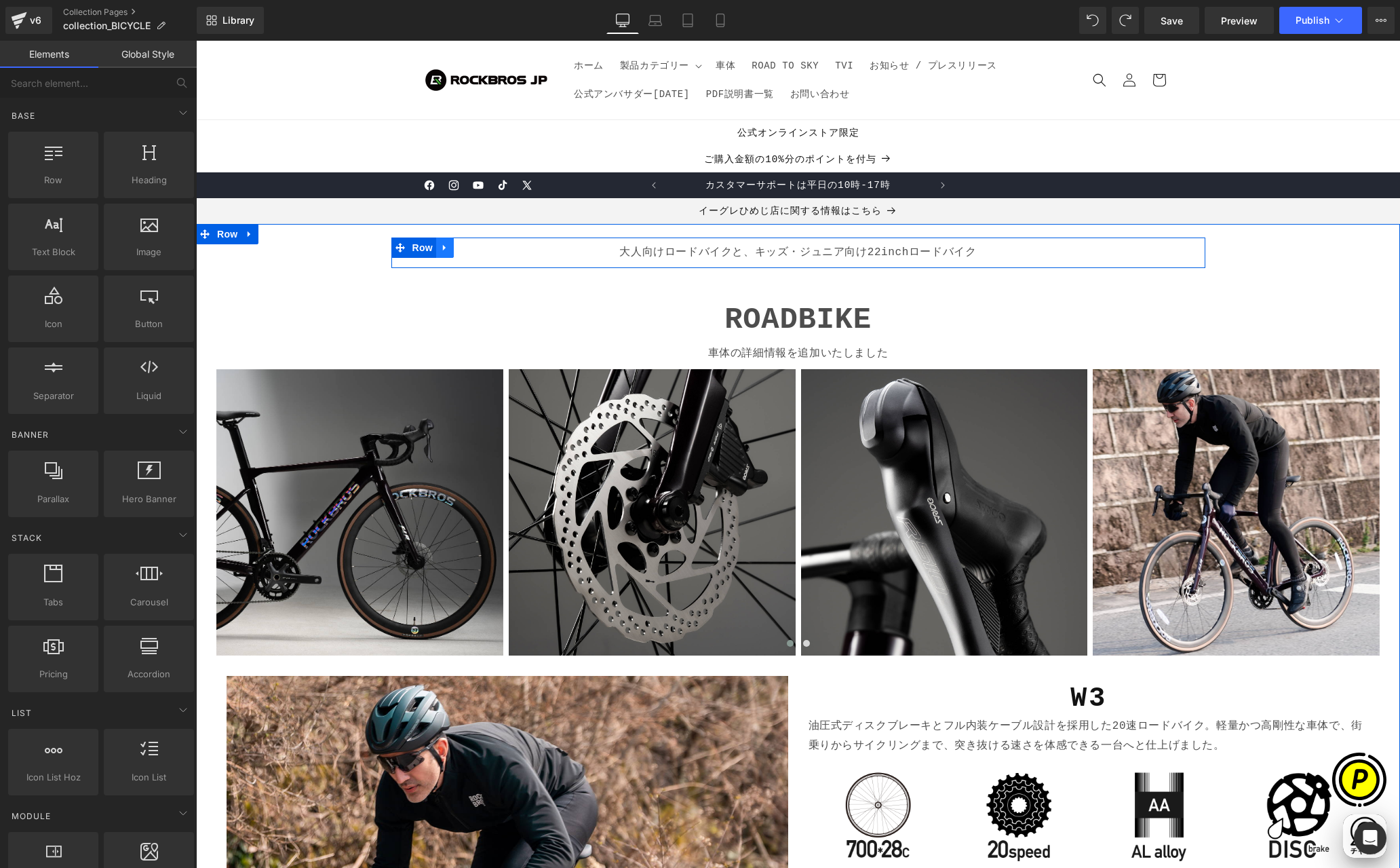
click at [443, 248] on icon at bounding box center [444, 248] width 2 height 6
click at [477, 246] on icon at bounding box center [480, 248] width 9 height 9
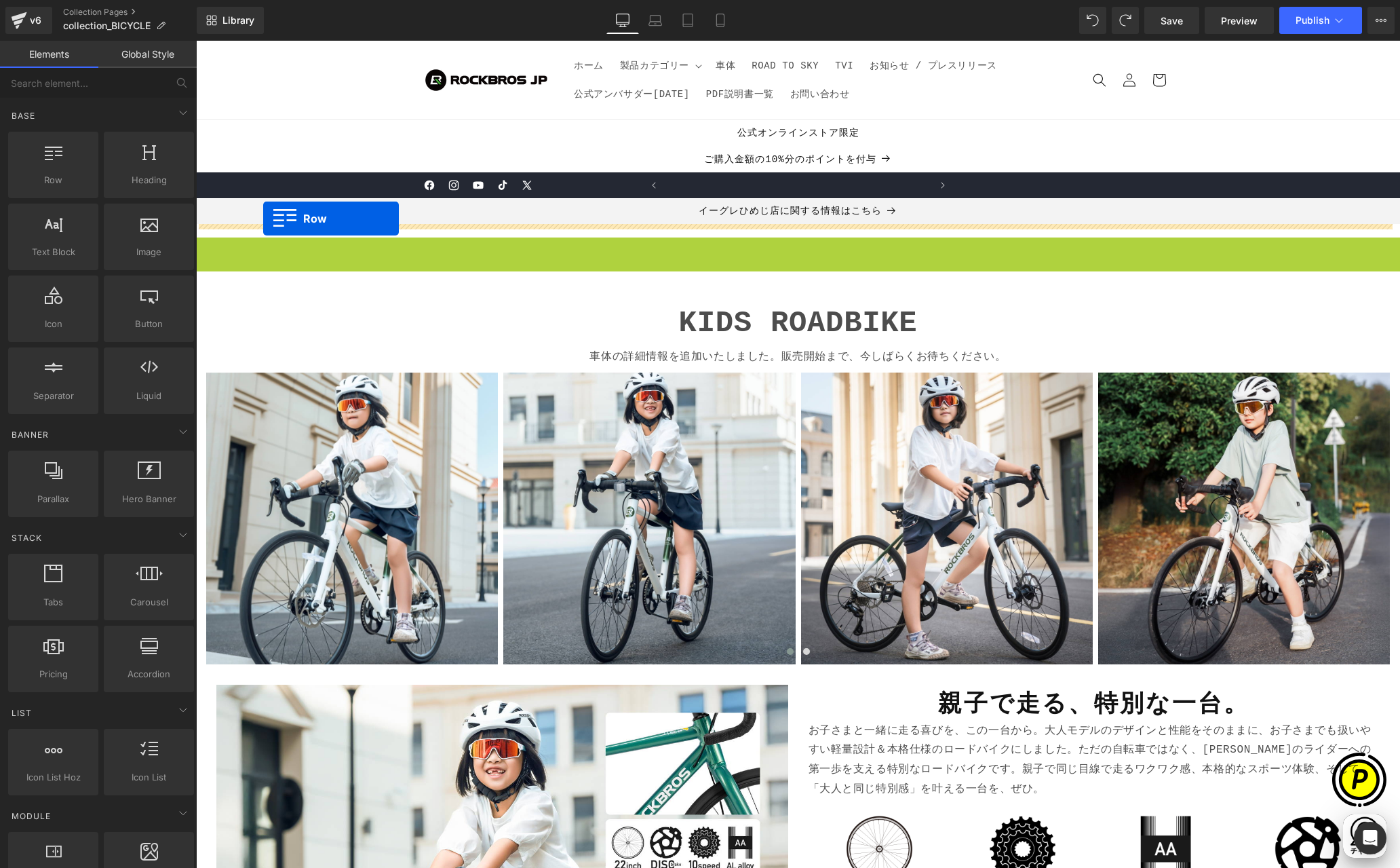
scroll to position [0, 529]
drag, startPoint x: 199, startPoint y: 249, endPoint x: 261, endPoint y: 220, distance: 68.4
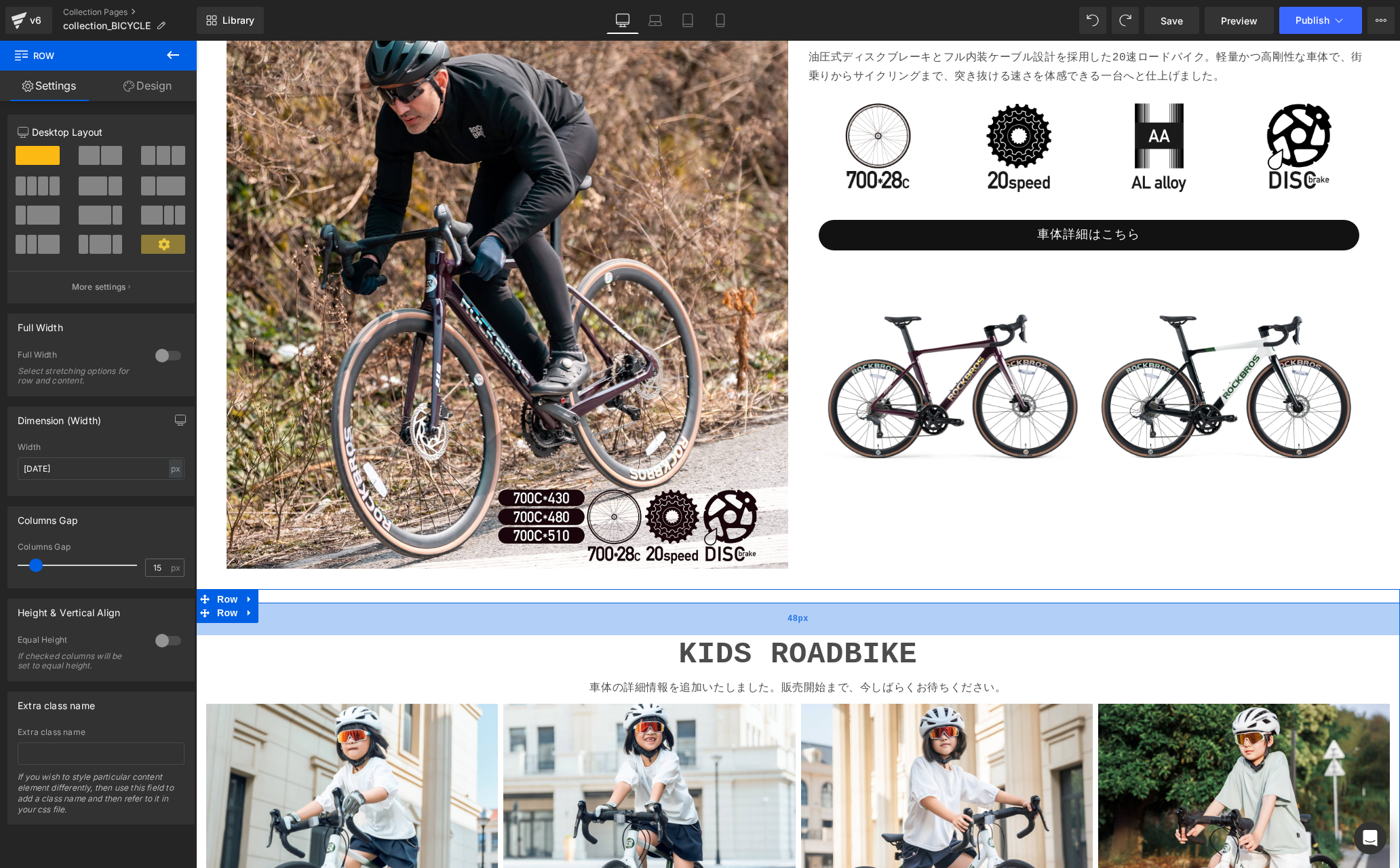
scroll to position [0, 0]
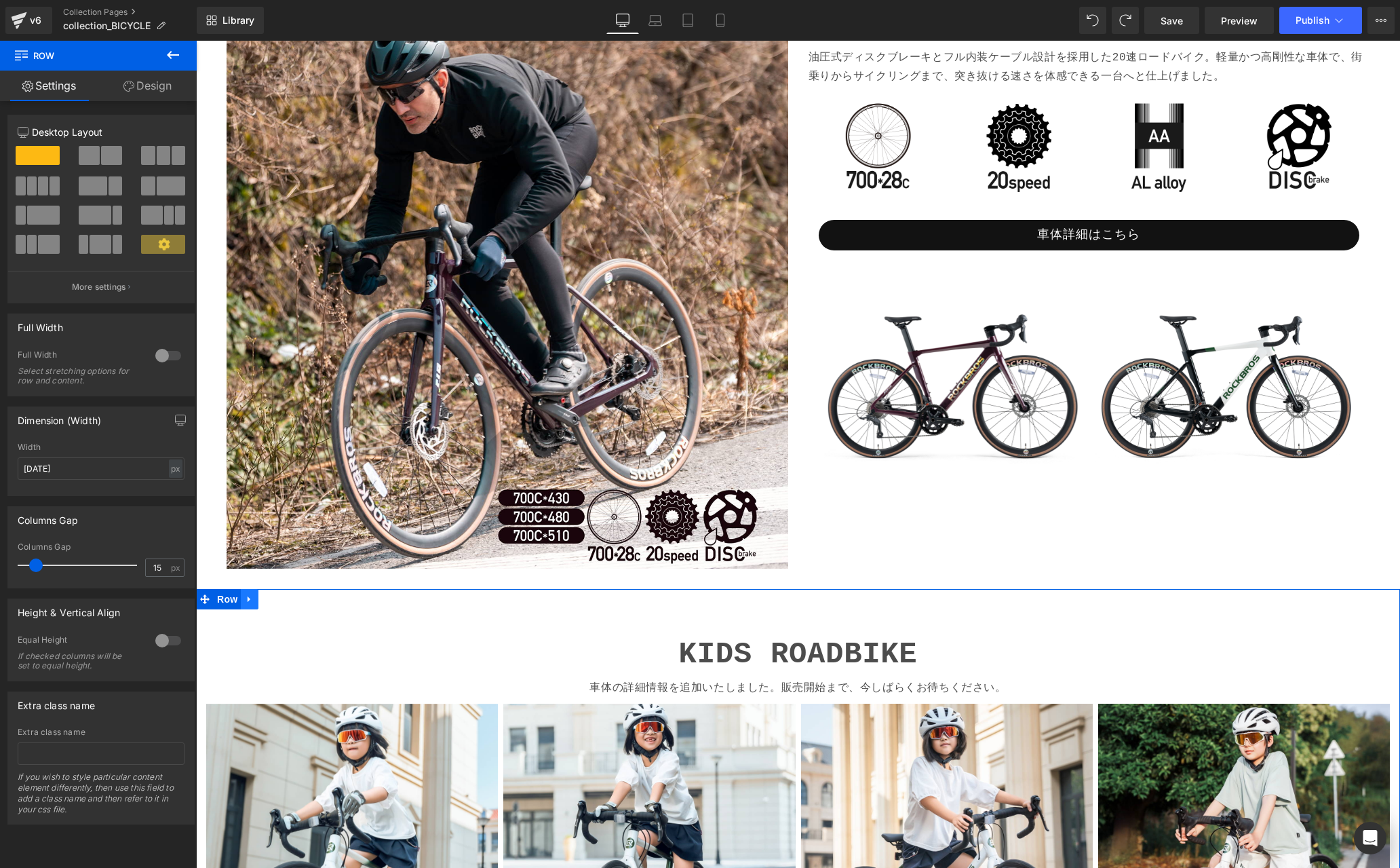
click at [248, 595] on icon at bounding box center [249, 599] width 9 height 10
click at [280, 594] on icon at bounding box center [285, 599] width 9 height 9
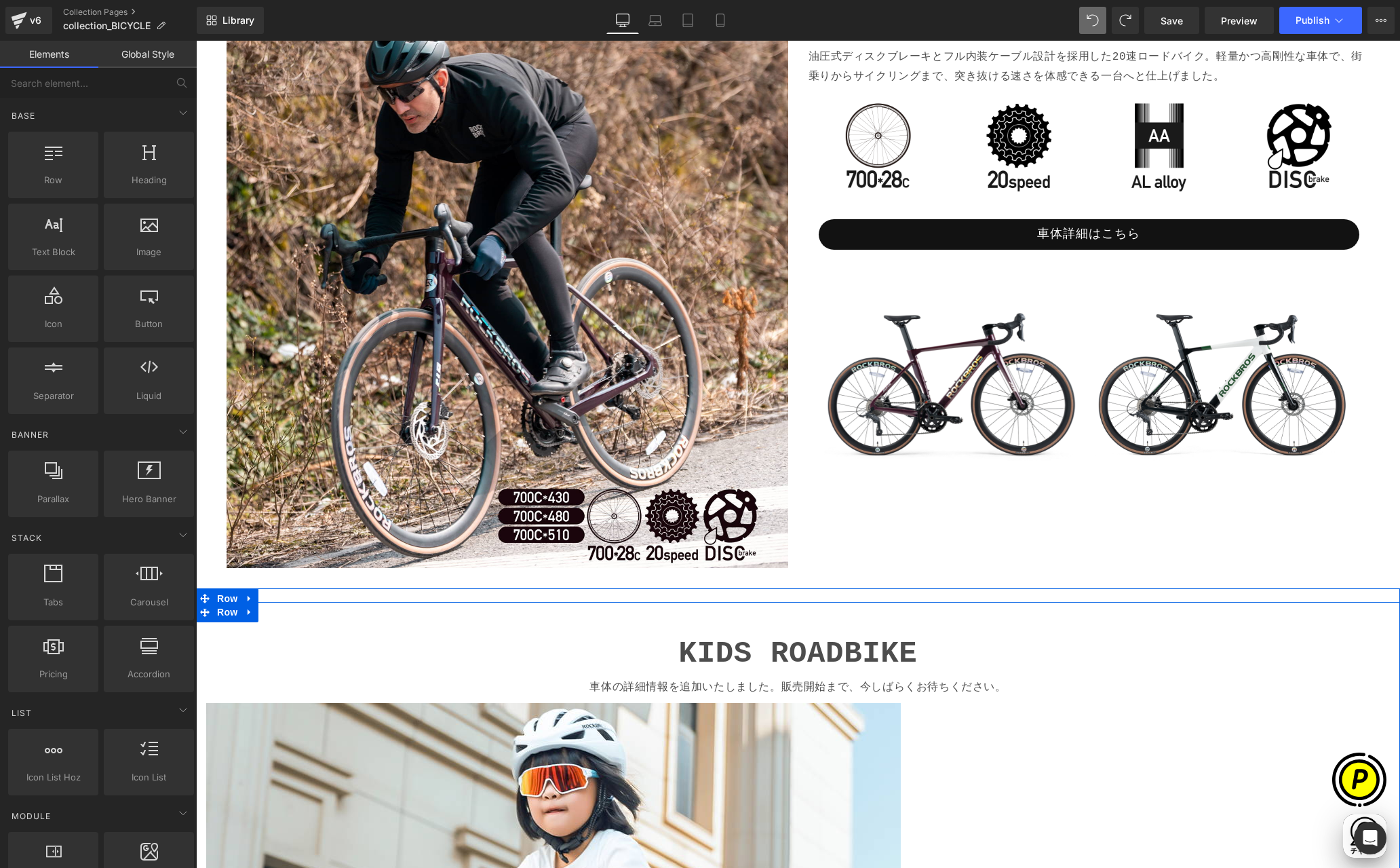
scroll to position [0, 265]
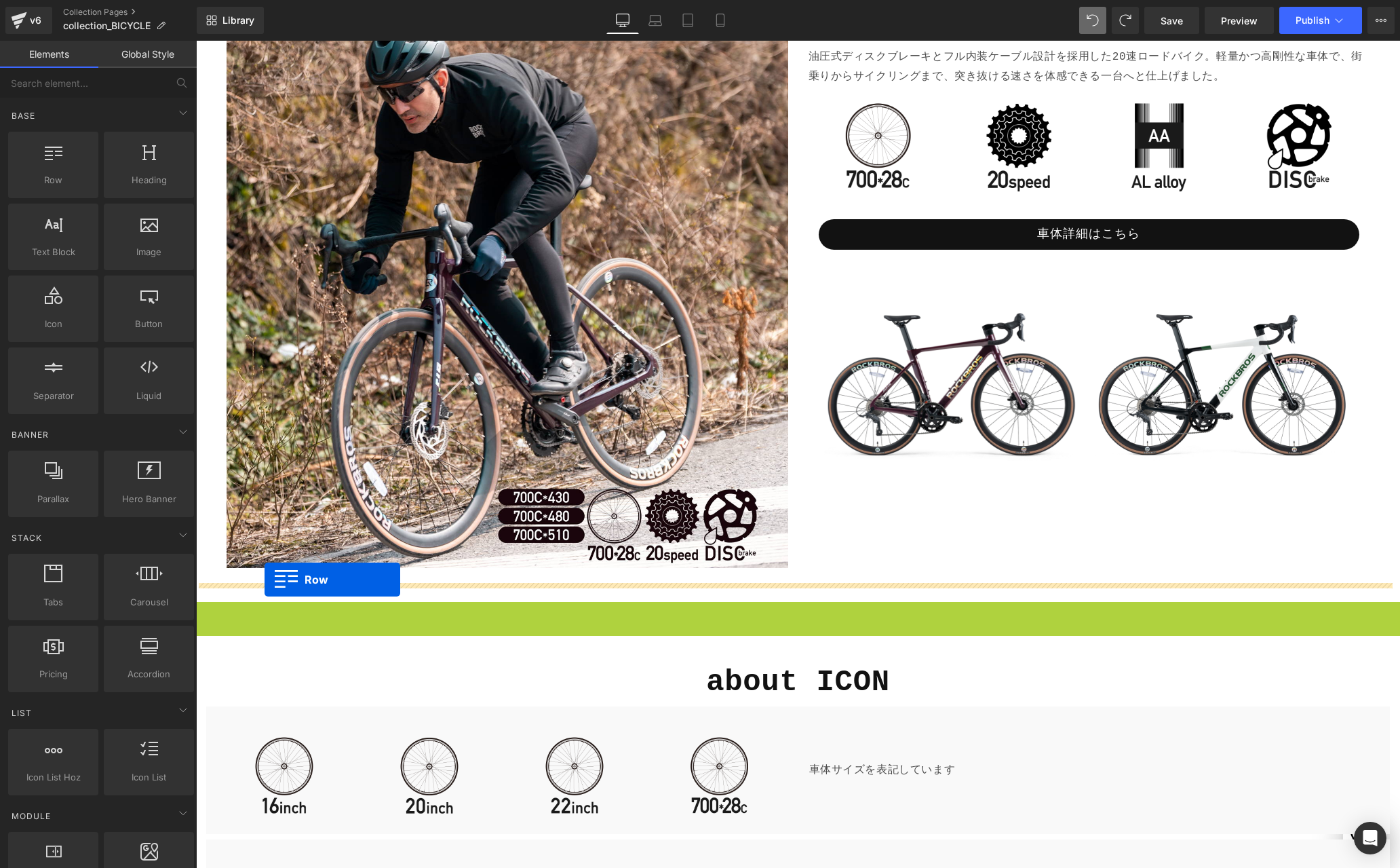
drag, startPoint x: 199, startPoint y: 608, endPoint x: 265, endPoint y: 580, distance: 71.7
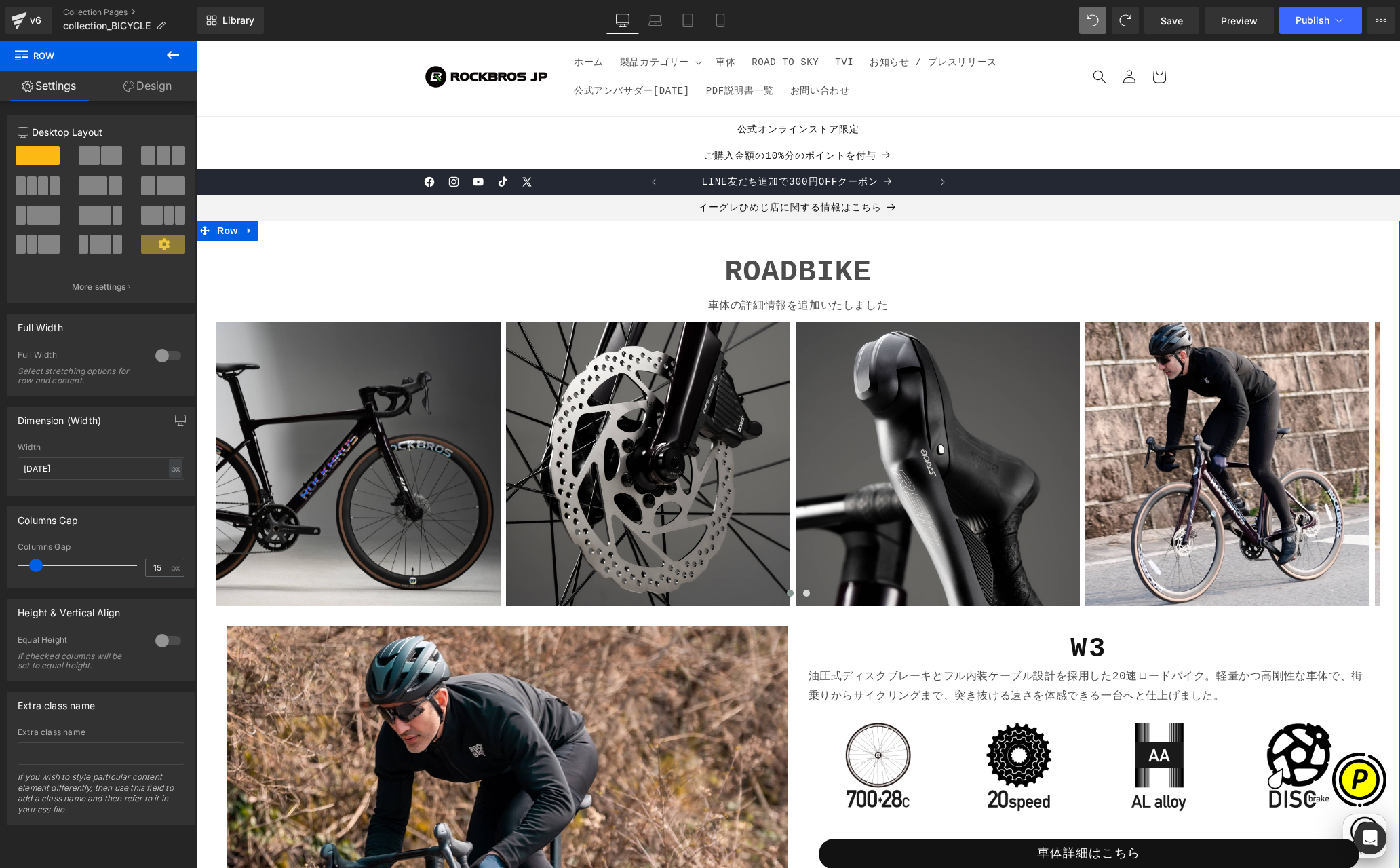
scroll to position [0, 0]
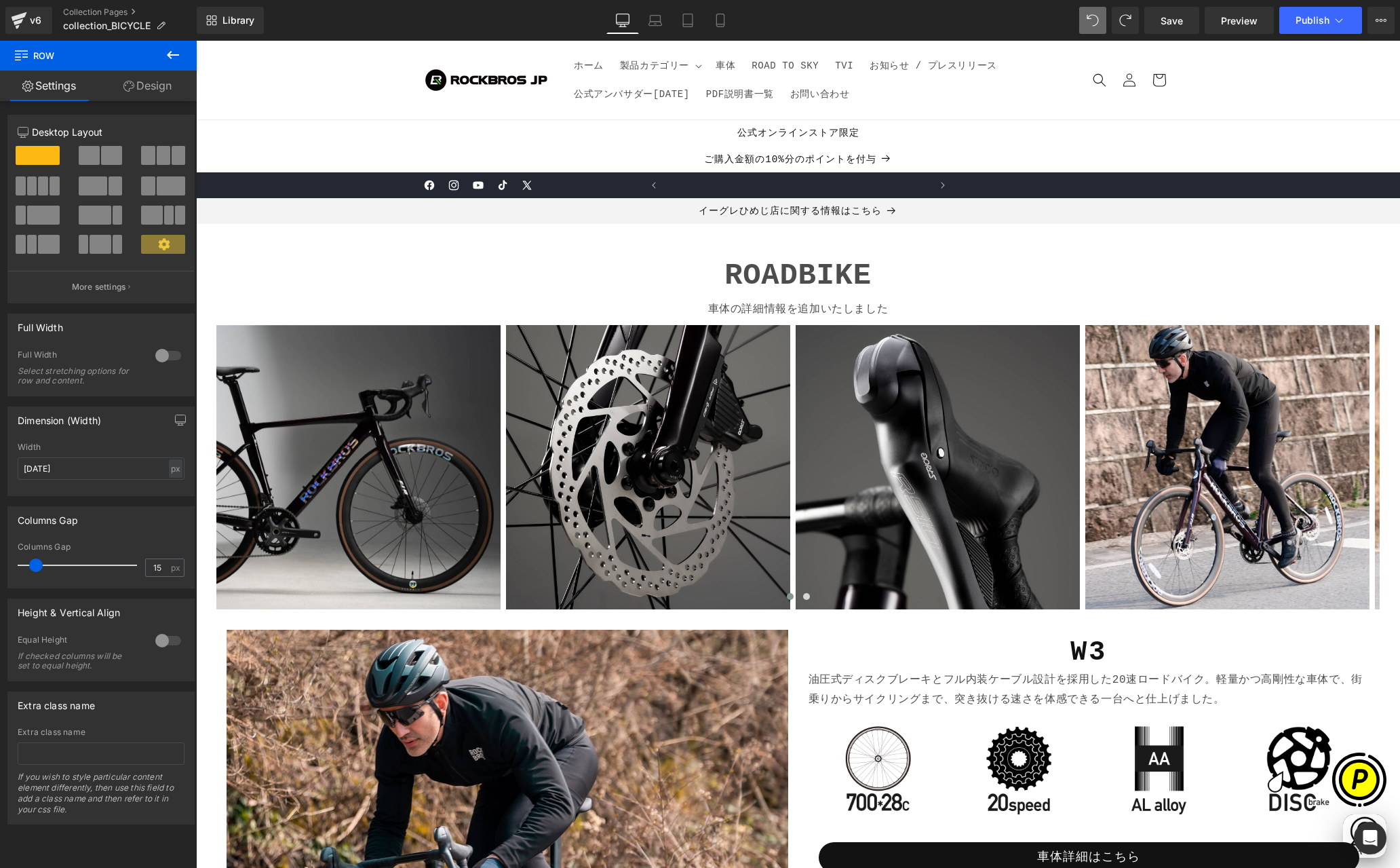
click at [172, 54] on icon at bounding box center [173, 54] width 12 height 8
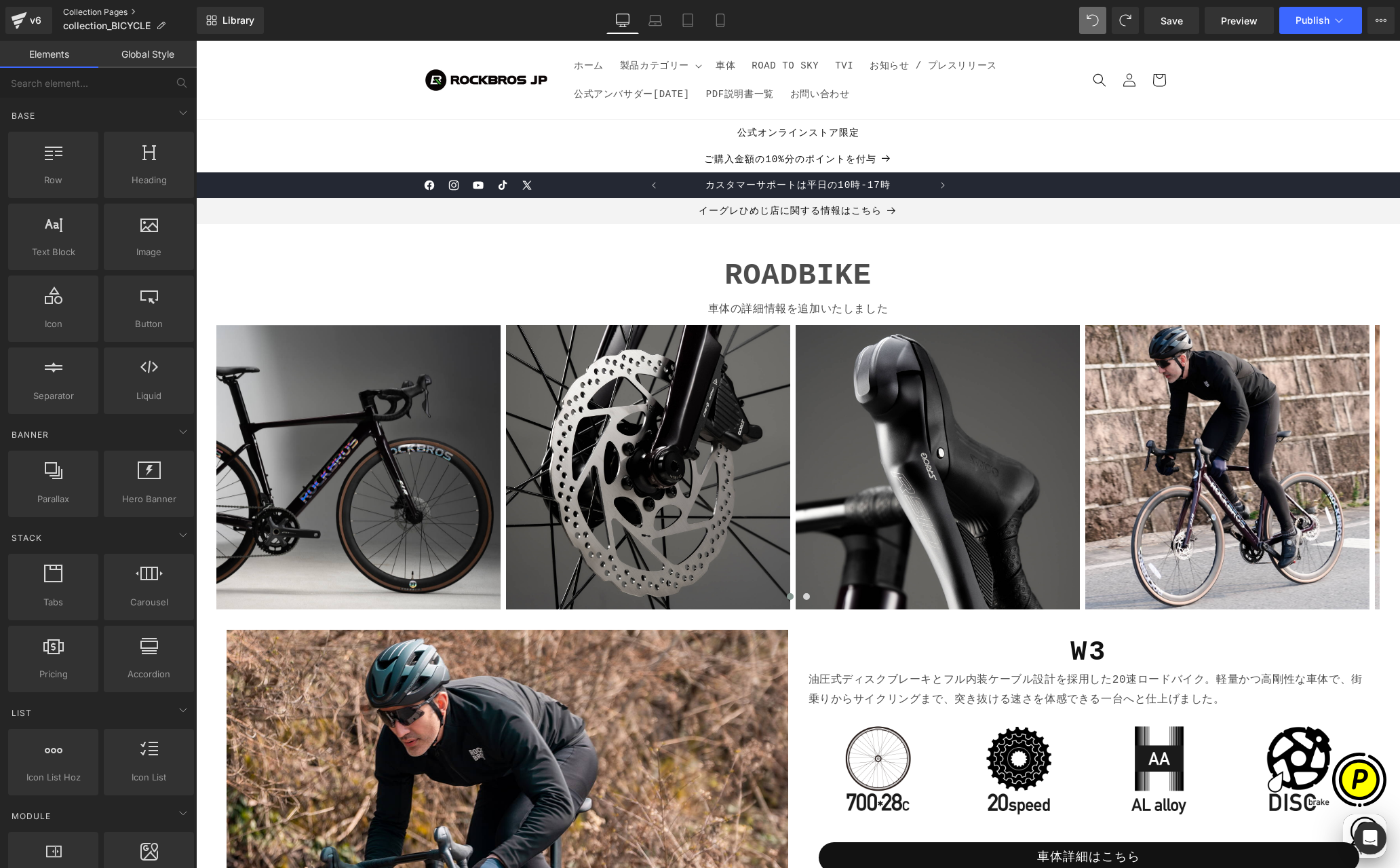
click at [99, 10] on link "Collection Pages" at bounding box center [130, 12] width 134 height 11
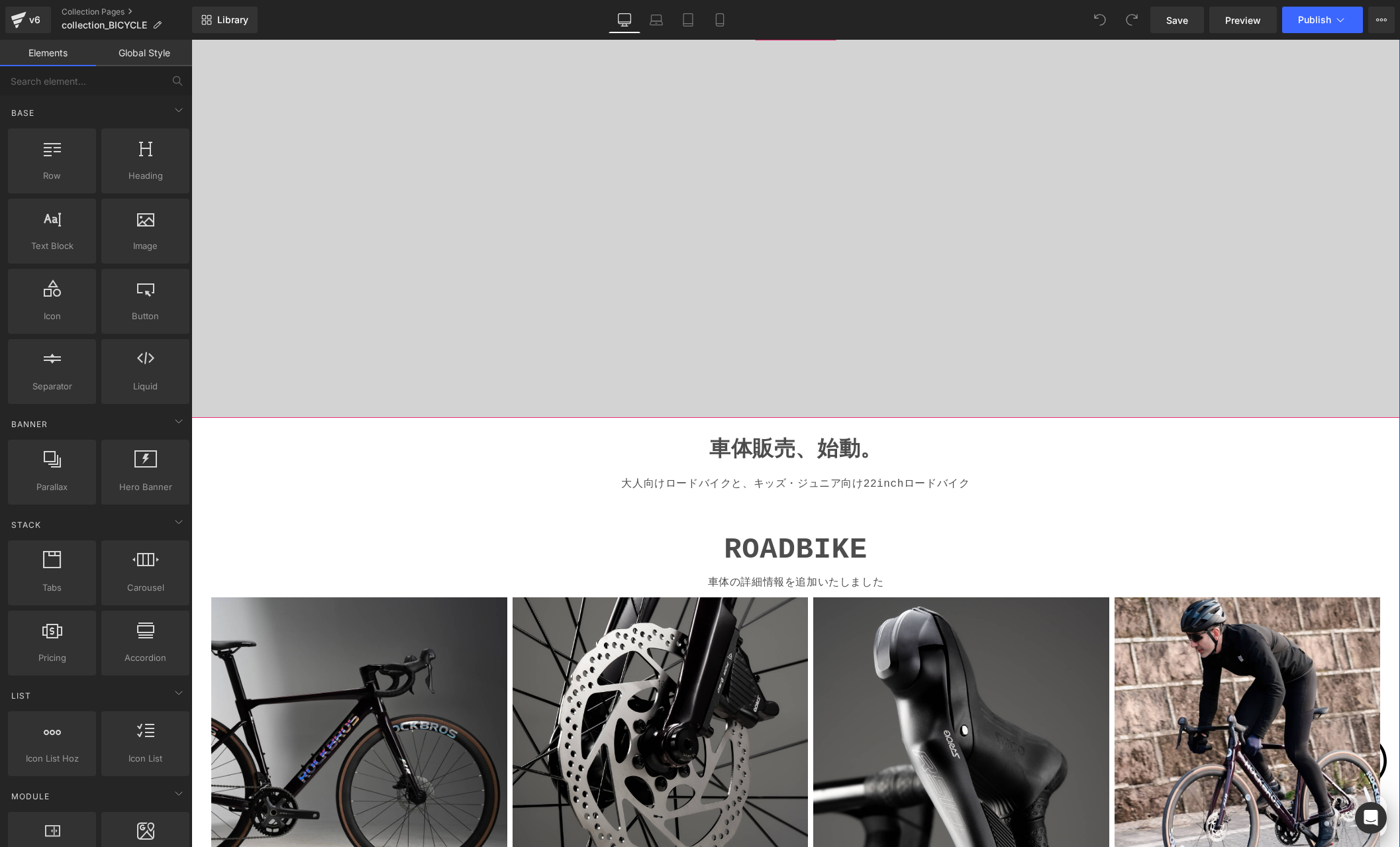
scroll to position [265, 0]
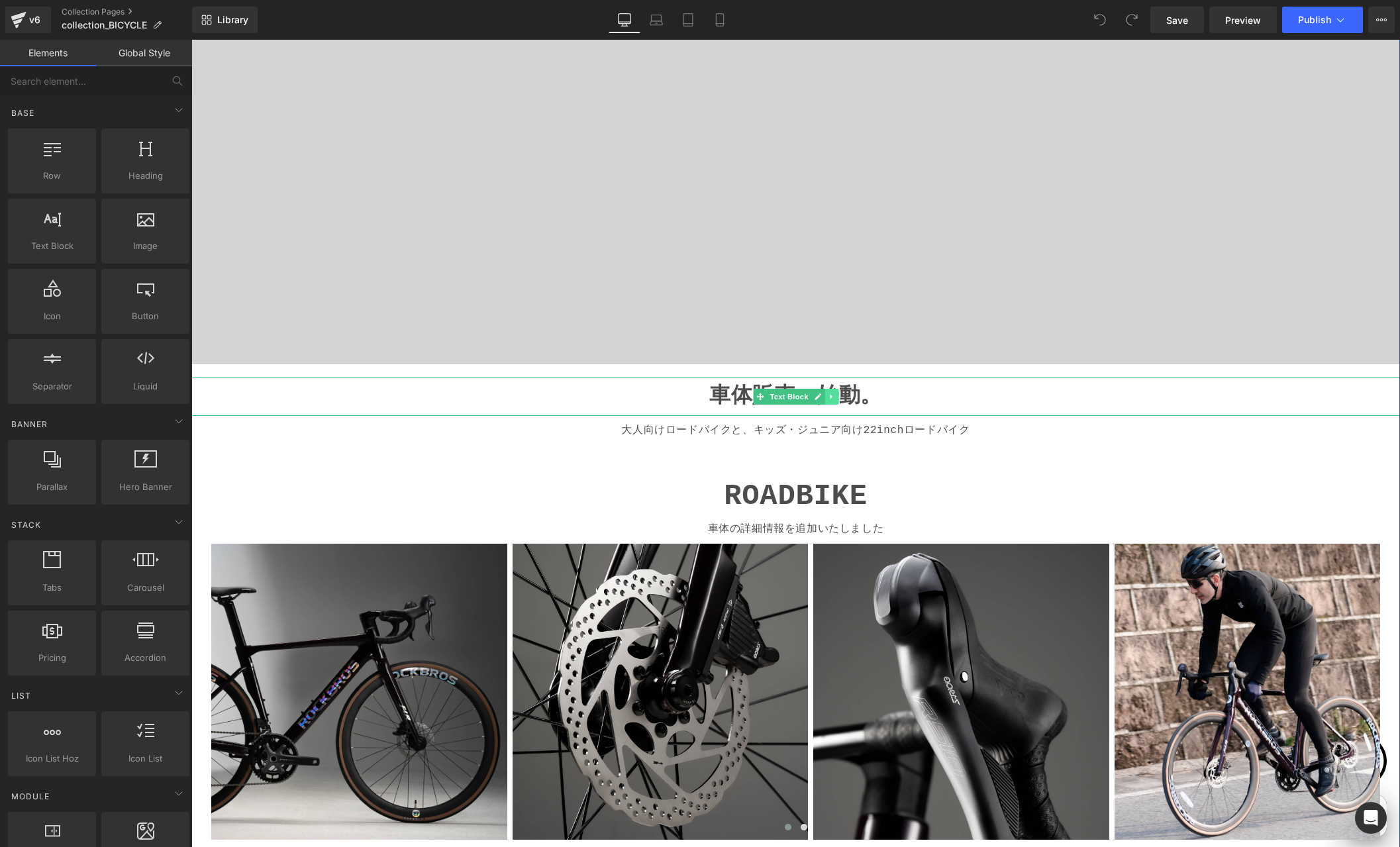
click at [830, 396] on icon at bounding box center [830, 396] width 2 height 5
click at [832, 392] on link at bounding box center [838, 397] width 14 height 16
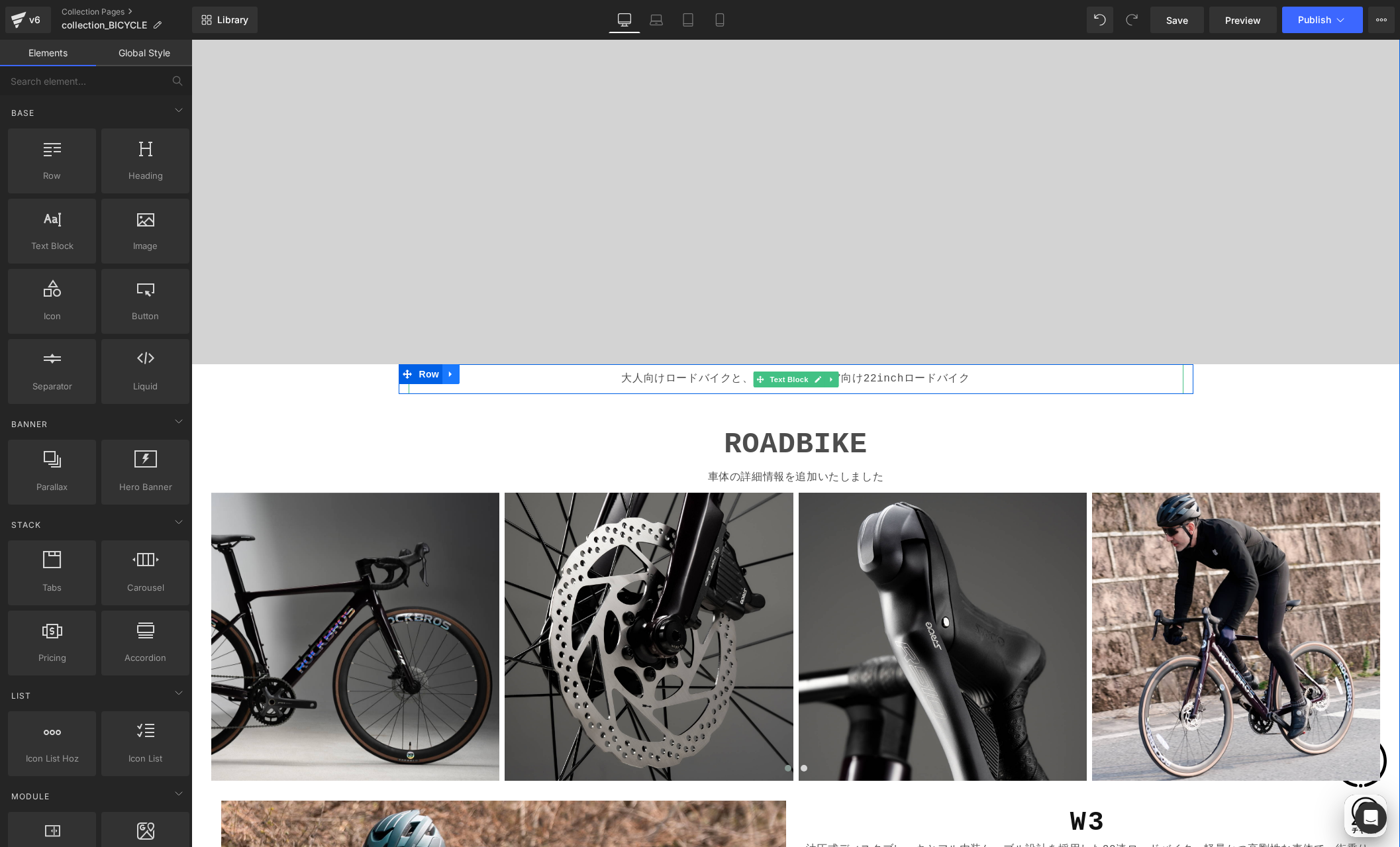
scroll to position [0, 259]
click at [447, 375] on icon at bounding box center [450, 374] width 9 height 10
click at [481, 373] on icon at bounding box center [485, 374] width 9 height 10
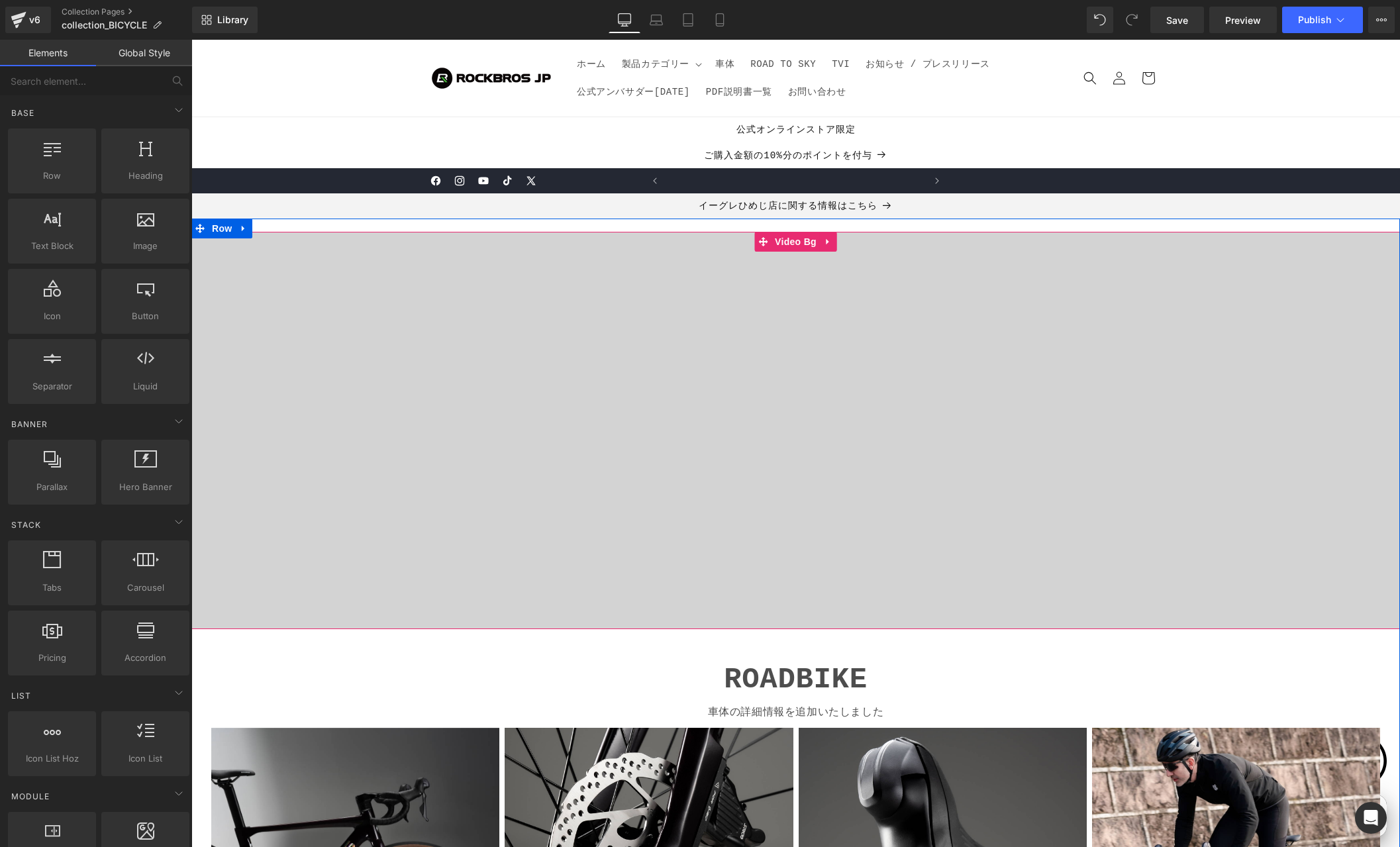
scroll to position [0, 516]
click at [824, 242] on icon at bounding box center [828, 242] width 9 height 10
click at [832, 240] on icon at bounding box center [837, 242] width 9 height 10
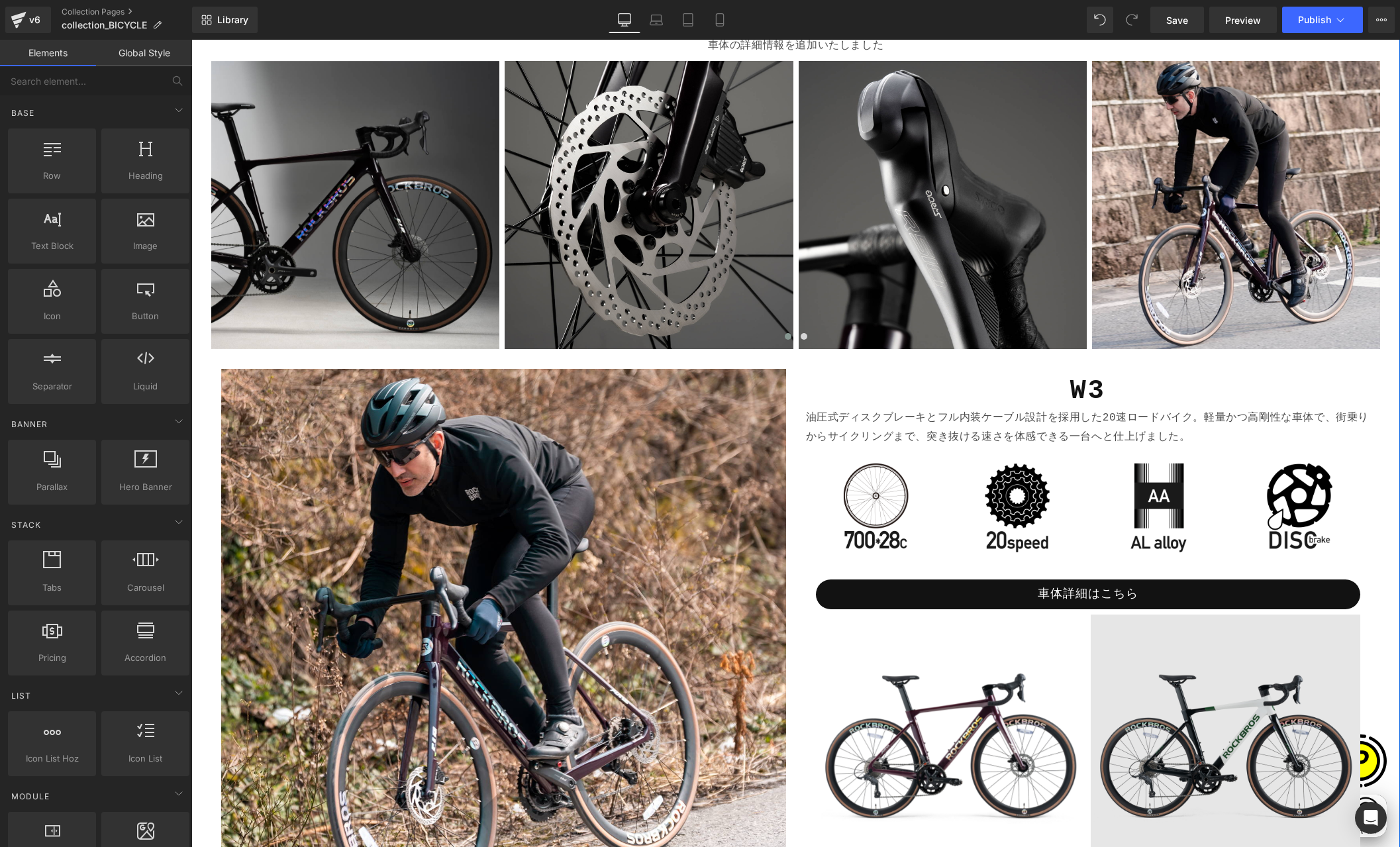
scroll to position [0, 0]
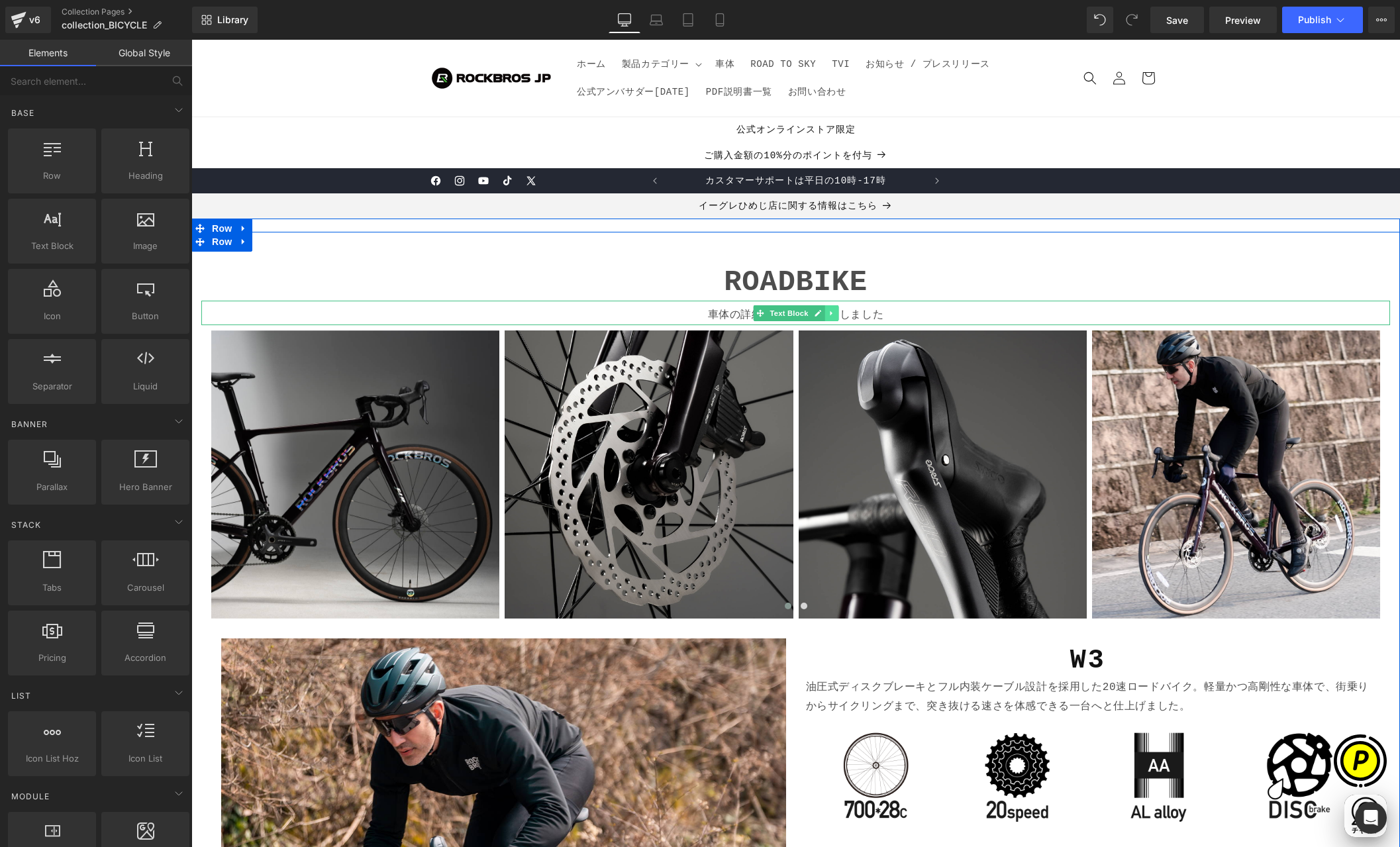
click at [830, 312] on icon at bounding box center [830, 312] width 2 height 5
click at [836, 310] on icon at bounding box center [838, 313] width 8 height 8
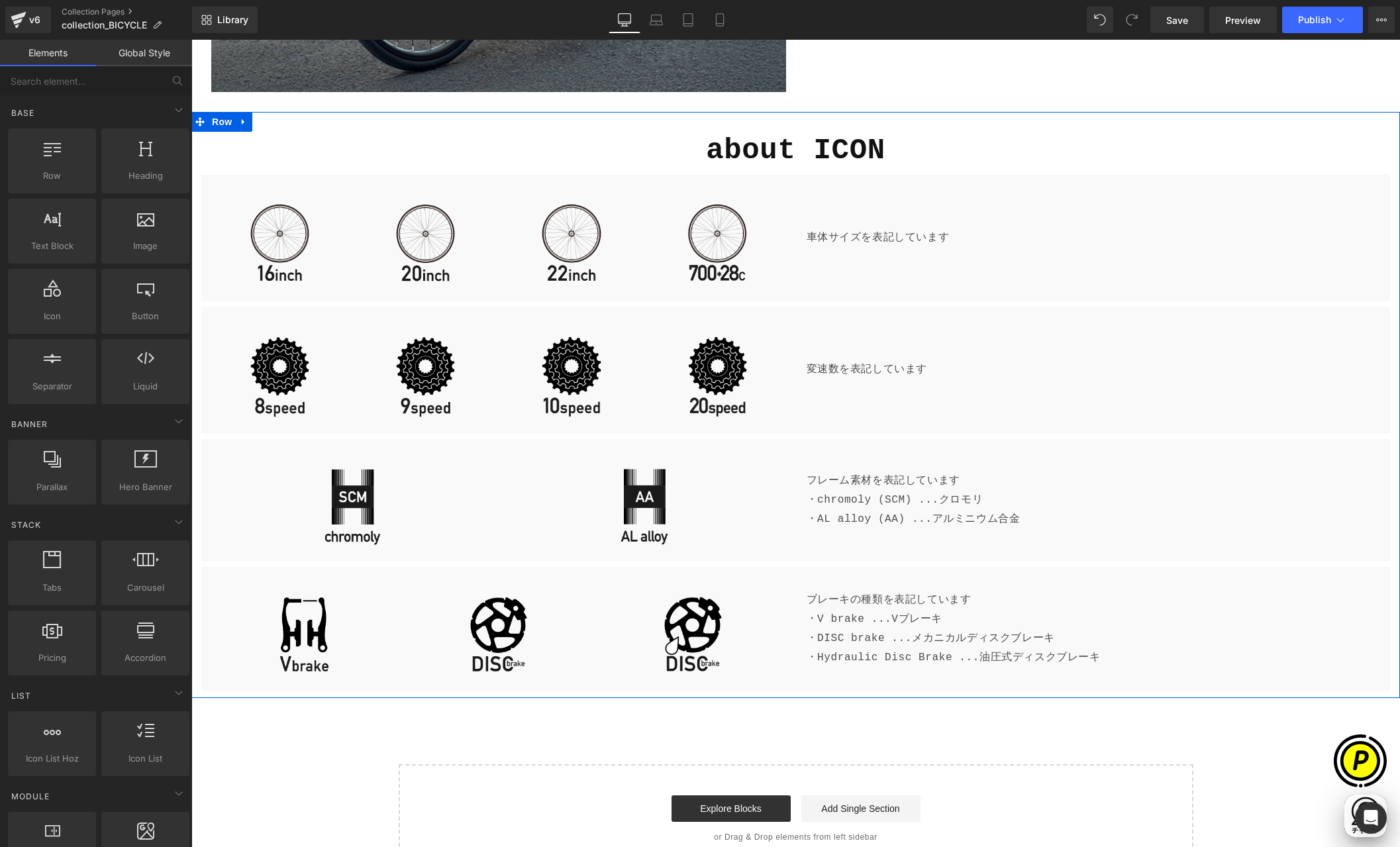
scroll to position [0, 259]
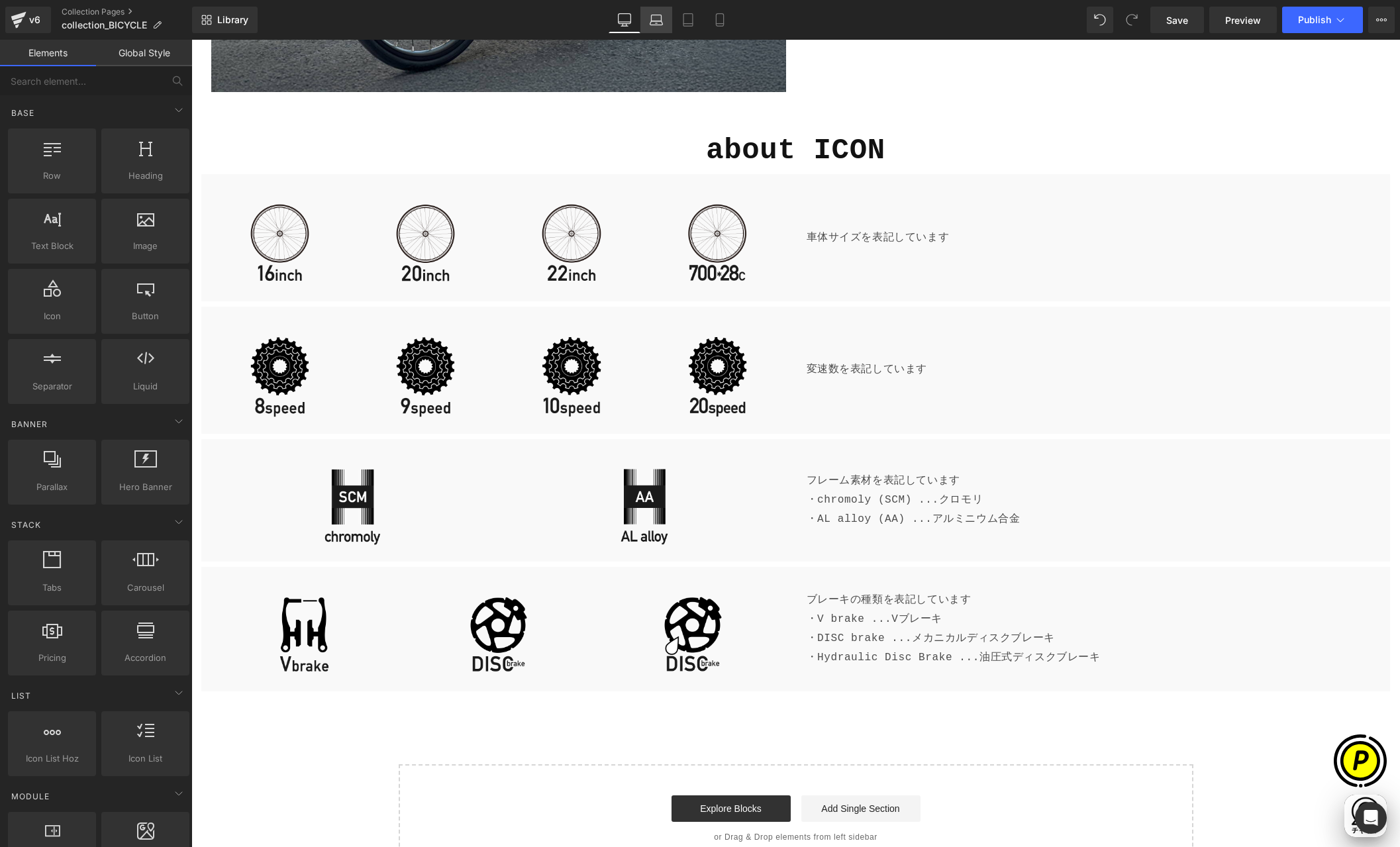
drag, startPoint x: 656, startPoint y: 18, endPoint x: 488, endPoint y: 152, distance: 214.9
click at [656, 18] on icon at bounding box center [656, 19] width 13 height 13
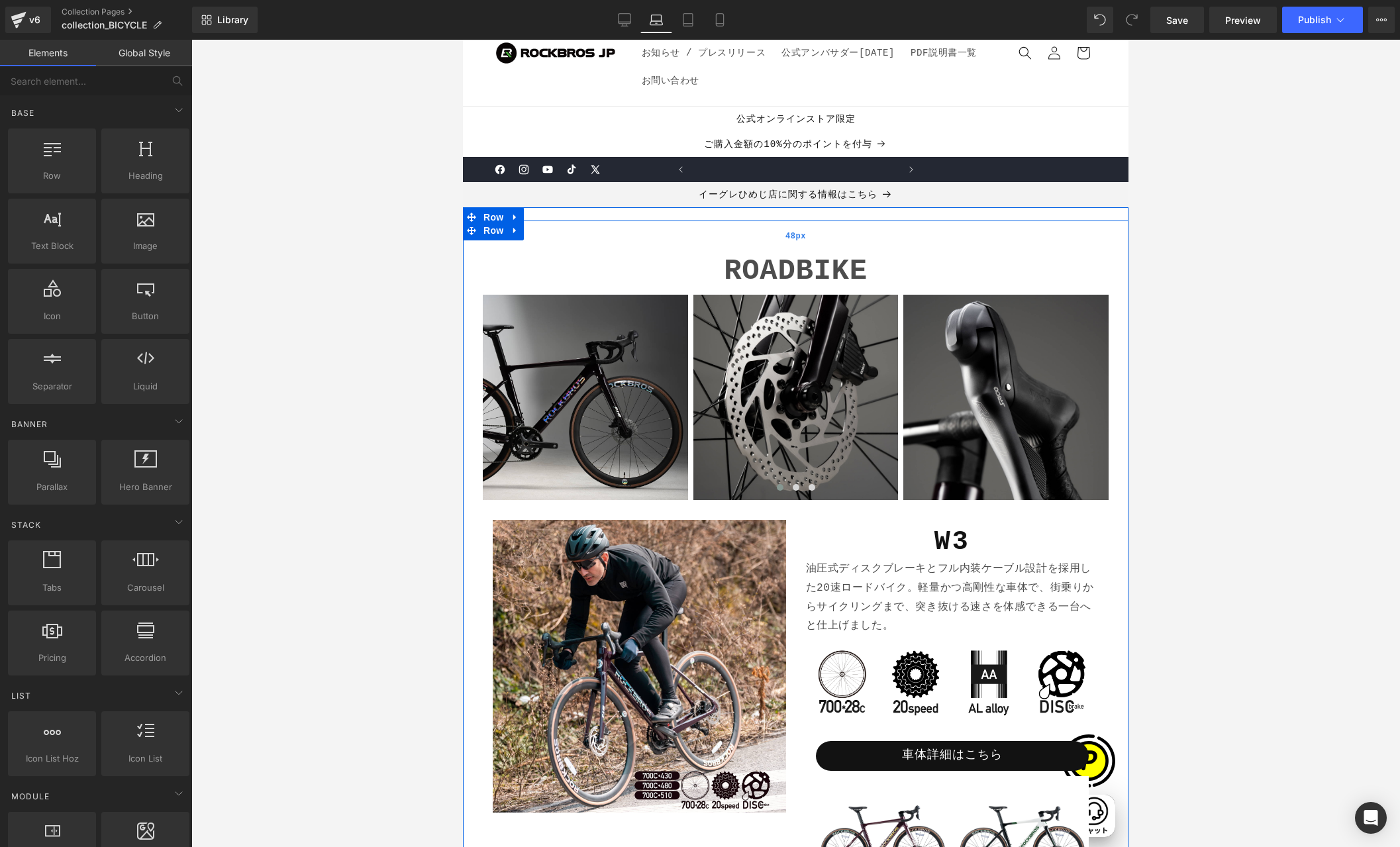
scroll to position [0, 405]
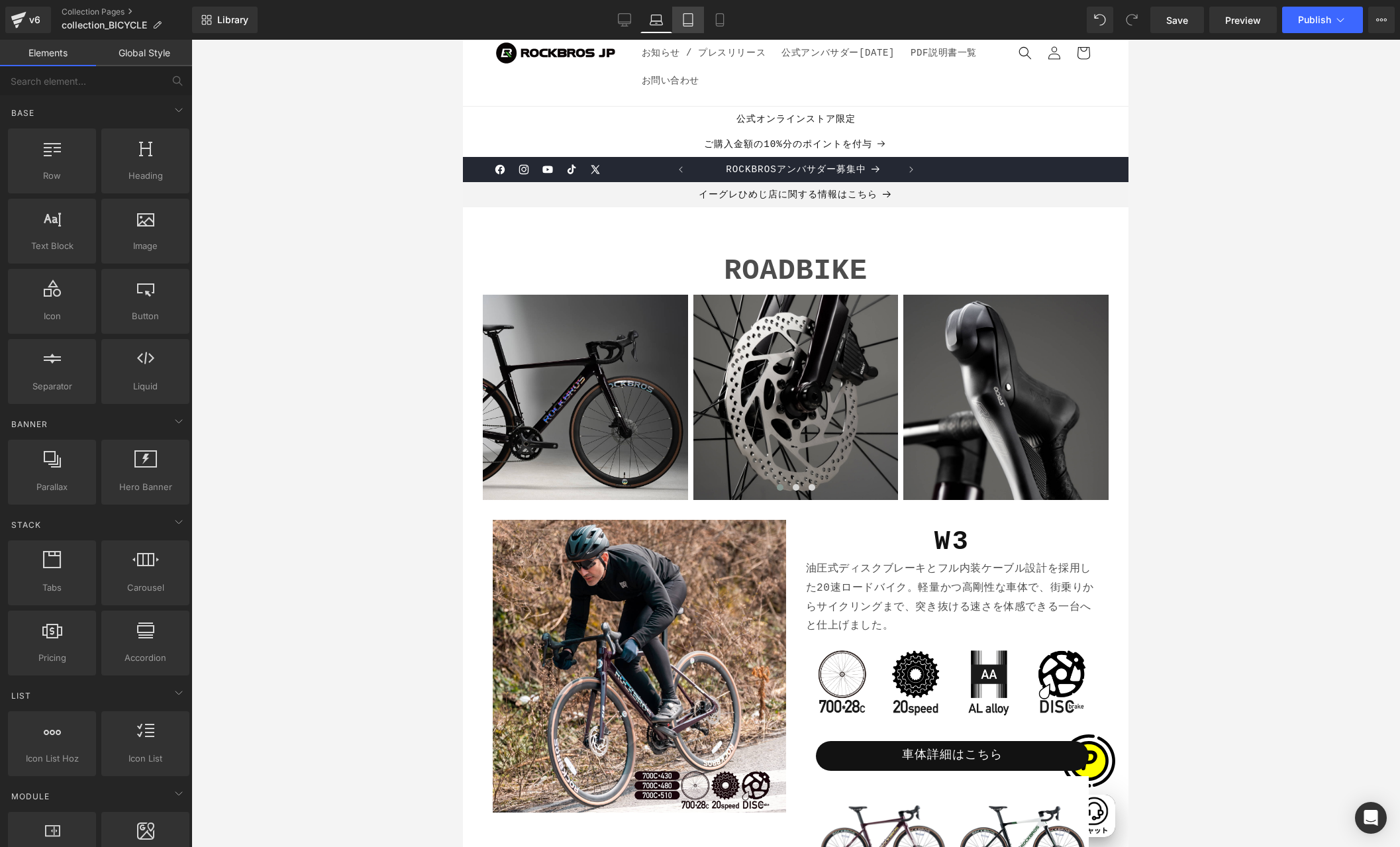
drag, startPoint x: 692, startPoint y: 25, endPoint x: 317, endPoint y: 95, distance: 381.5
click at [692, 25] on icon at bounding box center [687, 19] width 13 height 13
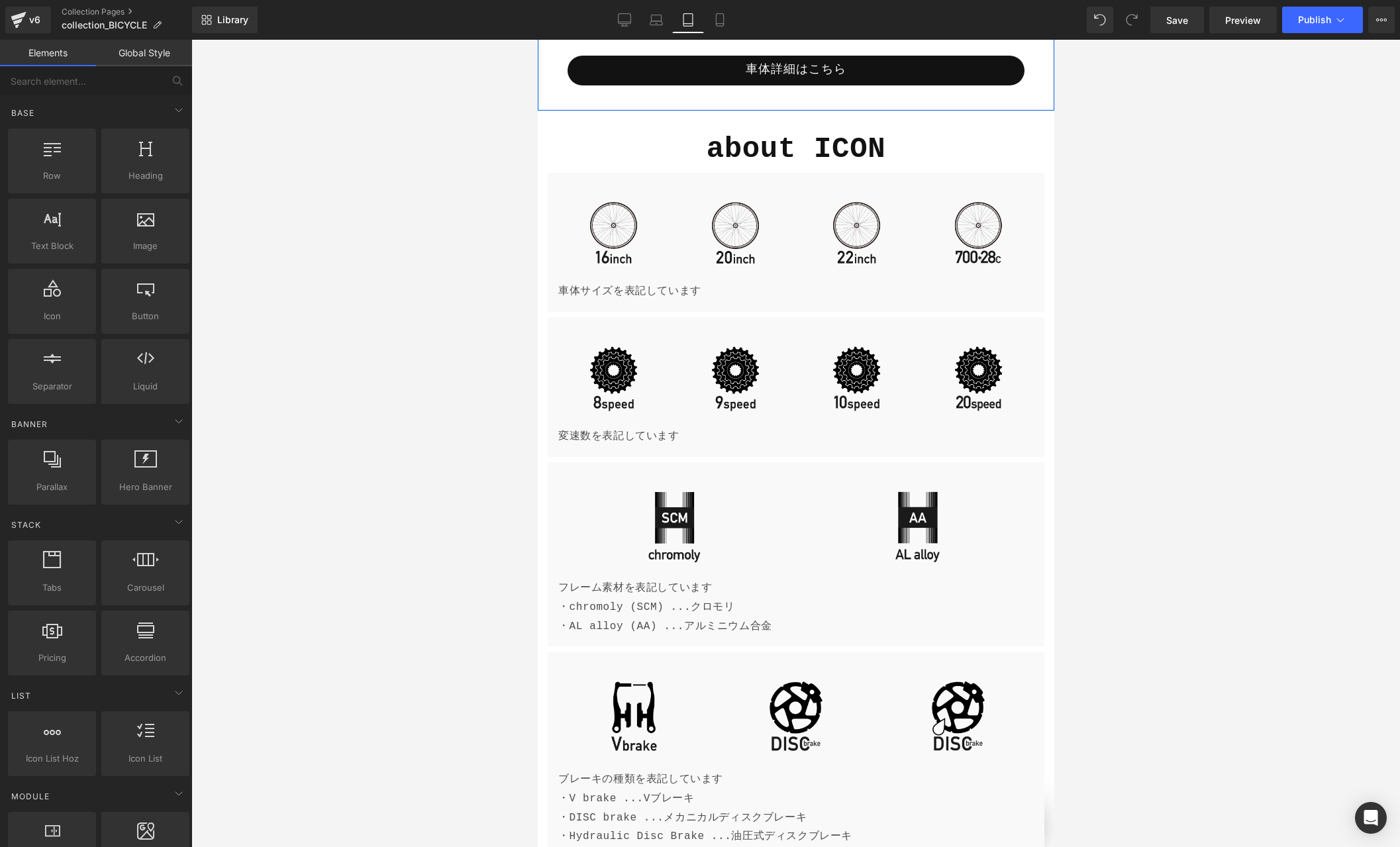
scroll to position [3355, 0]
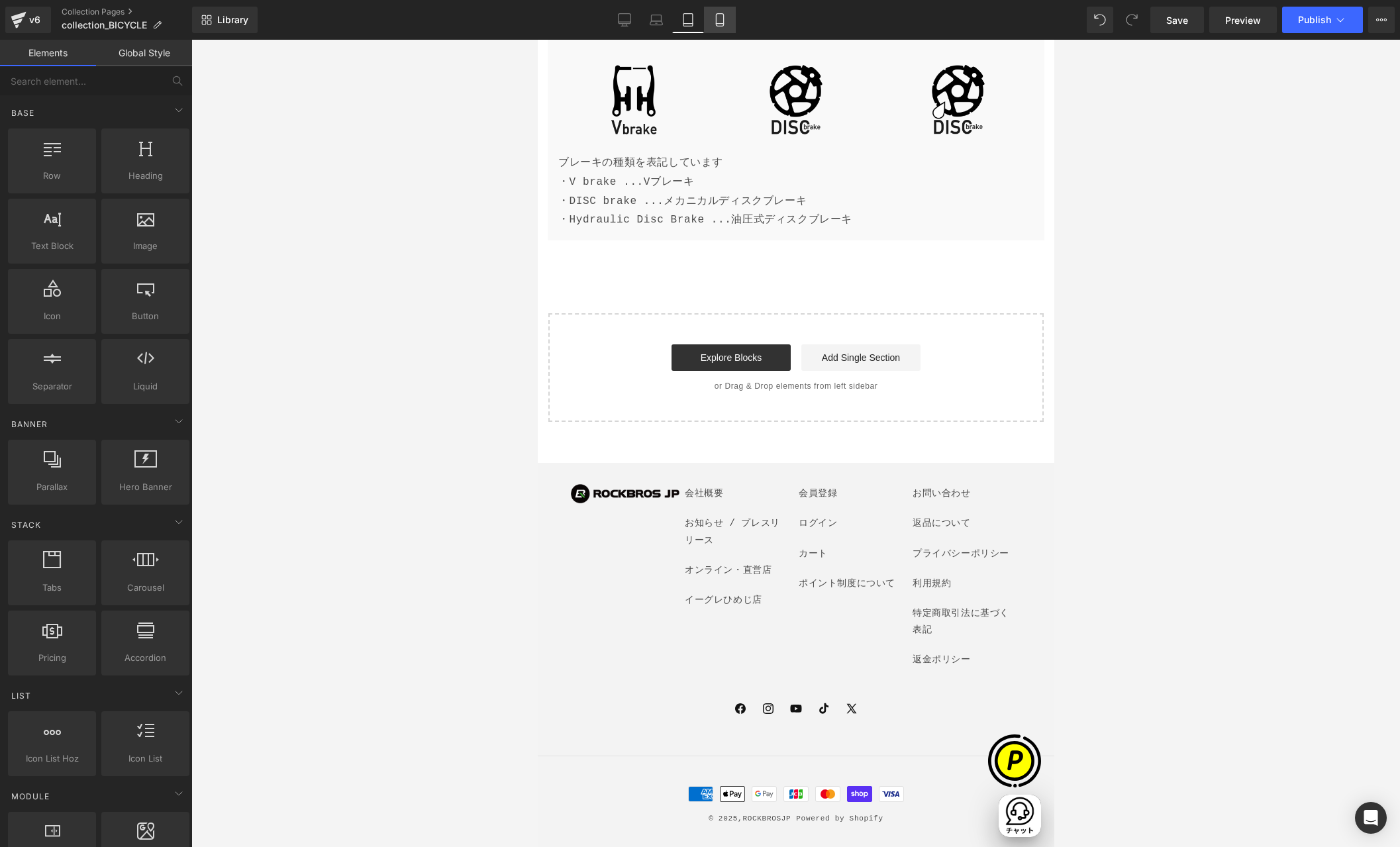
click at [728, 21] on link "Mobile" at bounding box center [720, 20] width 32 height 27
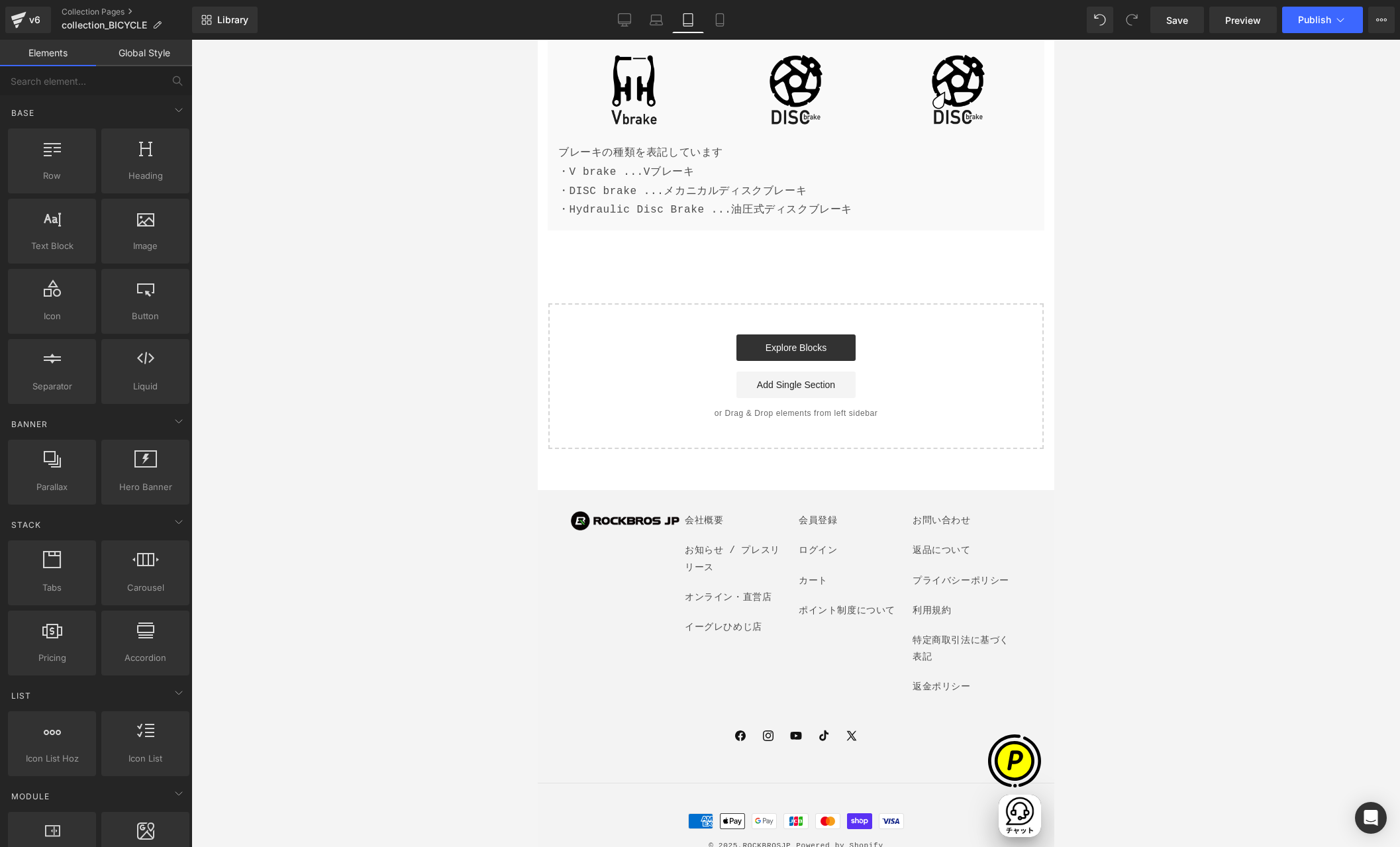
scroll to position [0, 0]
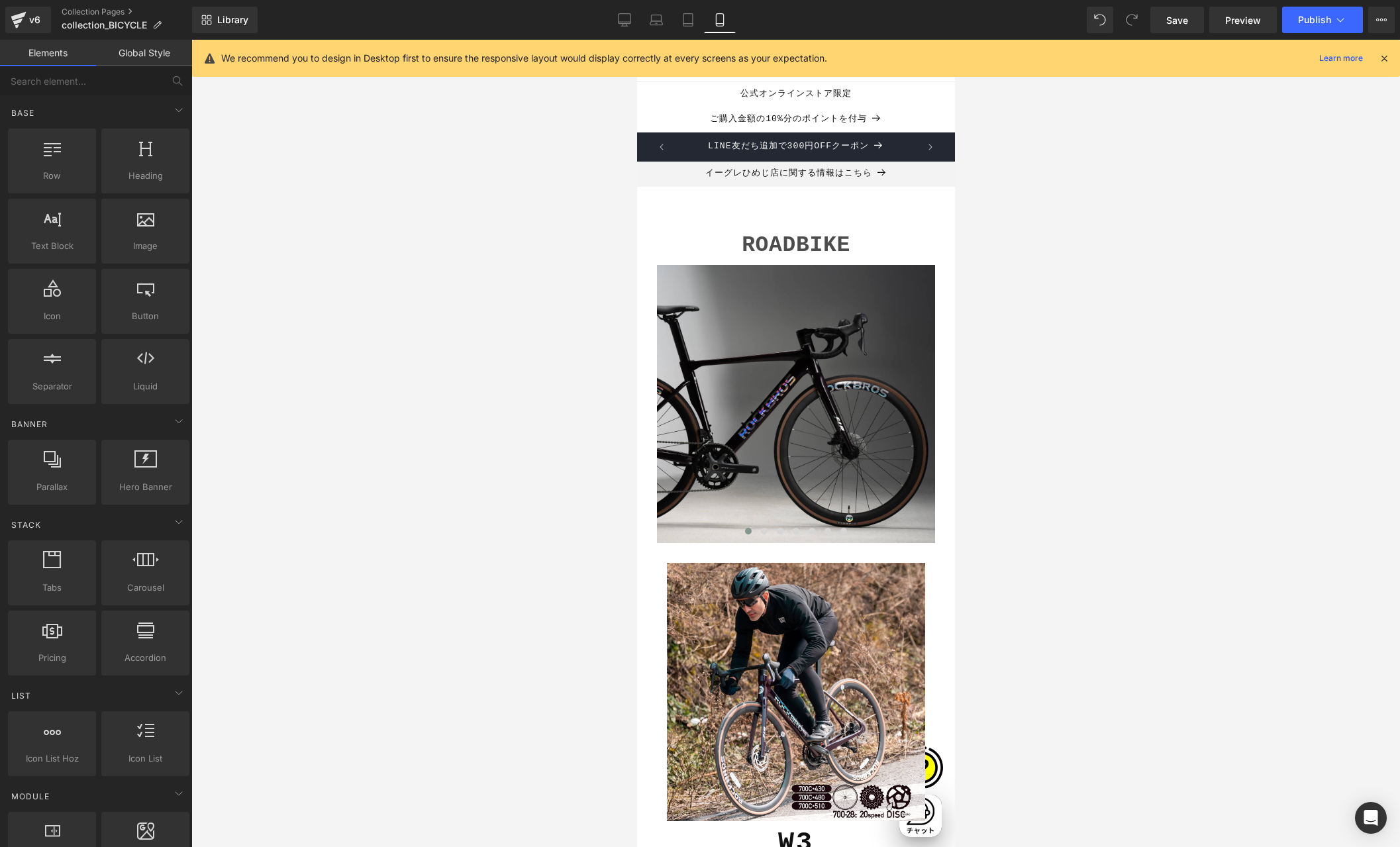
click at [1384, 57] on icon at bounding box center [1384, 58] width 12 height 12
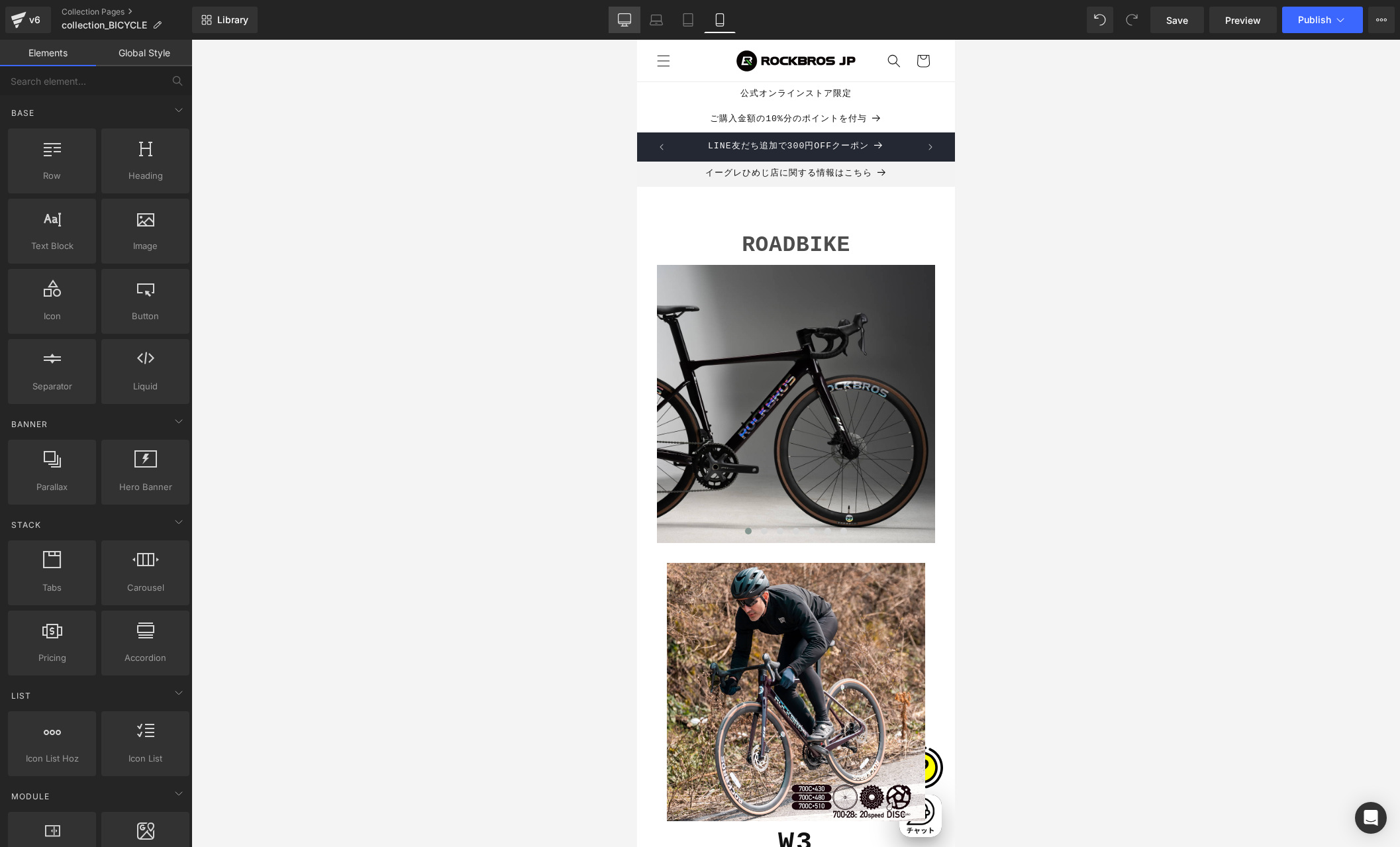
click at [616, 17] on link "Desktop" at bounding box center [624, 20] width 32 height 27
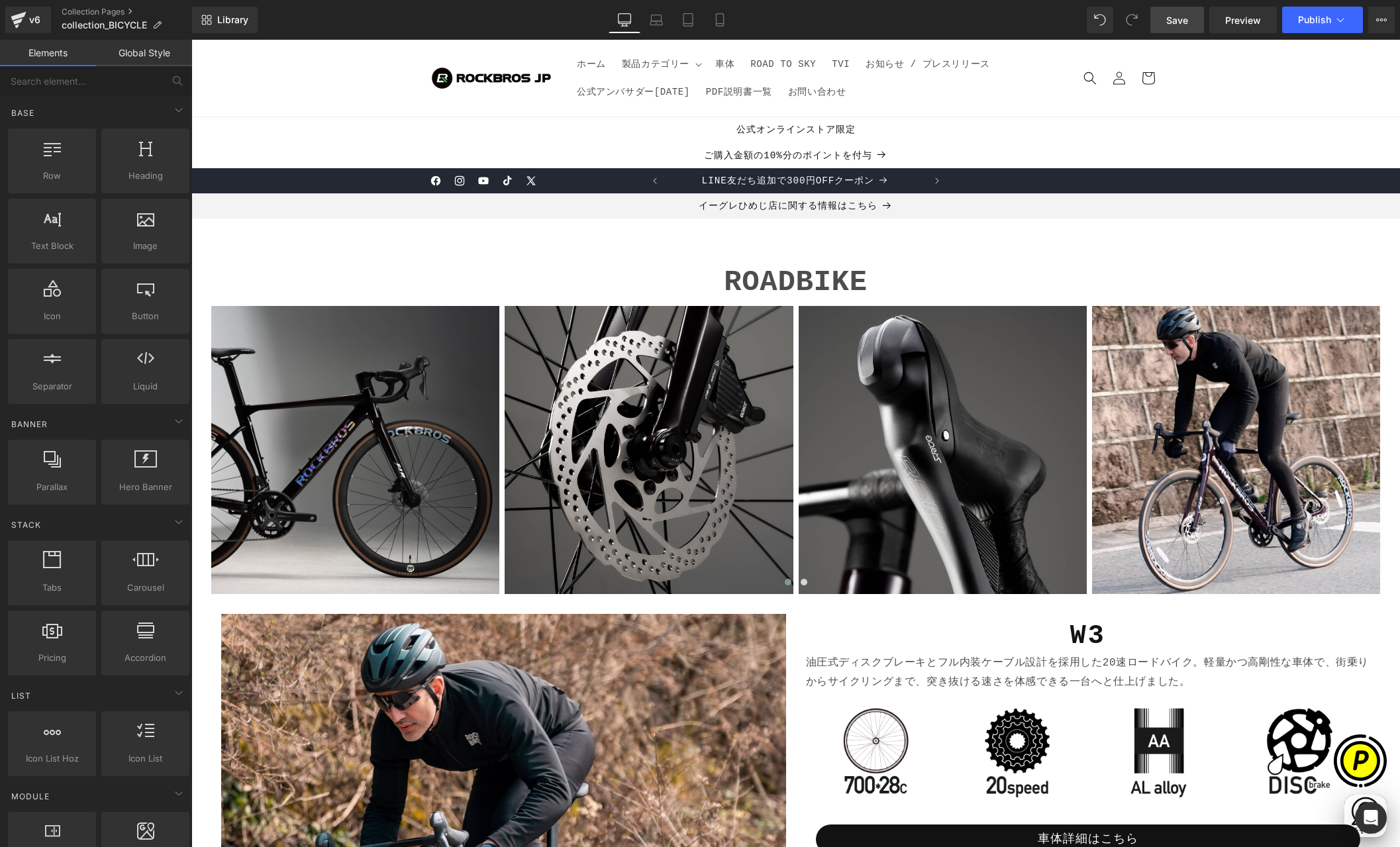
click at [1182, 20] on span "Save" at bounding box center [1177, 20] width 22 height 14
click at [1307, 14] on span "Publish" at bounding box center [1314, 20] width 33 height 11
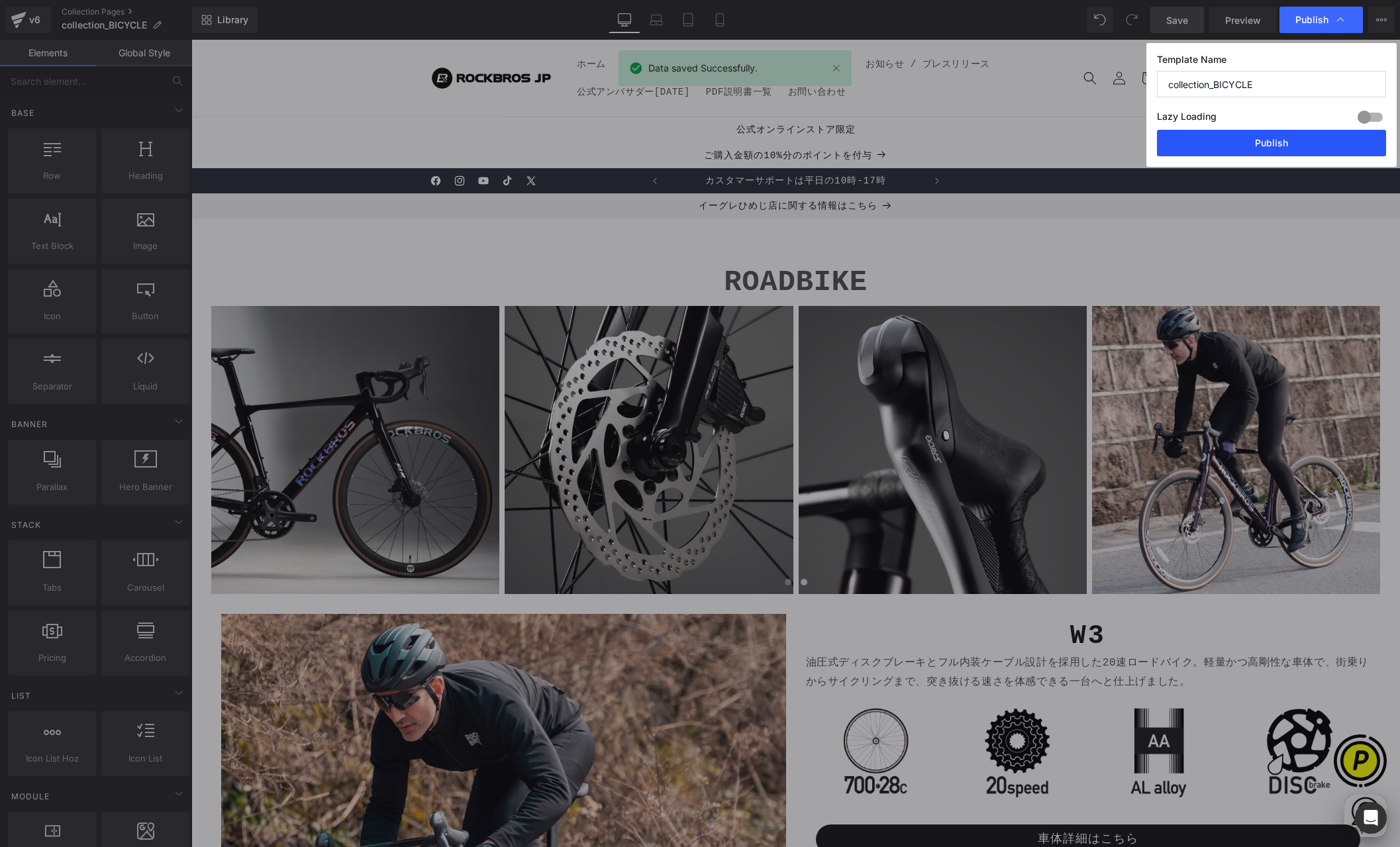
click at [1251, 152] on button "Publish" at bounding box center [1271, 143] width 229 height 27
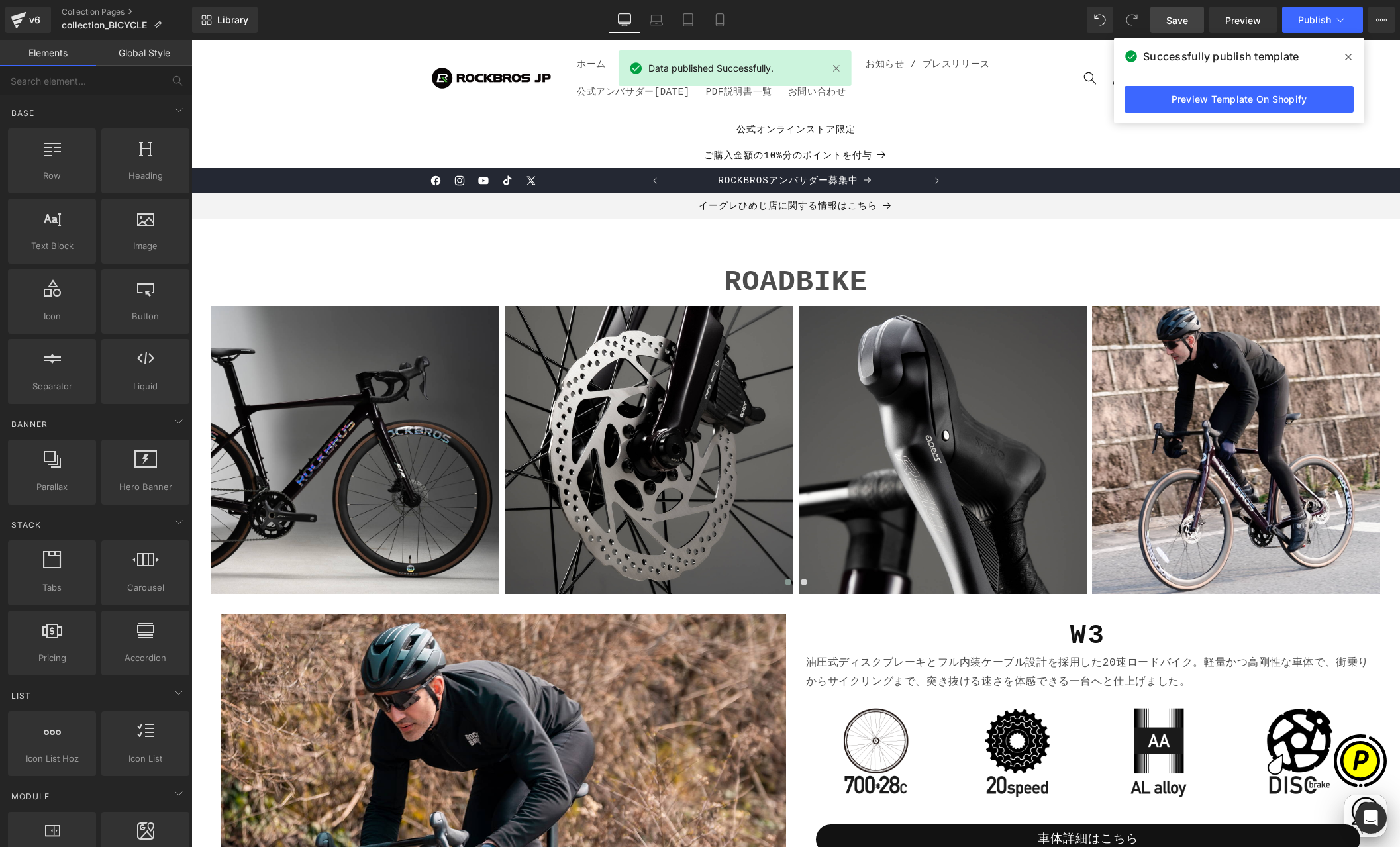
click at [1349, 56] on icon at bounding box center [1348, 57] width 7 height 11
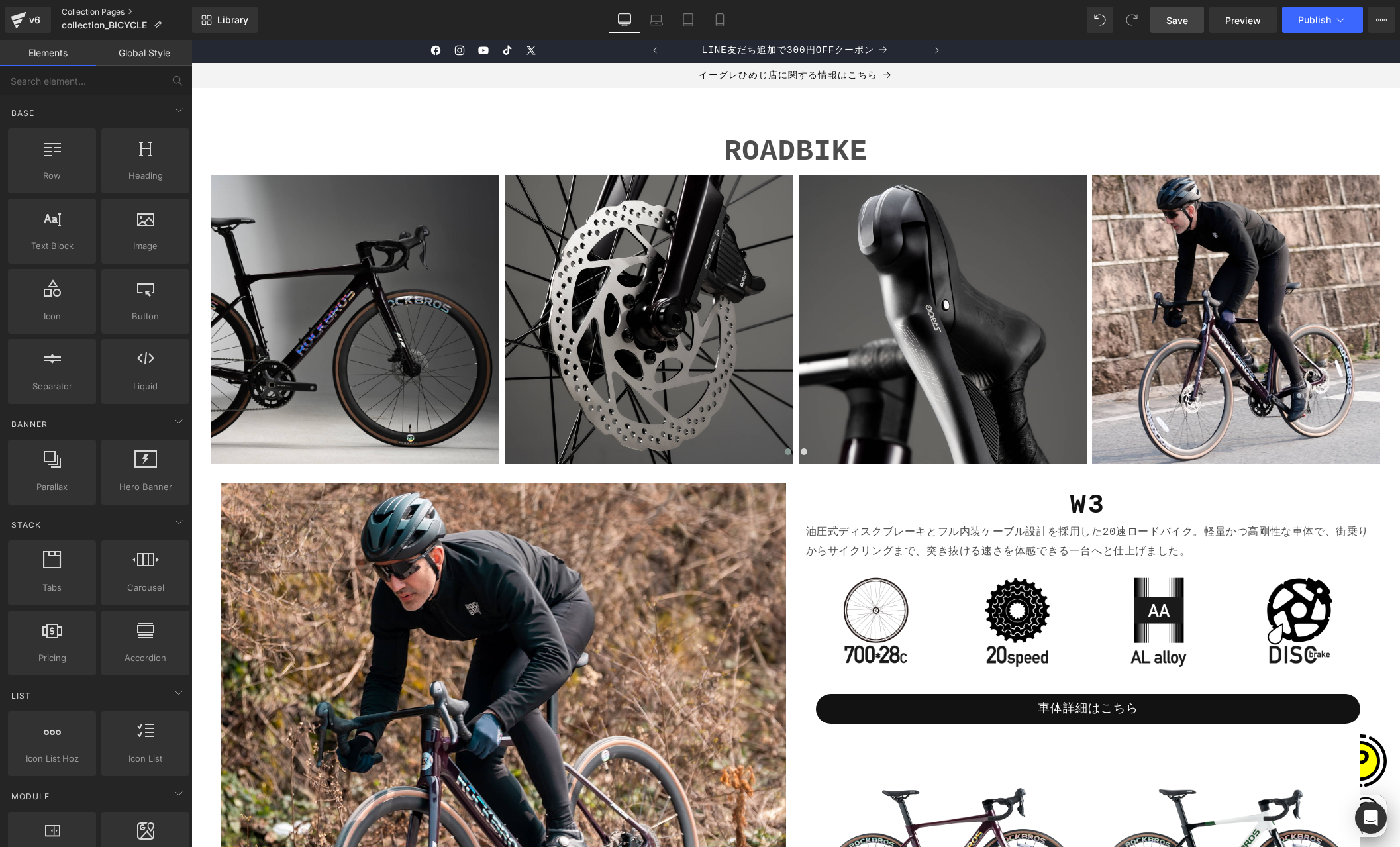
click at [86, 9] on link "Collection Pages" at bounding box center [127, 12] width 130 height 11
